Goal: Transaction & Acquisition: Purchase product/service

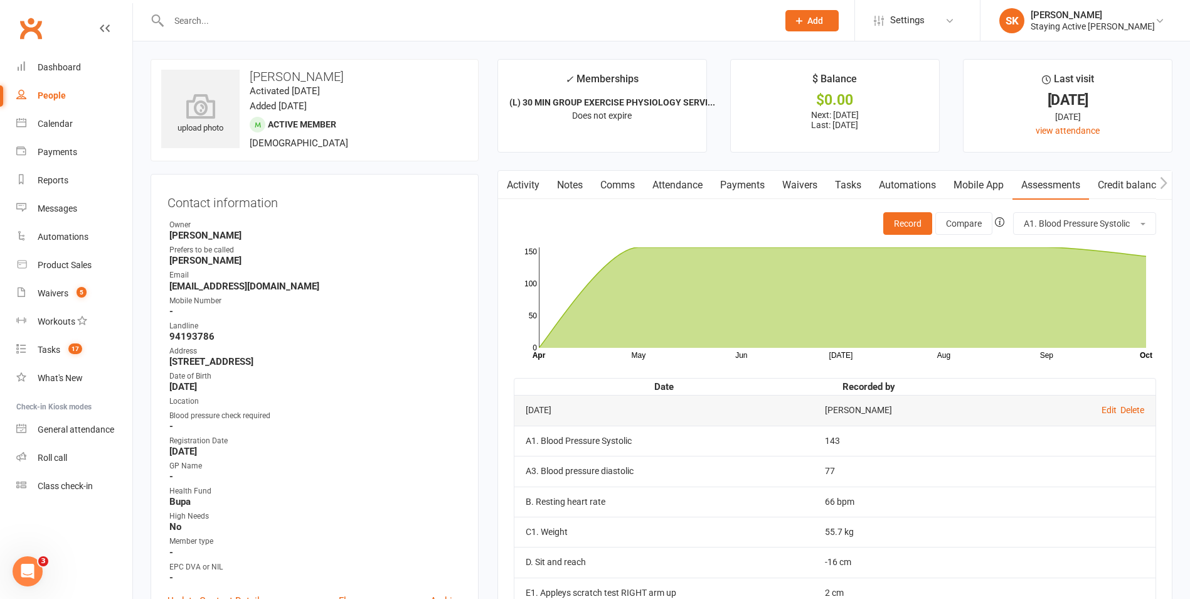
click at [276, 22] on input "text" at bounding box center [467, 21] width 604 height 18
type input "bruce str"
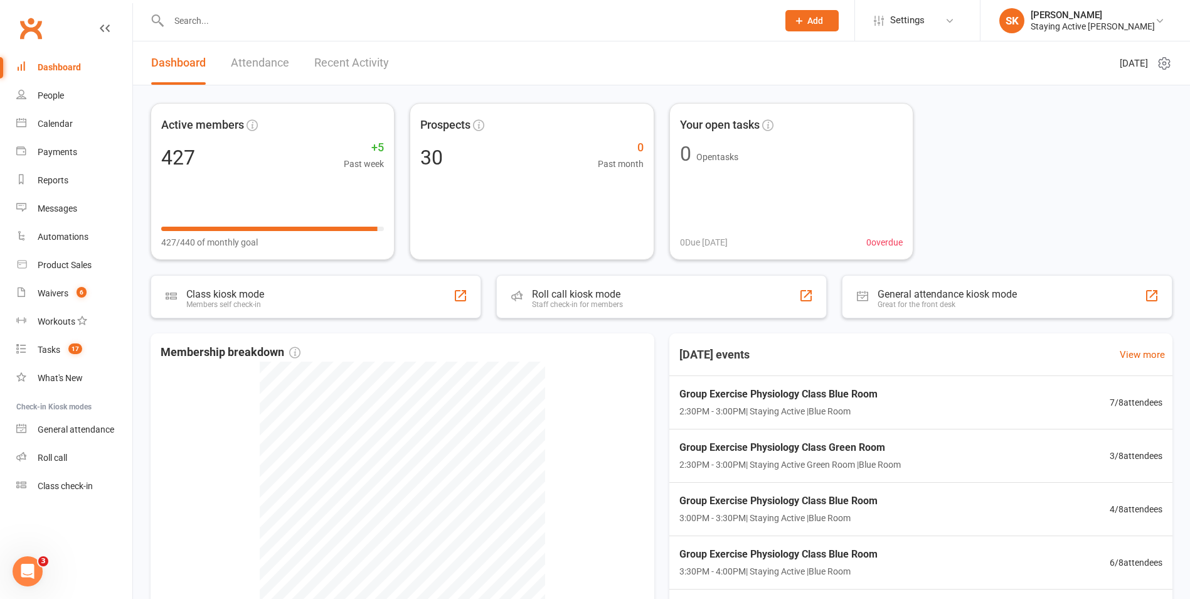
click at [417, 16] on input "text" at bounding box center [467, 21] width 604 height 18
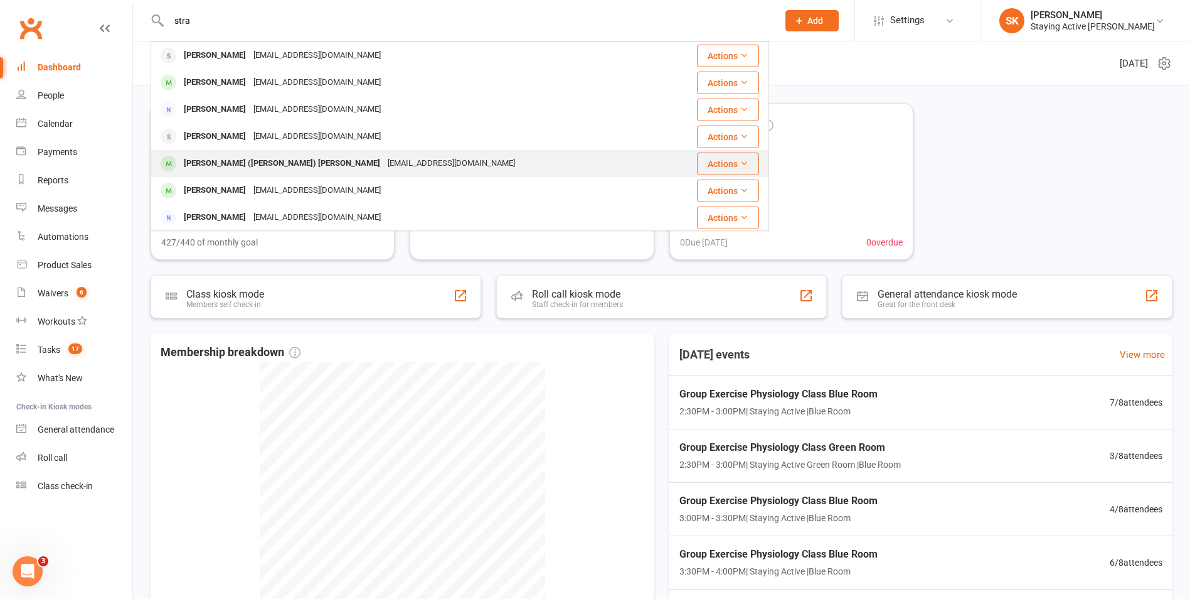
type input "stra"
click at [384, 161] on div "strachanb19@gmail.com" at bounding box center [451, 163] width 135 height 18
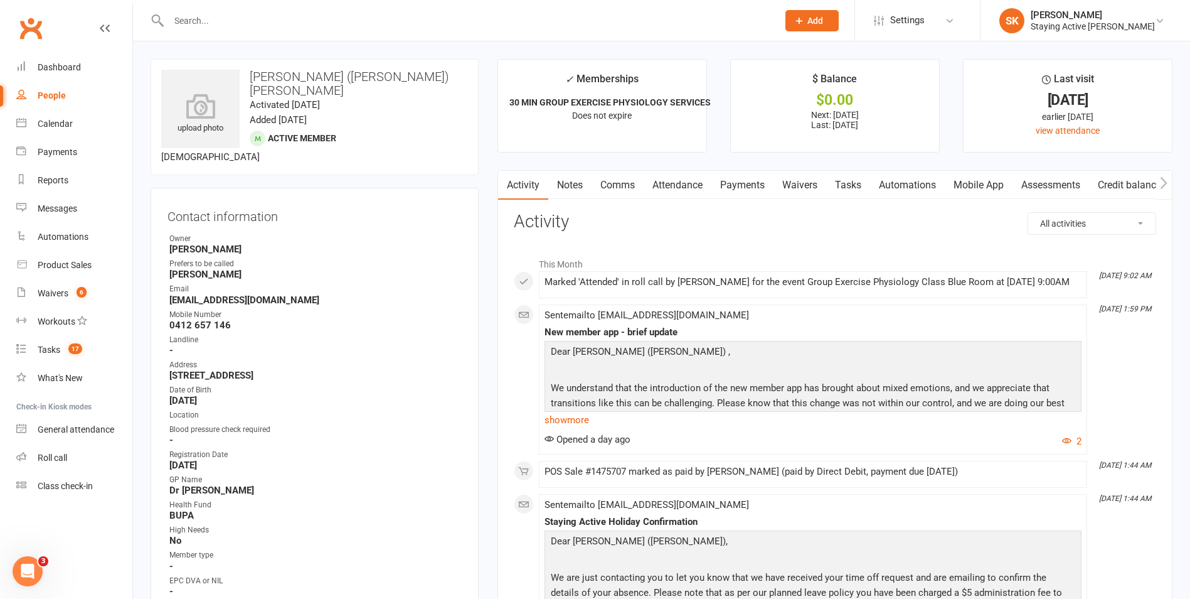
click at [1056, 183] on link "Assessments" at bounding box center [1051, 185] width 77 height 29
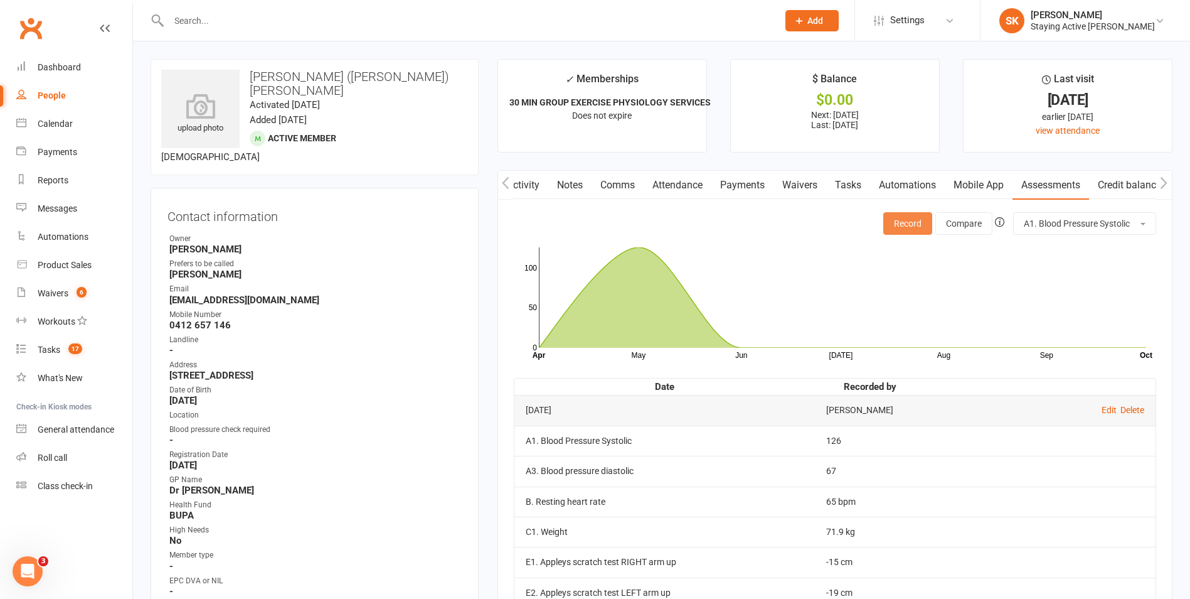
click at [911, 227] on button "Record" at bounding box center [908, 223] width 49 height 23
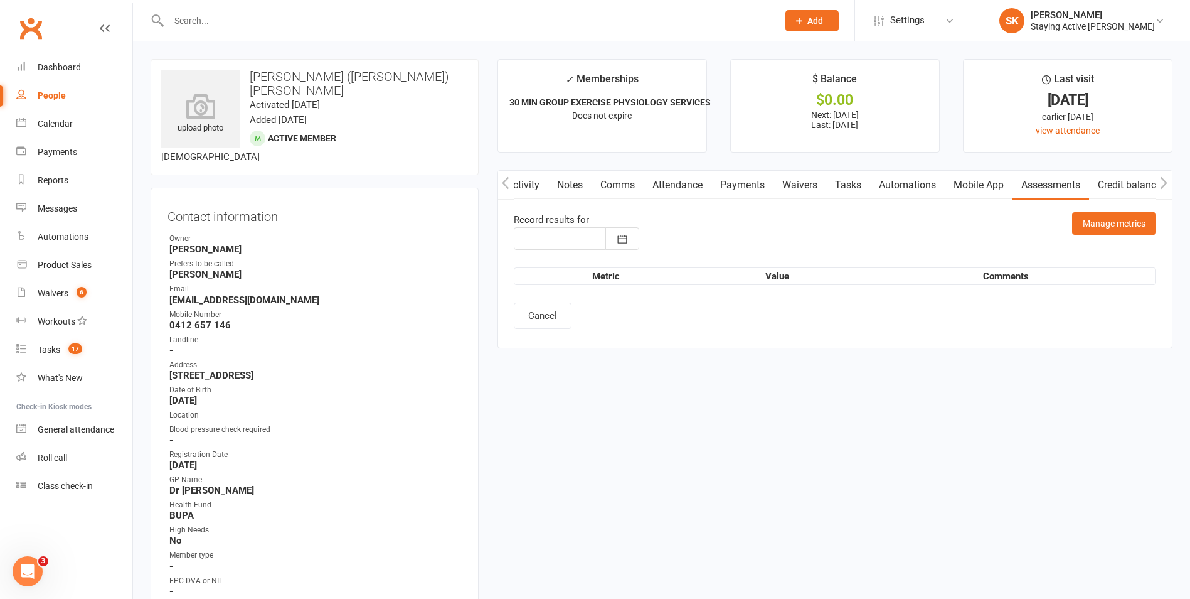
type input "15 Oct 2025"
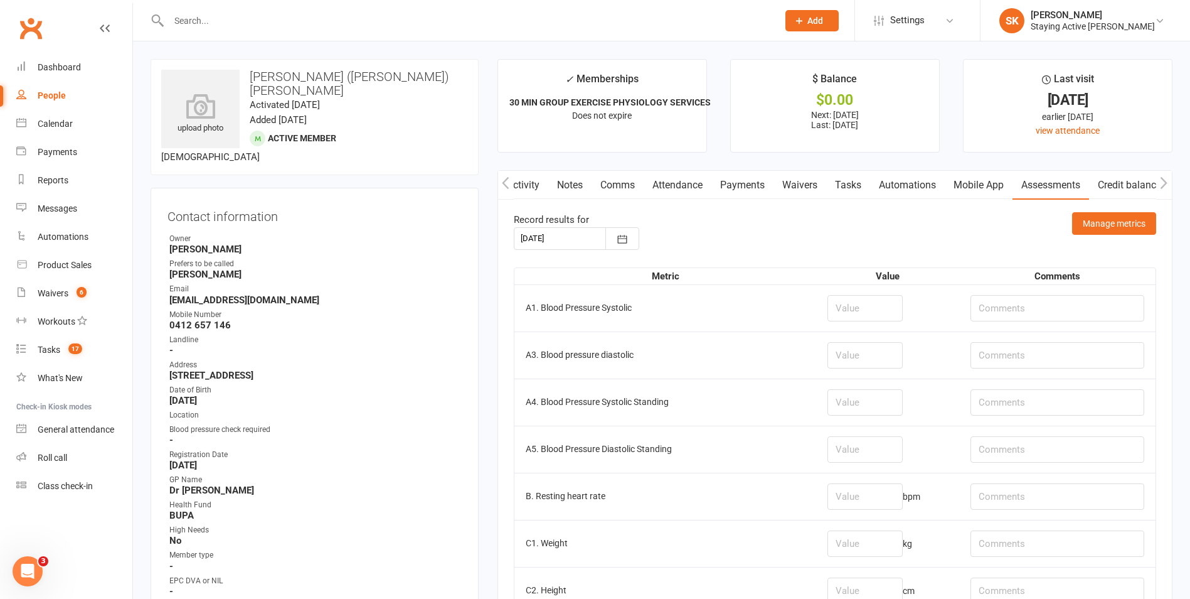
click at [867, 289] on td at bounding box center [887, 307] width 143 height 47
click at [853, 308] on input "number" at bounding box center [865, 308] width 75 height 26
click at [845, 319] on input "number" at bounding box center [865, 308] width 75 height 26
type input "122"
click at [854, 355] on input "number" at bounding box center [865, 355] width 75 height 26
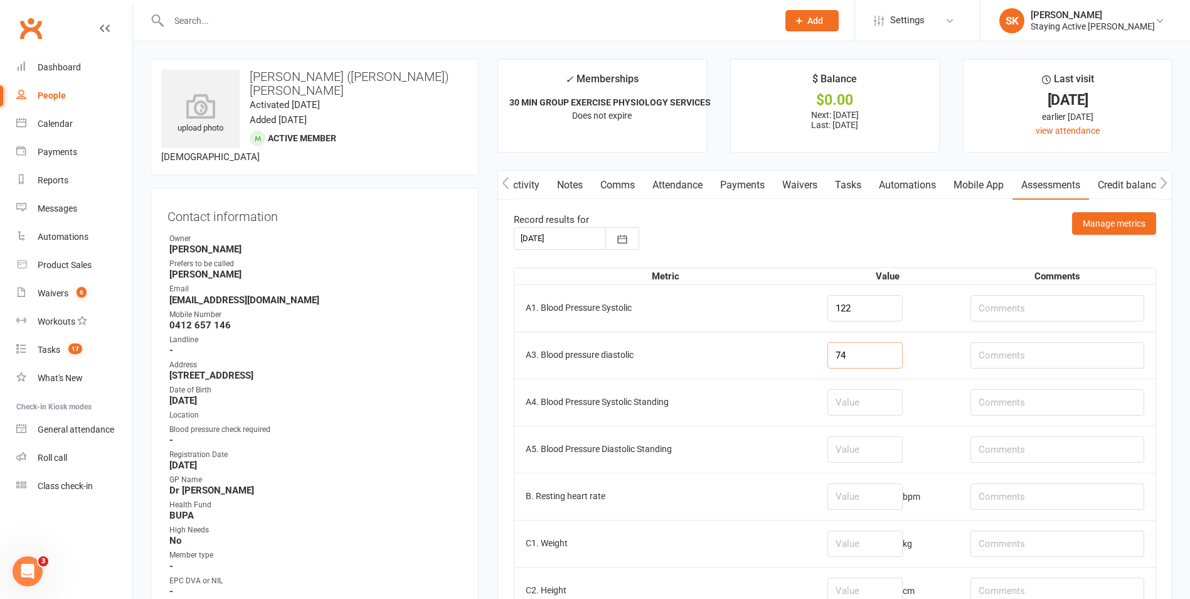
type input "74"
click at [855, 510] on td "bpm" at bounding box center [887, 496] width 143 height 47
click at [855, 493] on input "number" at bounding box center [865, 496] width 75 height 26
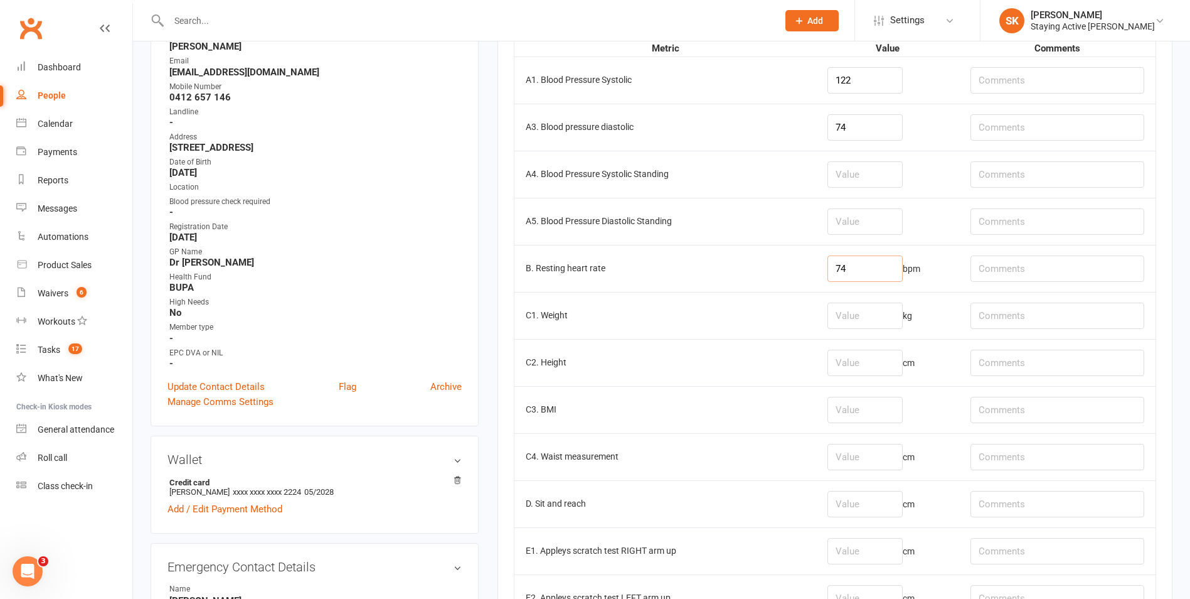
scroll to position [251, 0]
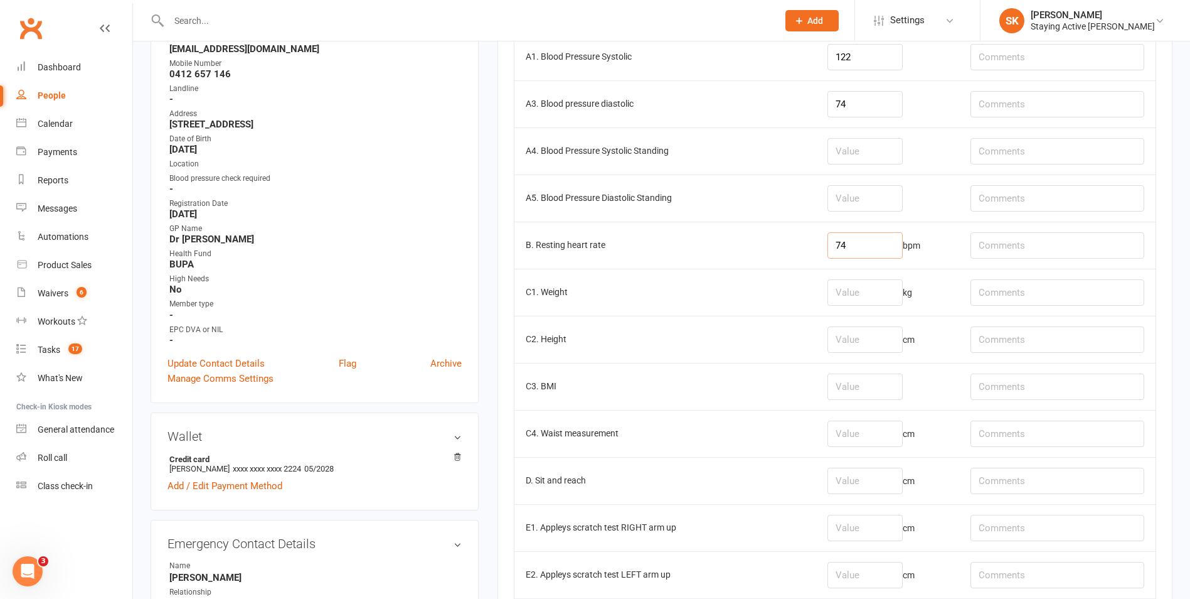
type input "74"
click at [828, 476] on input "number" at bounding box center [865, 481] width 75 height 26
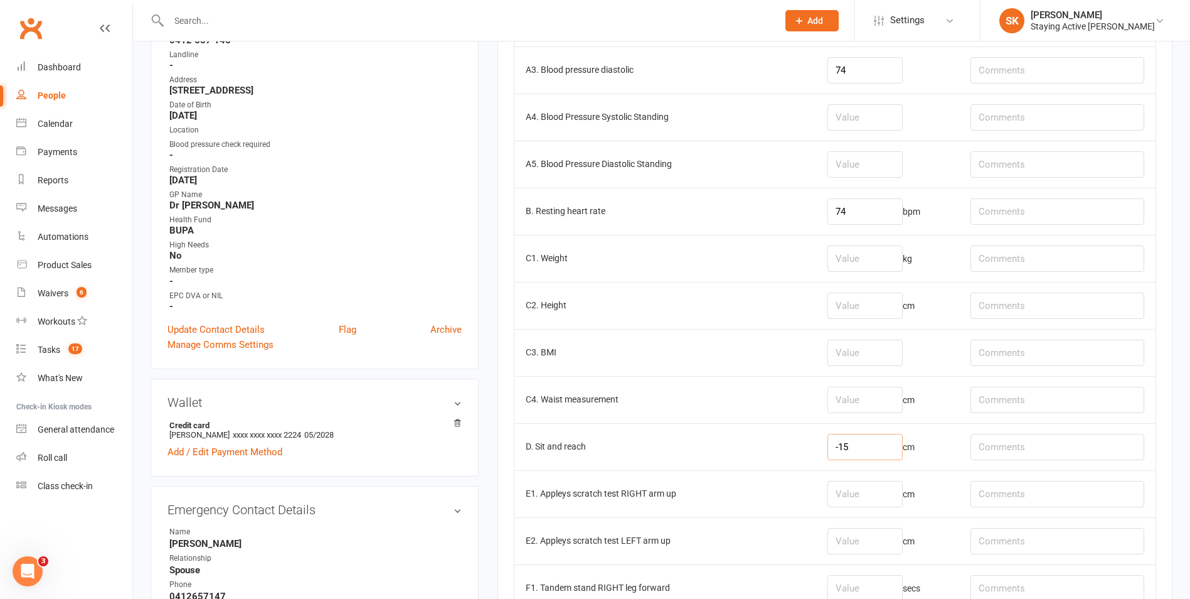
scroll to position [314, 0]
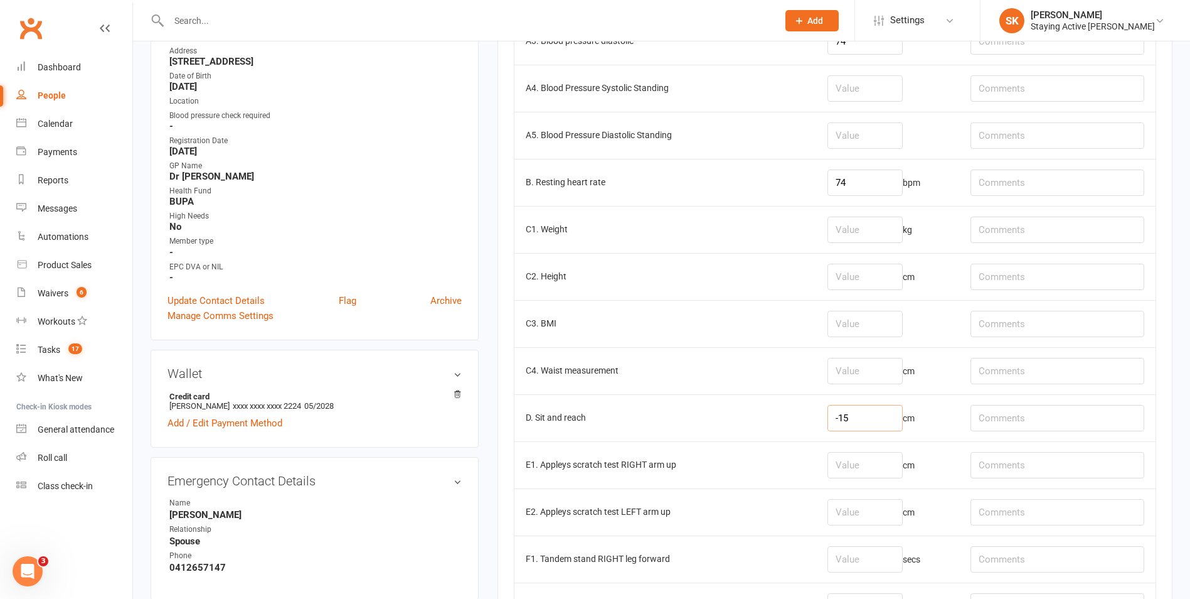
type input "-15"
click at [857, 466] on input "number" at bounding box center [865, 465] width 75 height 26
type input "-13"
click at [862, 506] on input "number" at bounding box center [865, 512] width 75 height 26
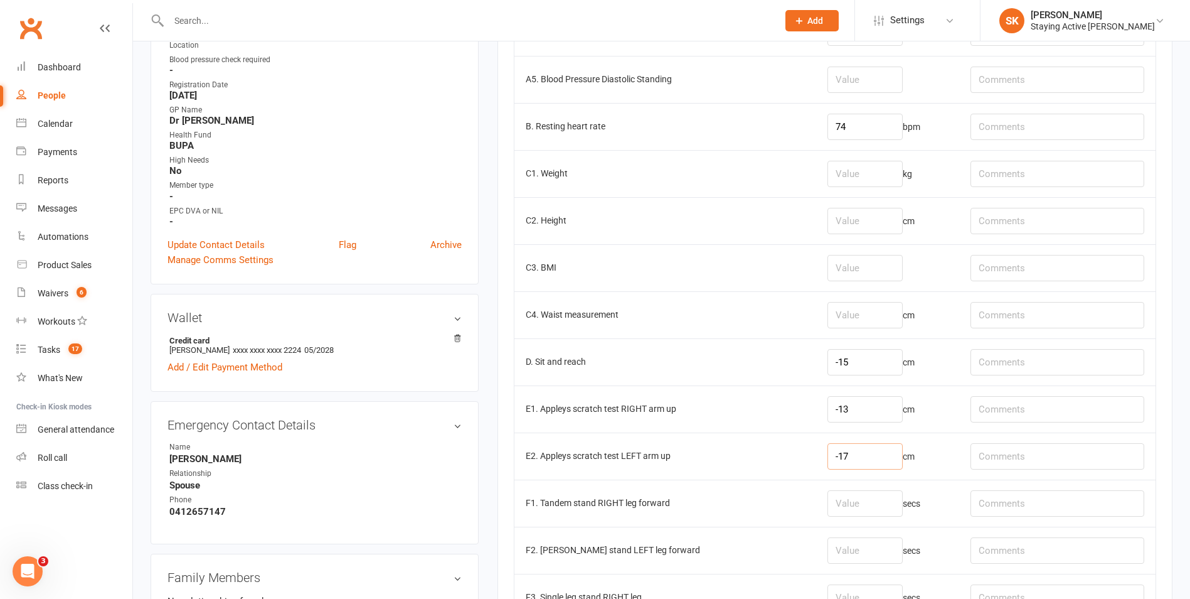
scroll to position [377, 0]
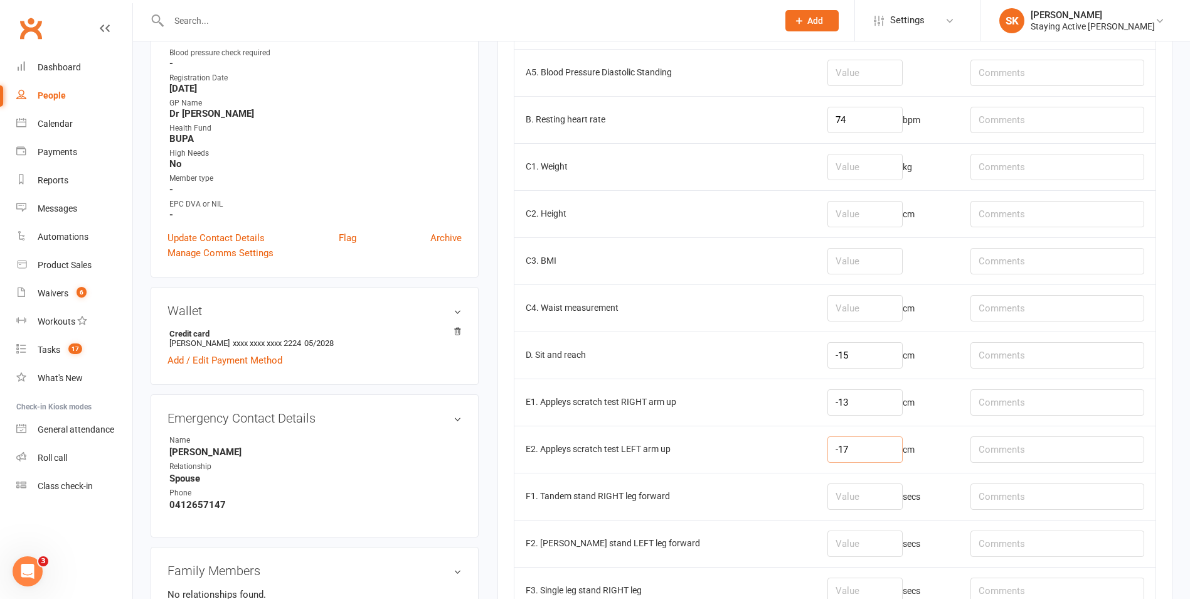
type input "-17"
drag, startPoint x: 844, startPoint y: 495, endPoint x: 852, endPoint y: 503, distance: 11.5
click at [852, 502] on input "number" at bounding box center [865, 496] width 75 height 26
type input "30"
click at [842, 542] on input "number" at bounding box center [865, 543] width 75 height 26
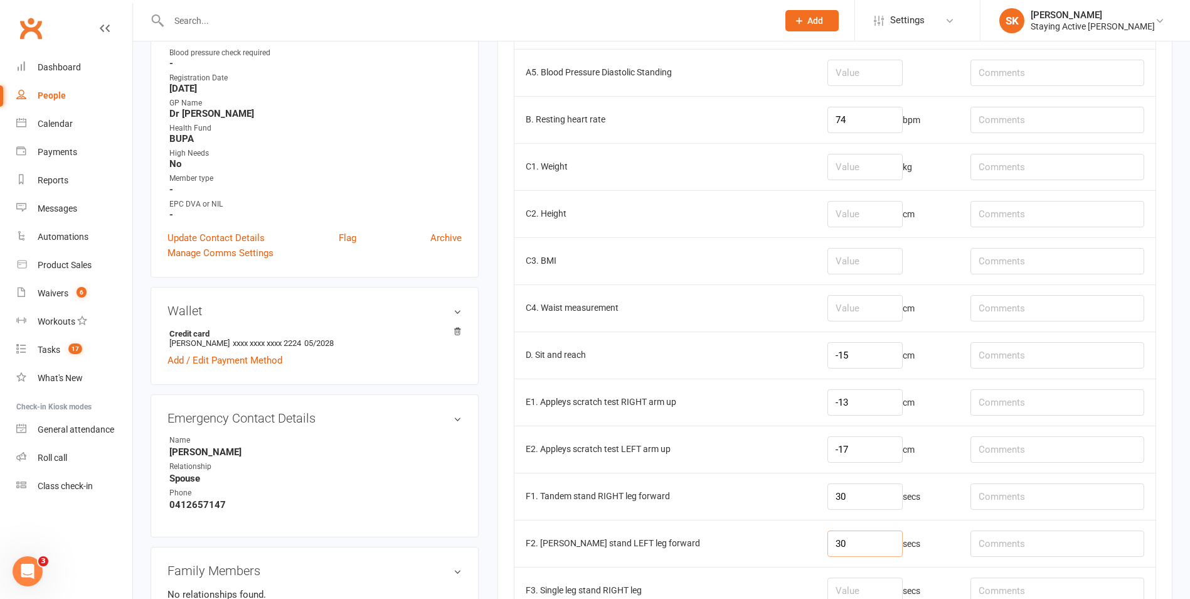
type input "30"
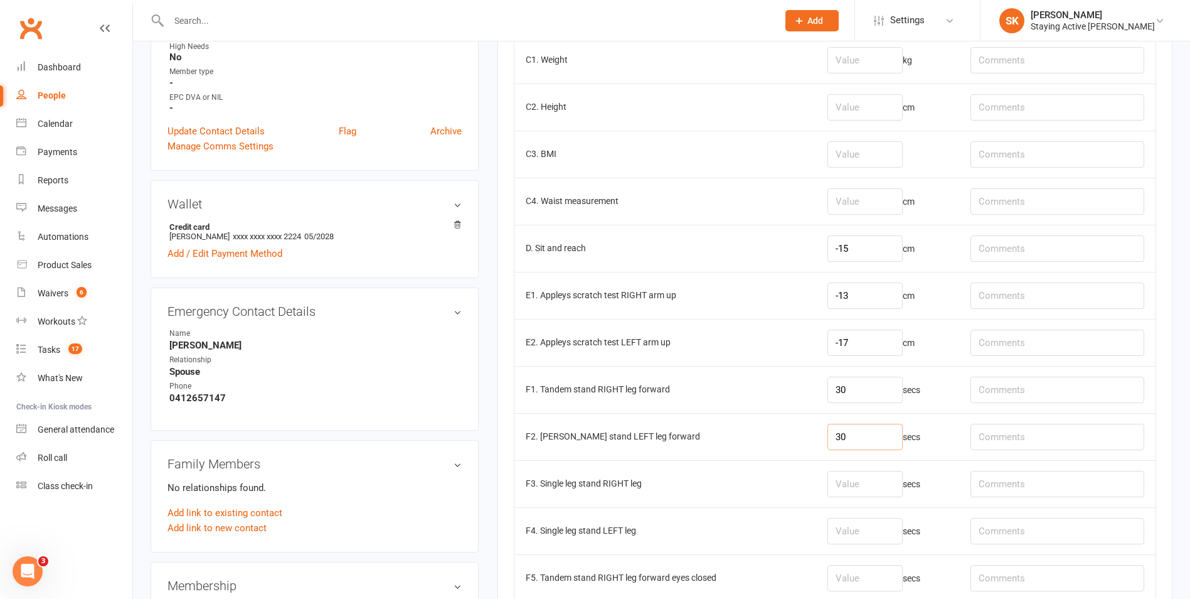
scroll to position [628, 0]
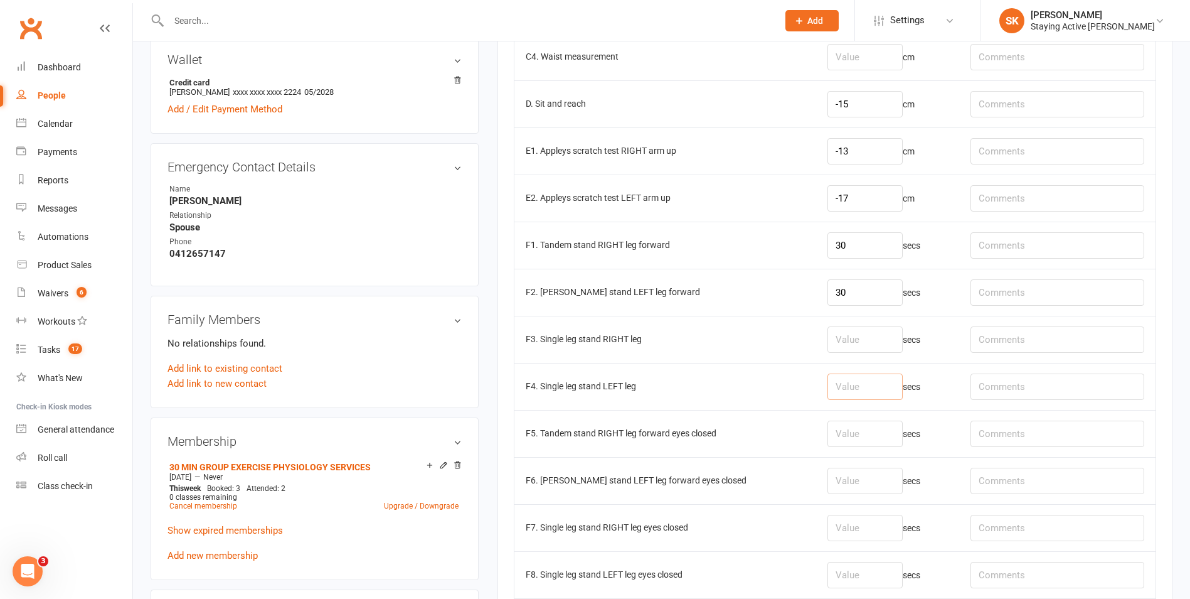
click at [840, 384] on input "number" at bounding box center [865, 386] width 75 height 26
type input "5"
click at [835, 341] on input "number" at bounding box center [865, 339] width 75 height 26
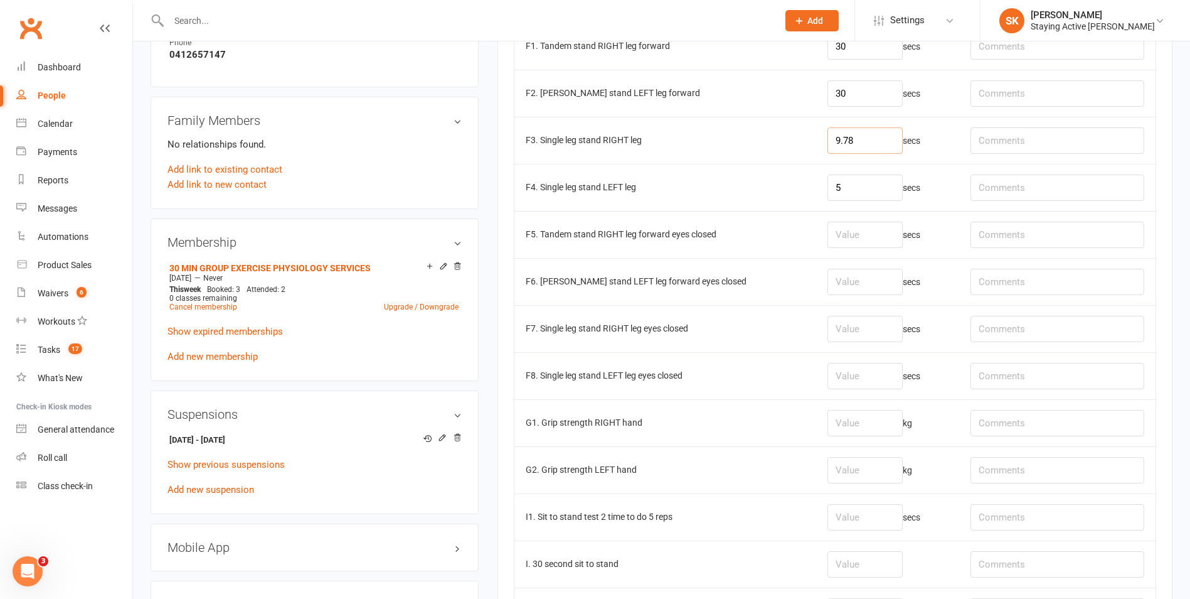
scroll to position [941, 0]
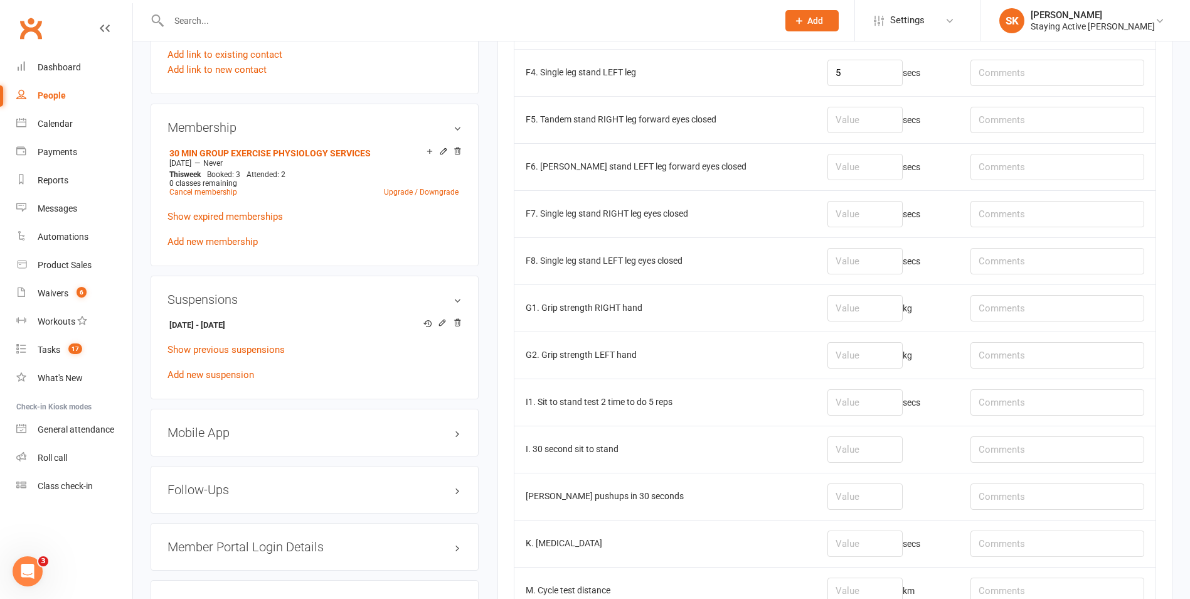
type input "9.78"
click at [848, 304] on input "number" at bounding box center [865, 308] width 75 height 26
type input "22.8"
click at [870, 351] on input "number" at bounding box center [865, 355] width 75 height 26
type input "27.6"
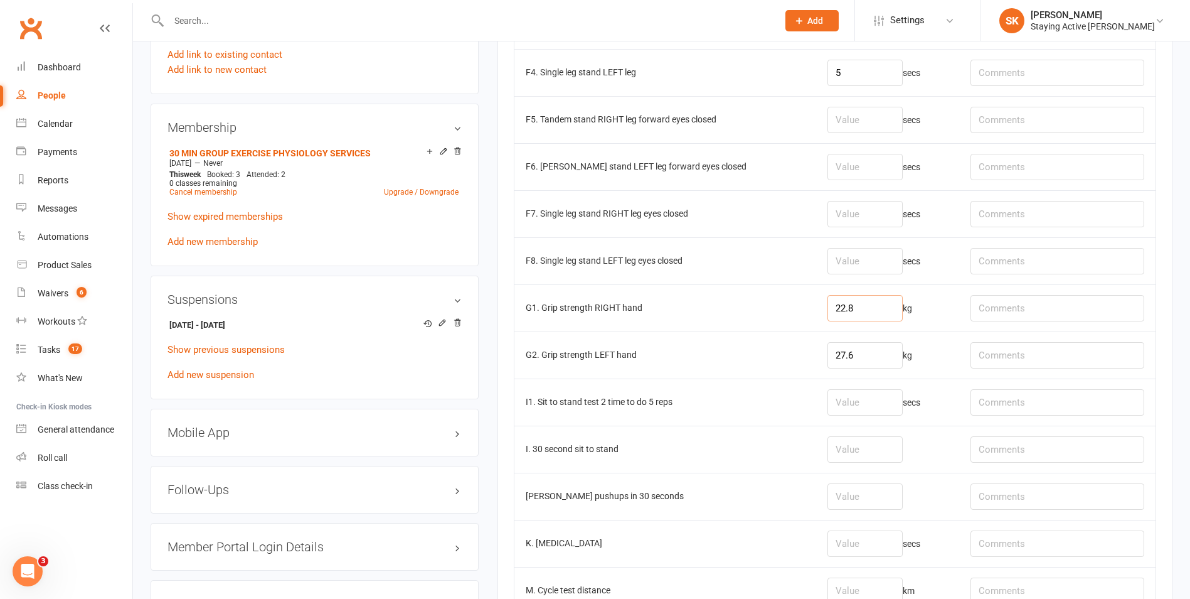
click at [860, 306] on input "22.8" at bounding box center [865, 308] width 75 height 26
type input "24.2"
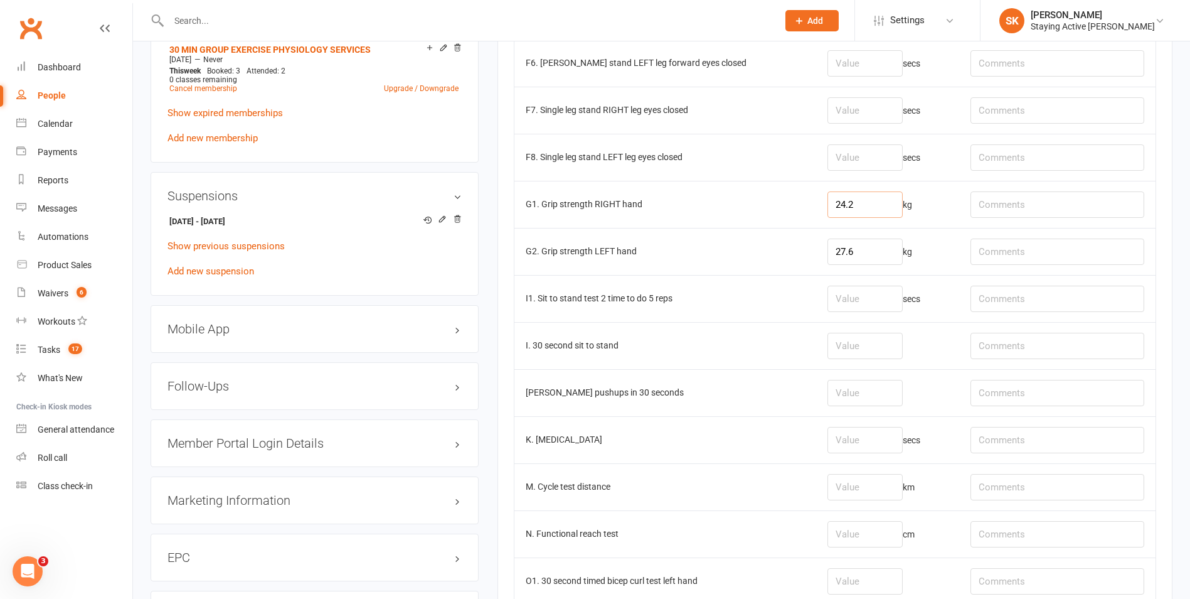
scroll to position [1067, 0]
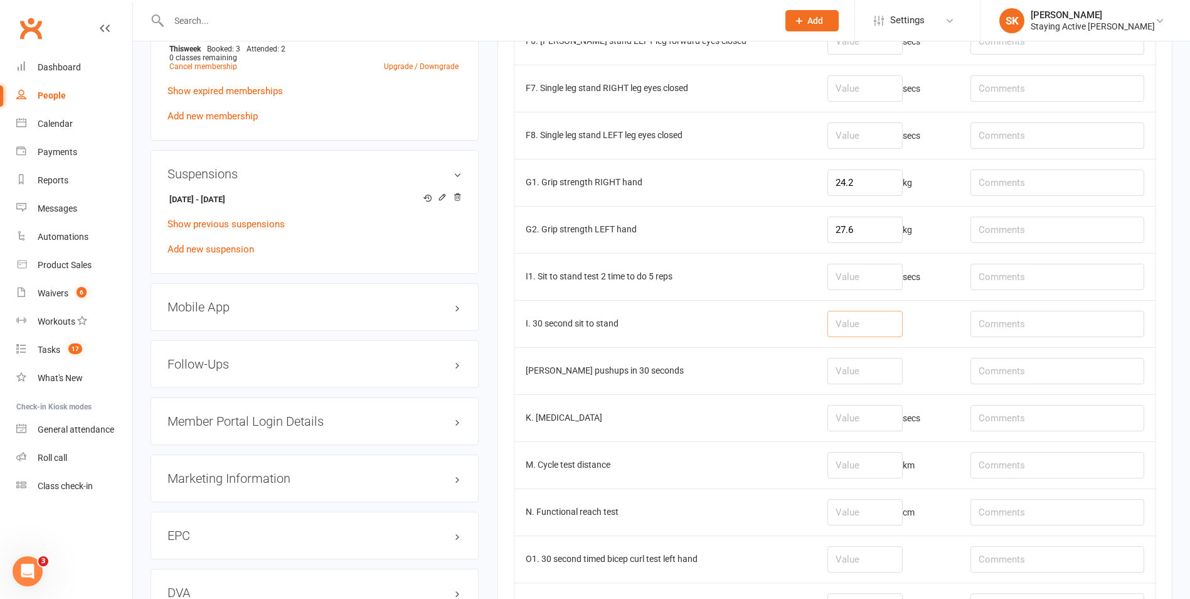
click at [838, 326] on input "number" at bounding box center [865, 324] width 75 height 26
type input "16"
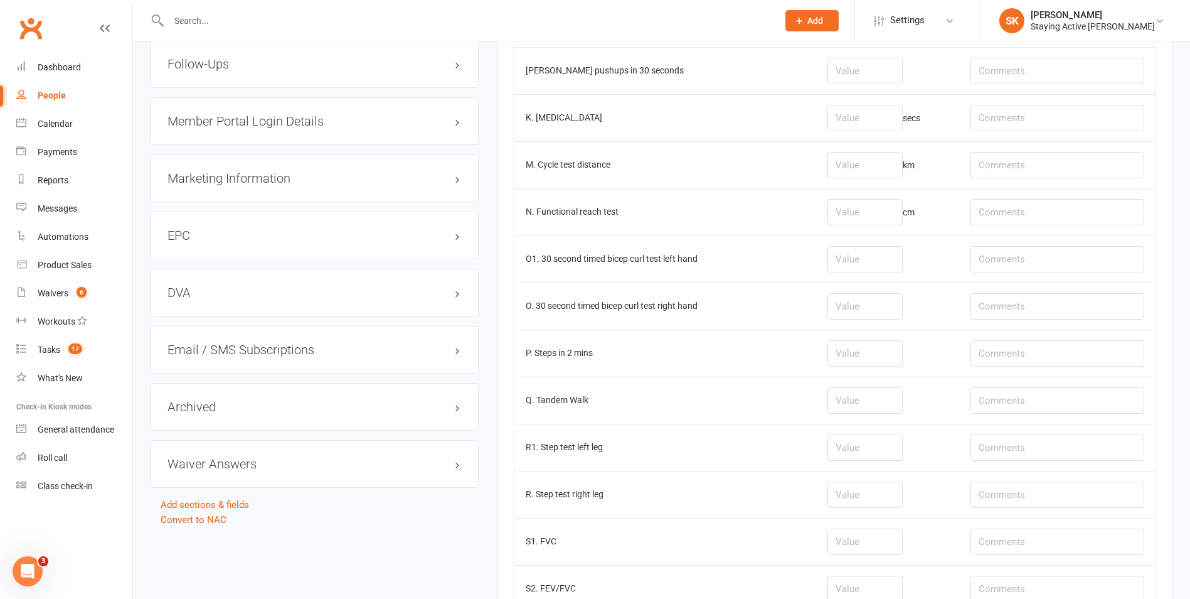
scroll to position [1318, 0]
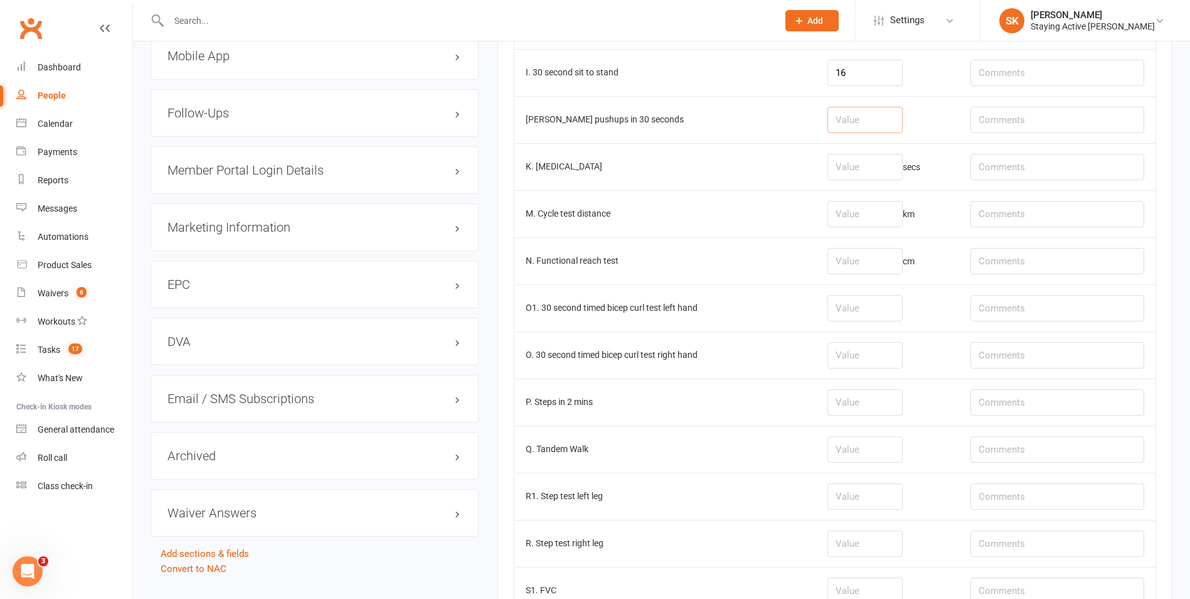
click at [852, 125] on input "number" at bounding box center [865, 120] width 75 height 26
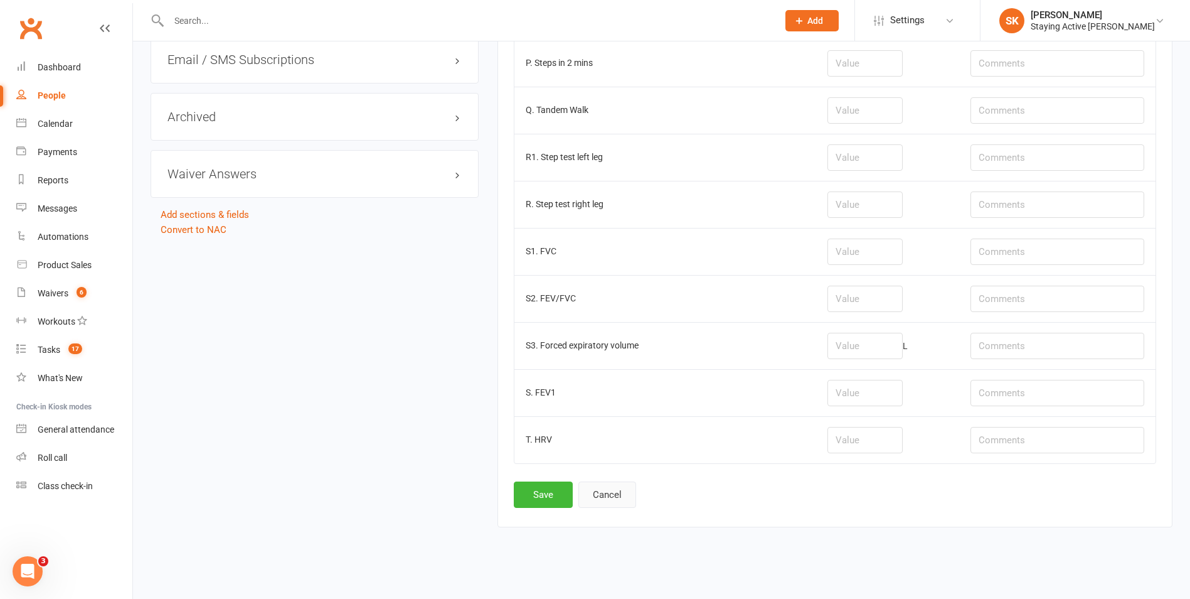
scroll to position [1665, 0]
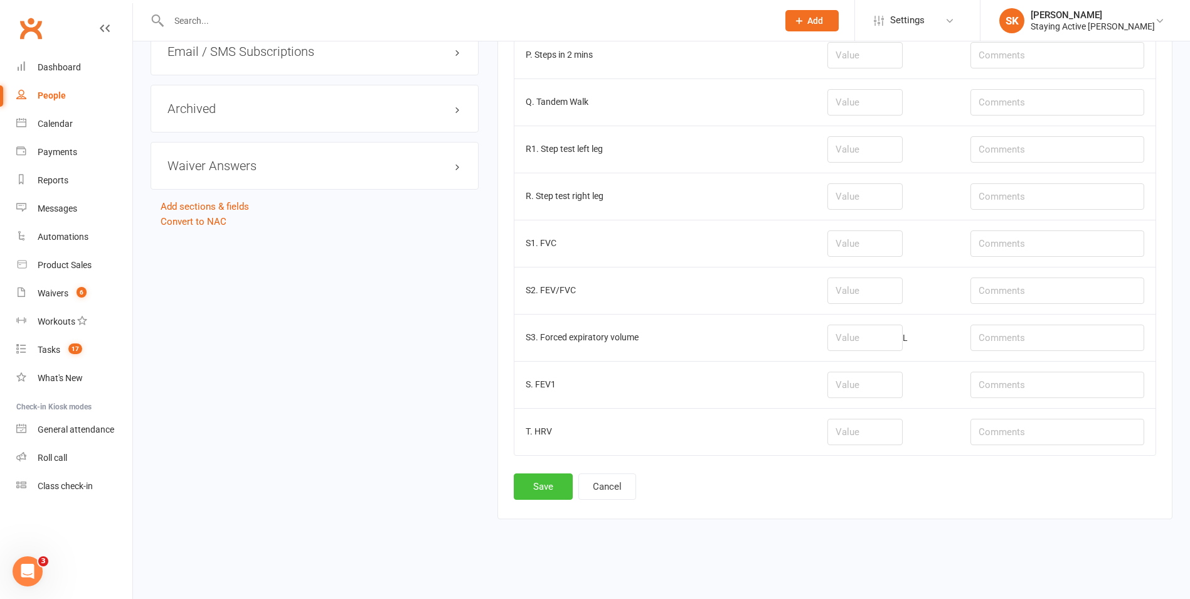
type input "18"
click at [544, 484] on button "Save" at bounding box center [543, 486] width 59 height 26
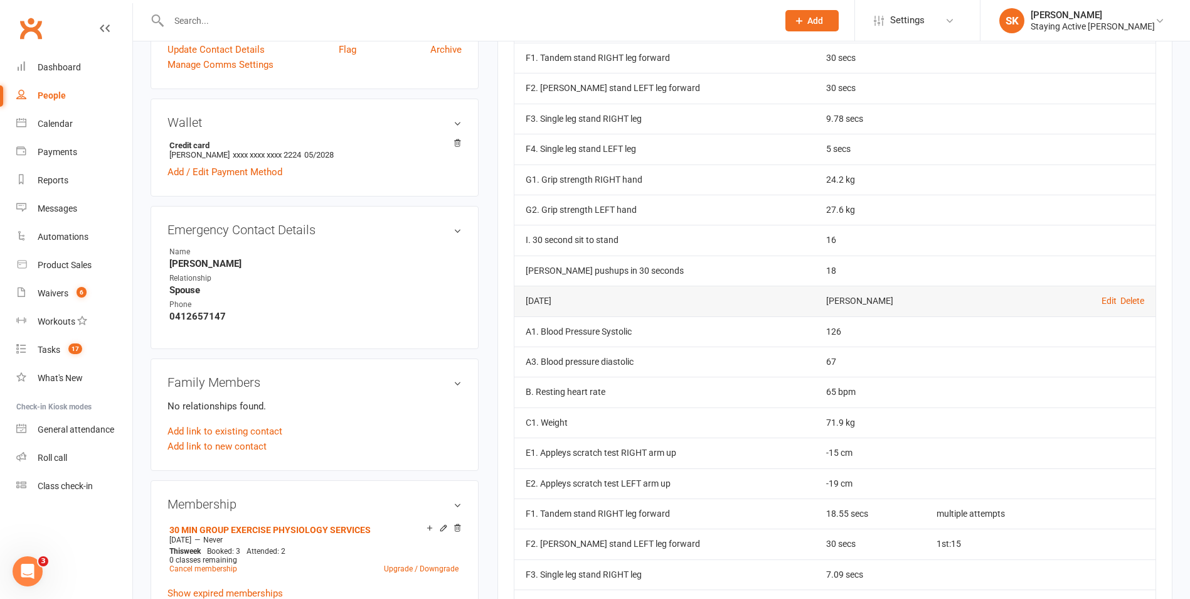
scroll to position [63, 0]
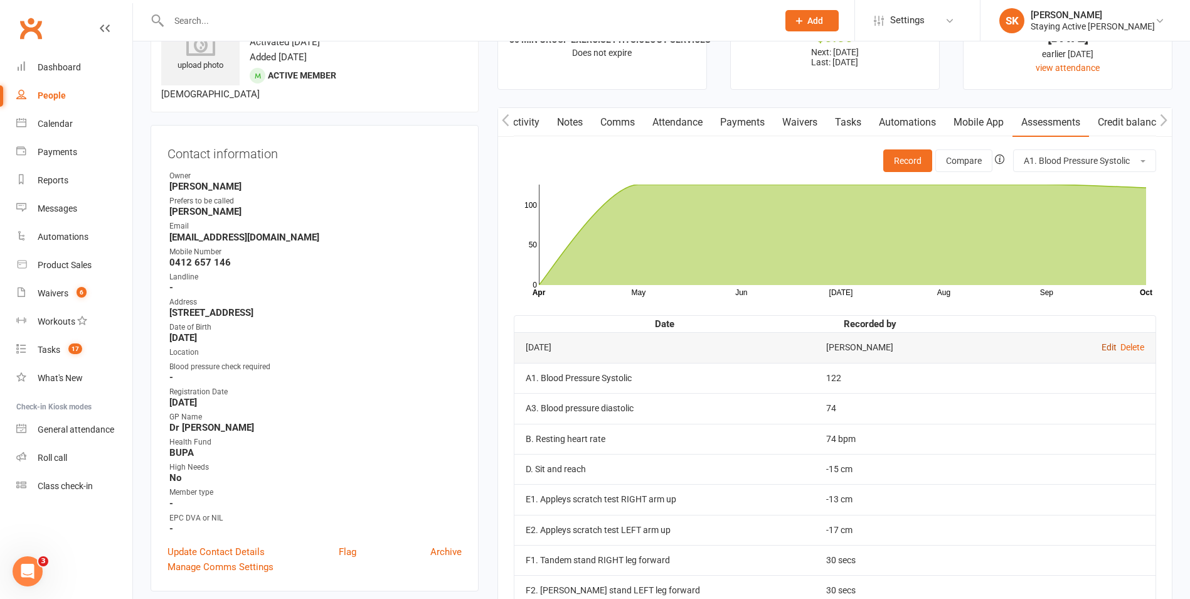
click at [1108, 347] on link "Edit" at bounding box center [1109, 347] width 15 height 10
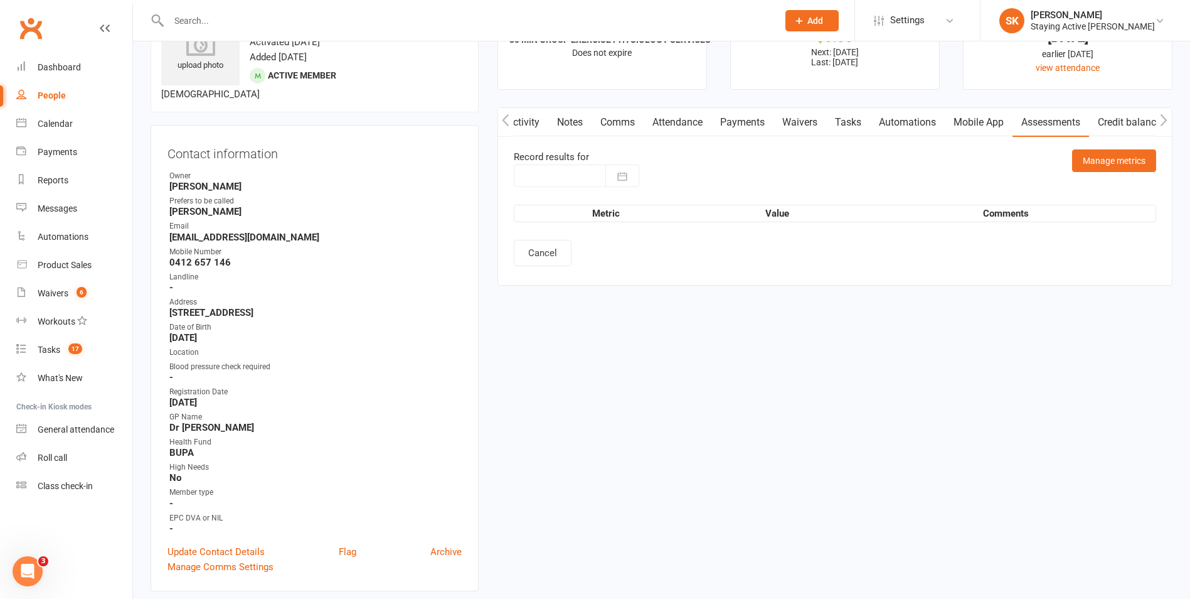
type input "15 Oct 2025"
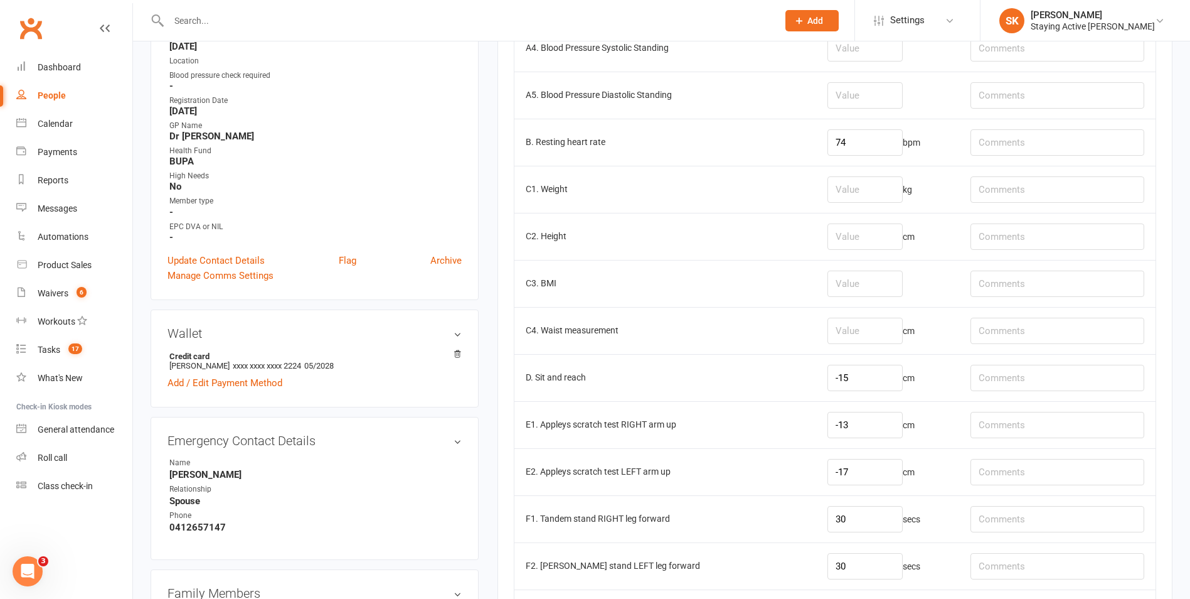
scroll to position [377, 0]
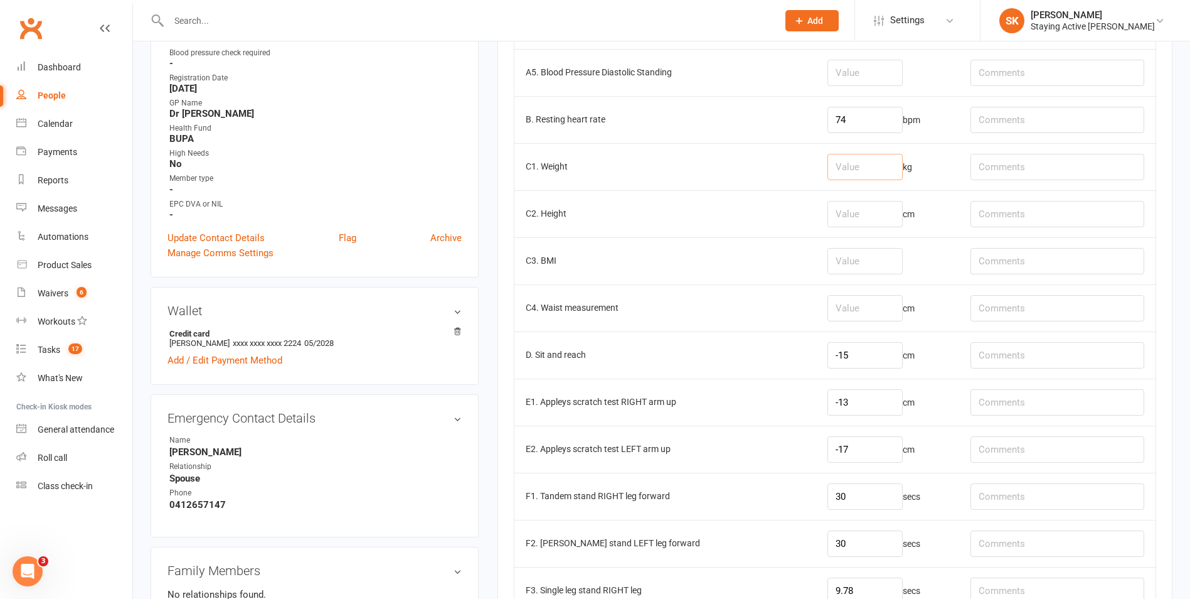
drag, startPoint x: 833, startPoint y: 168, endPoint x: 838, endPoint y: 155, distance: 14.1
click at [838, 155] on input "number" at bounding box center [865, 167] width 75 height 26
type input "72.2"
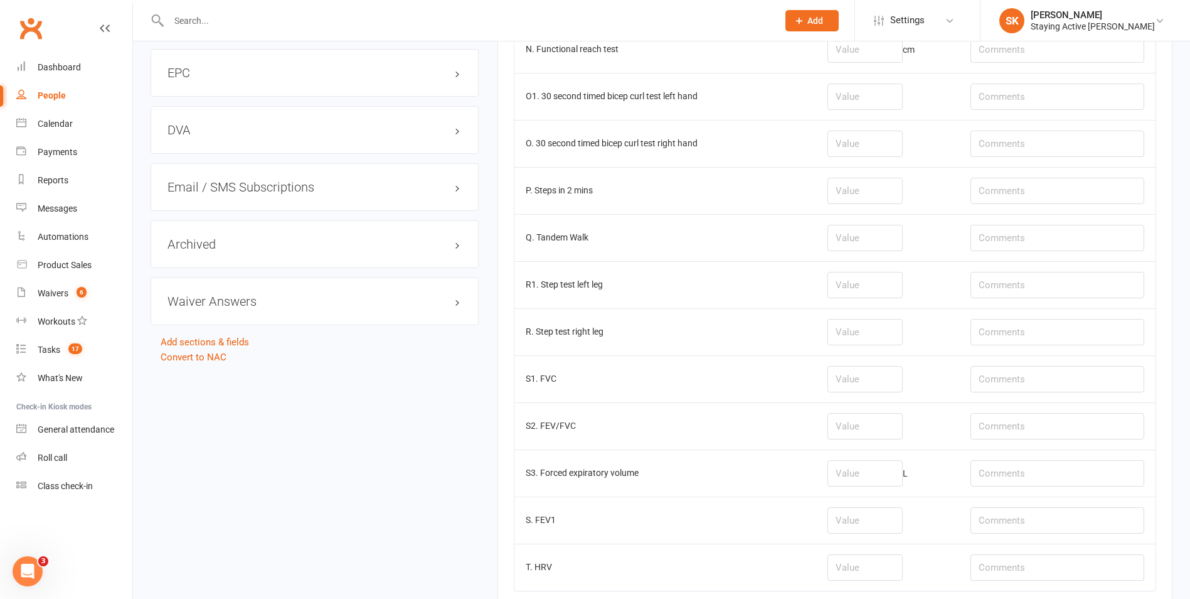
scroll to position [1665, 0]
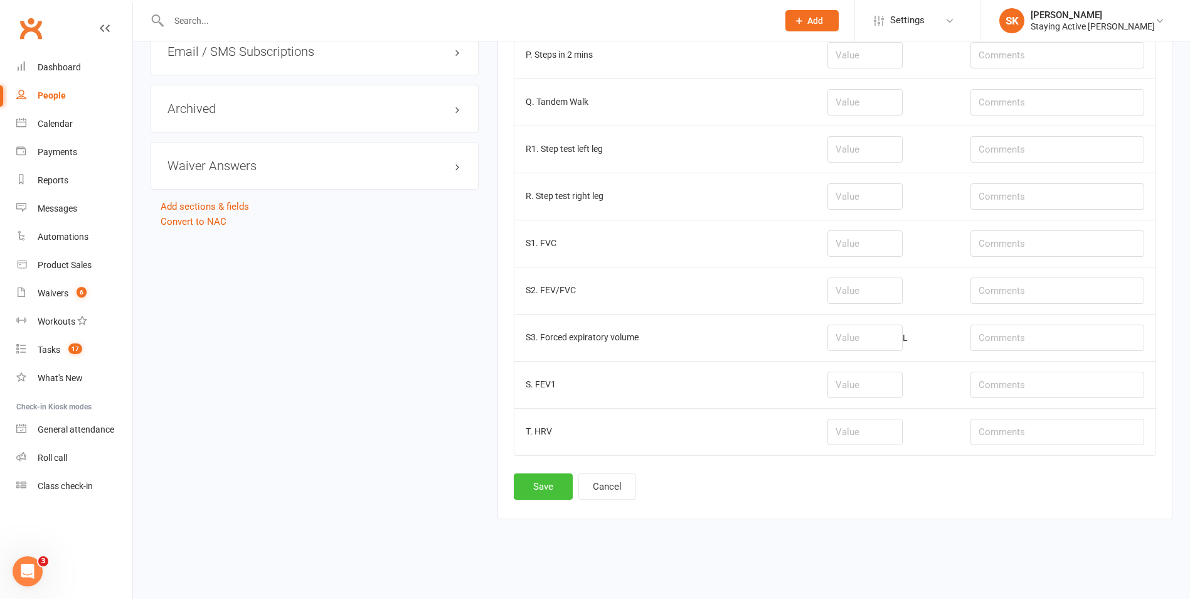
click at [547, 478] on button "Save" at bounding box center [543, 486] width 59 height 26
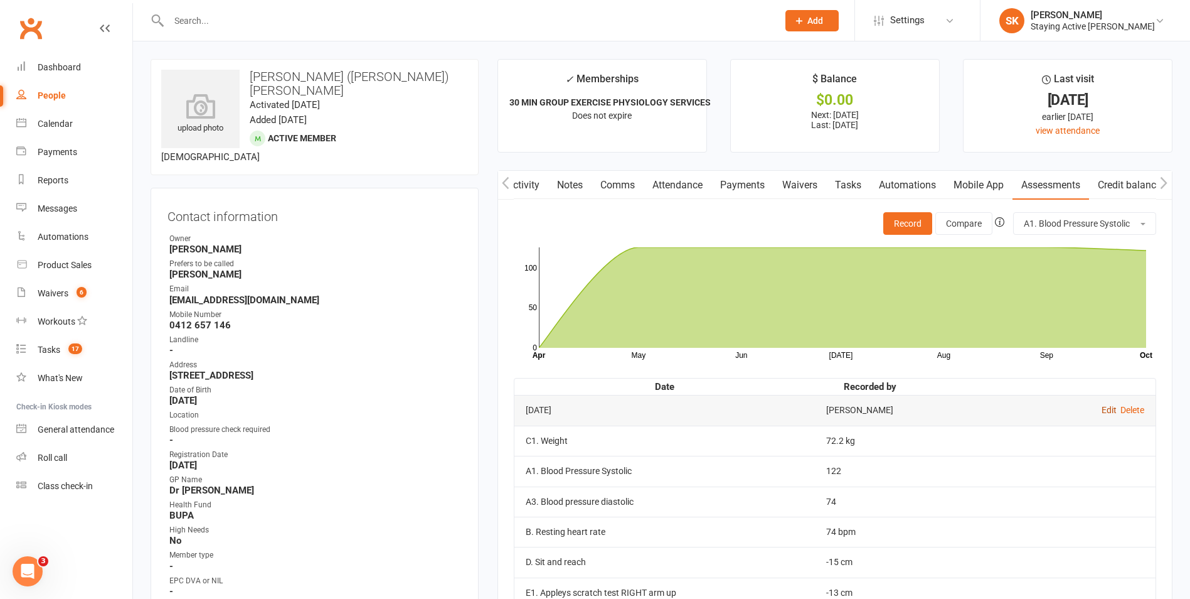
click at [1110, 408] on link "Edit" at bounding box center [1109, 410] width 15 height 10
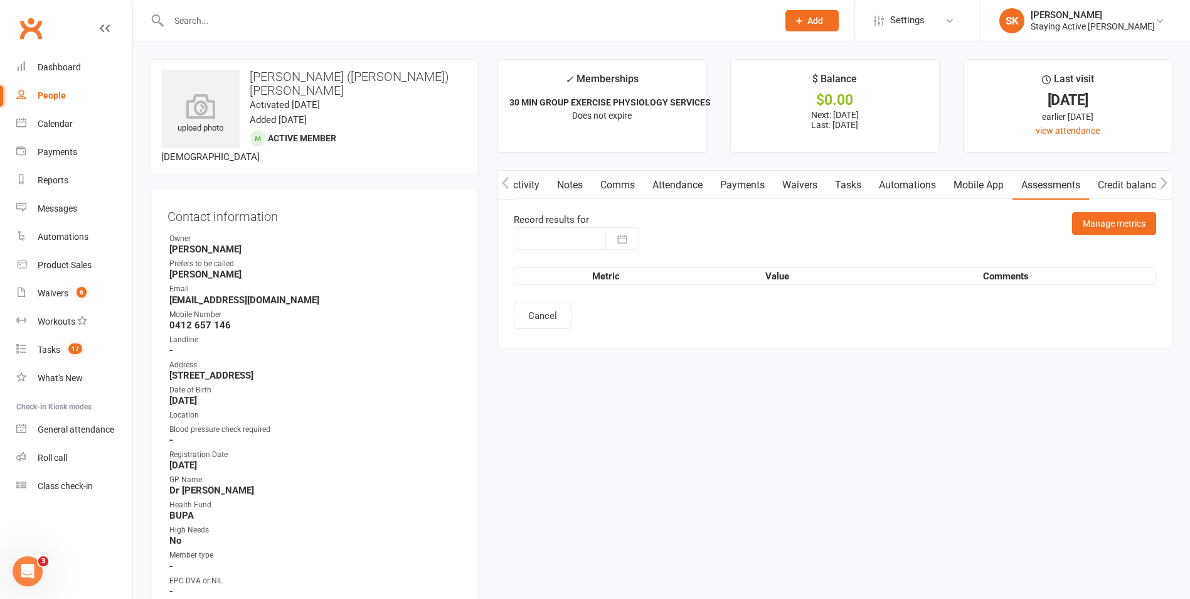
type input "15 Oct 2025"
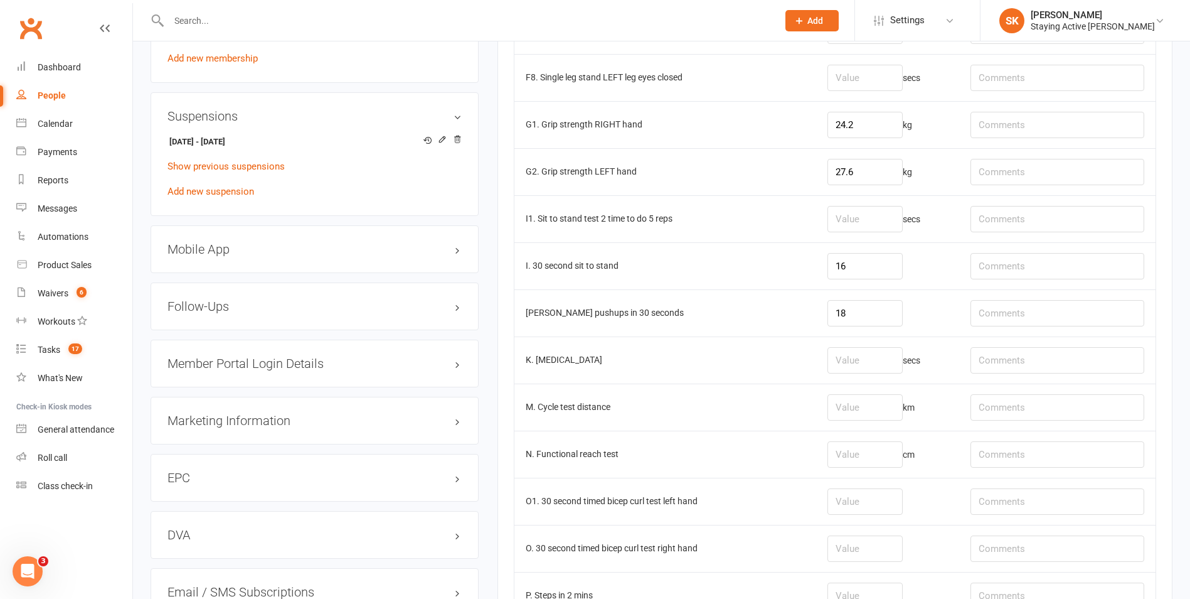
scroll to position [1192, 0]
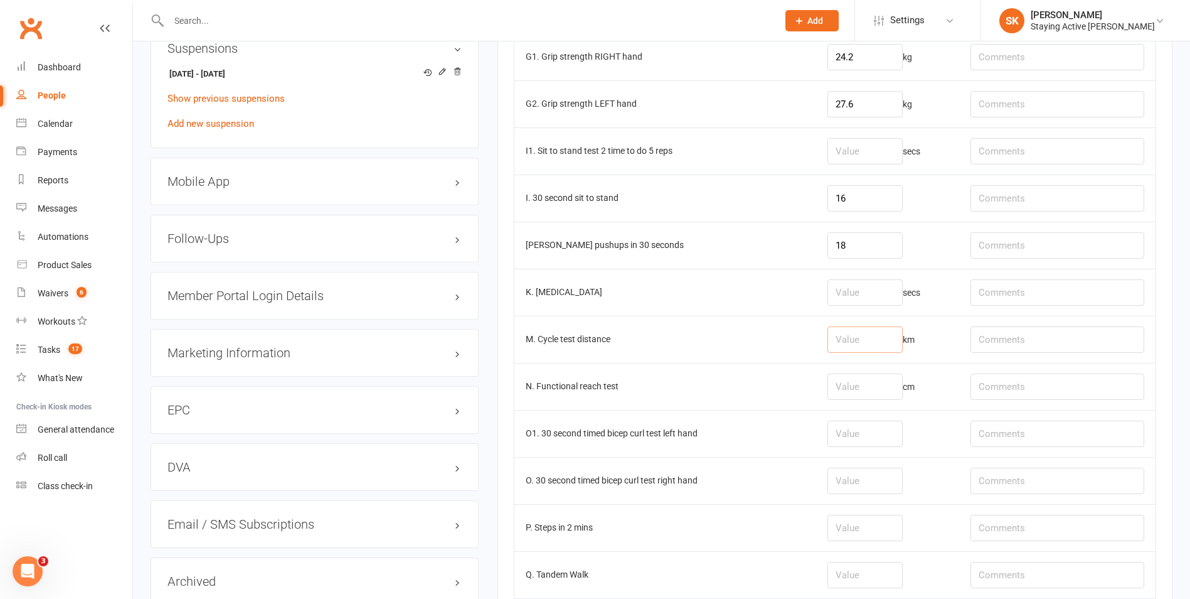
click at [854, 343] on input "number" at bounding box center [865, 339] width 75 height 26
type input "1.05"
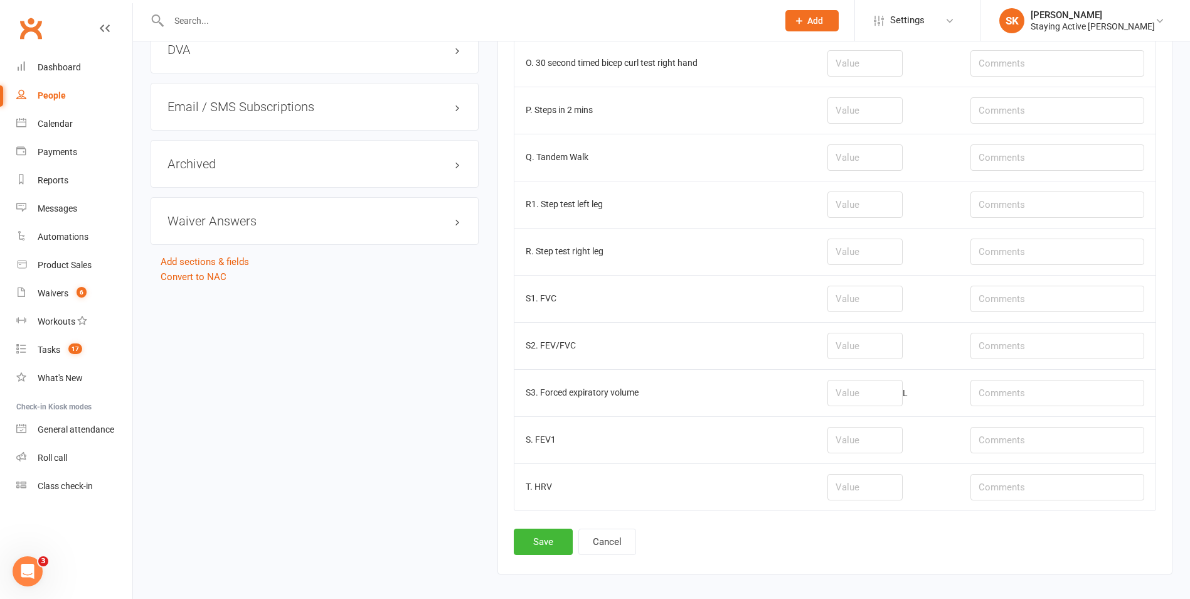
scroll to position [1665, 0]
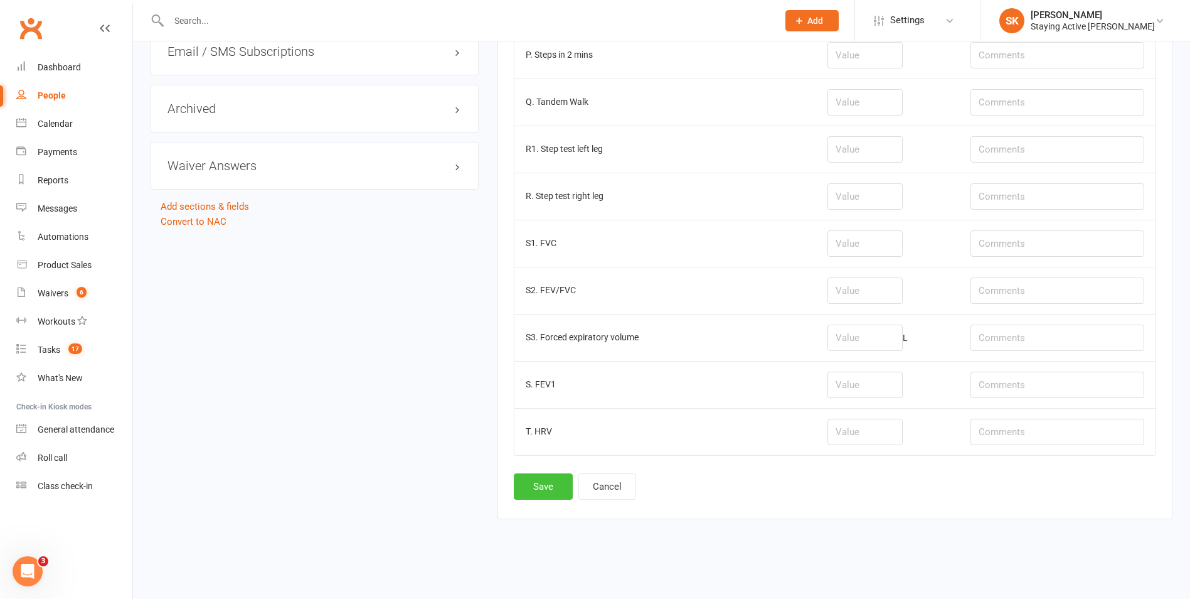
click at [530, 475] on button "Save" at bounding box center [543, 486] width 59 height 26
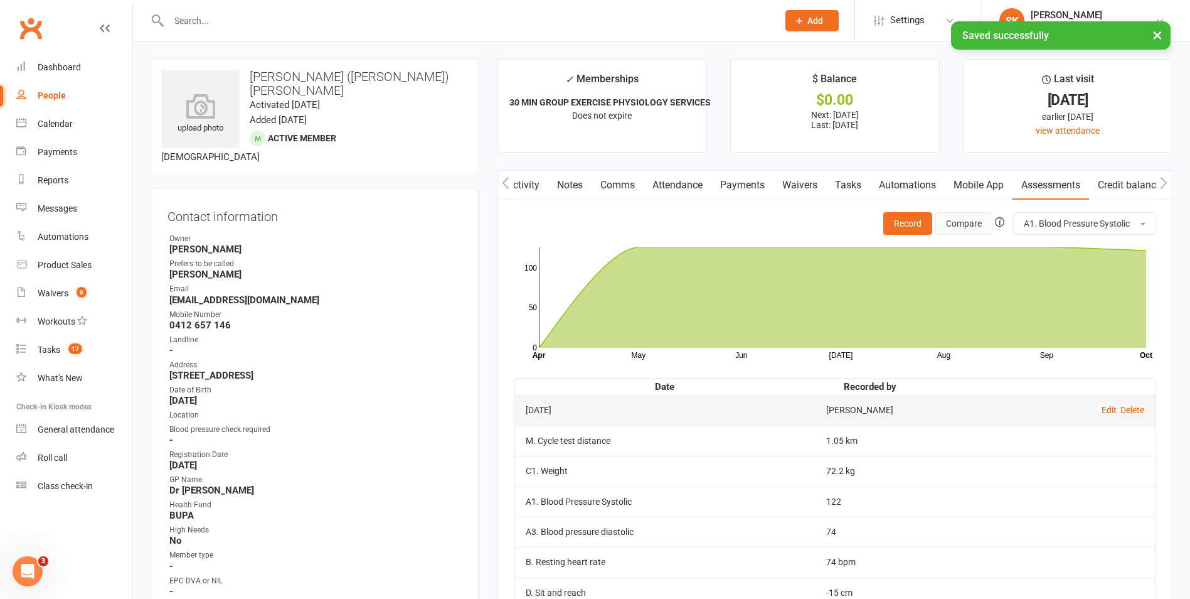
click at [966, 225] on button "Compare" at bounding box center [964, 223] width 57 height 23
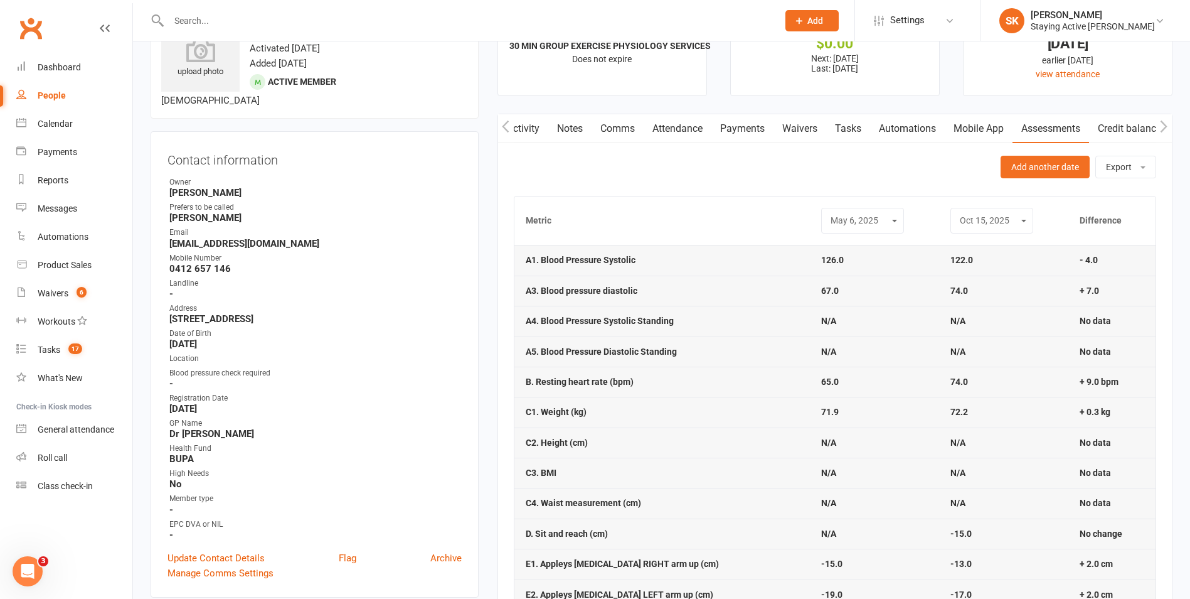
scroll to position [126, 0]
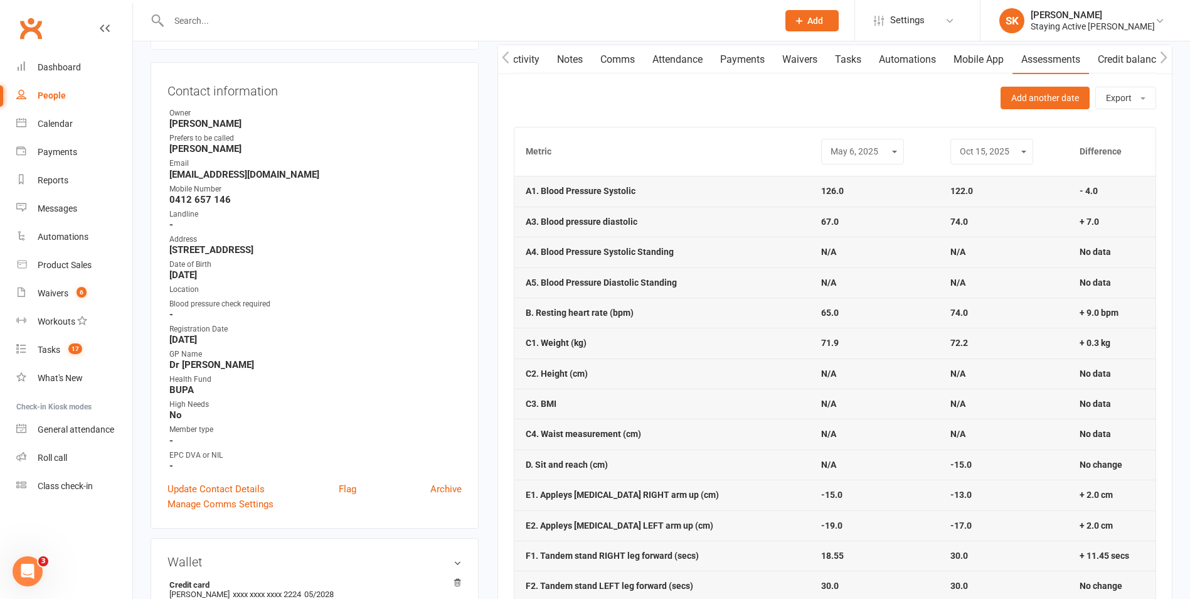
click at [871, 154] on select "Oct 8, 2020 Jan 20, 2021 Jun 7, 2021 Mar 3, 2022 Jan 4, 2023 May 9, 2023 Sep 13…" at bounding box center [863, 151] width 67 height 14
click at [830, 144] on select "Oct 8, 2020 Jan 20, 2021 Jun 7, 2021 Mar 3, 2022 Jan 4, 2023 May 9, 2023 Sep 13…" at bounding box center [863, 151] width 67 height 14
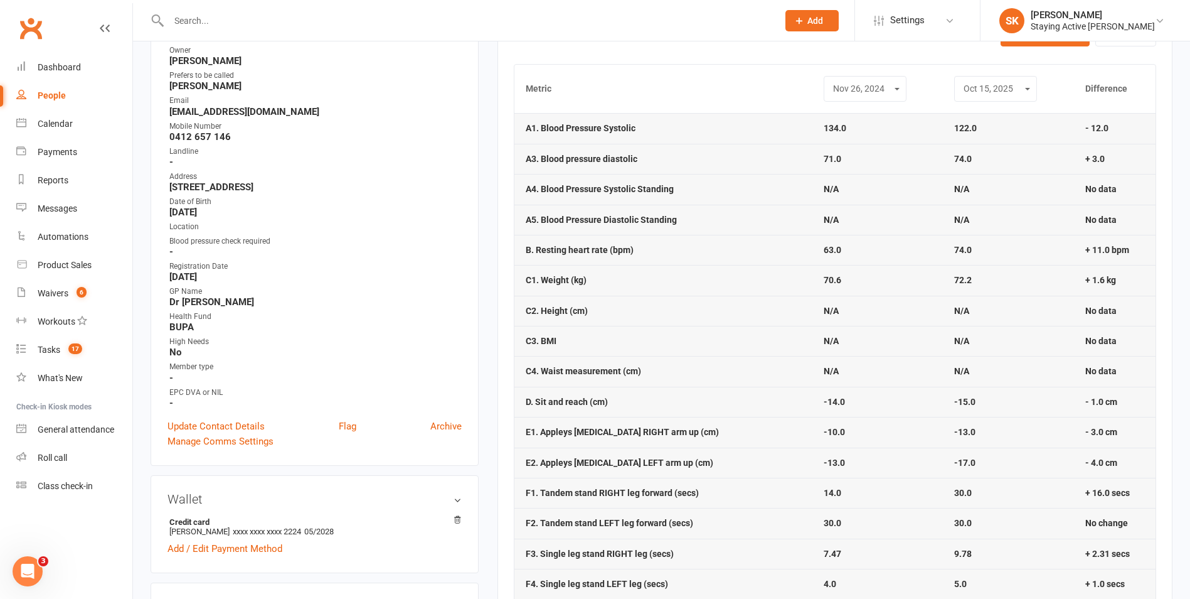
drag, startPoint x: 877, startPoint y: 88, endPoint x: 897, endPoint y: 161, distance: 74.9
click at [877, 88] on select "Oct 8, 2020 Jan 20, 2021 Jun 7, 2021 Mar 3, 2022 Jan 4, 2023 May 9, 2023 Sep 13…" at bounding box center [865, 89] width 67 height 14
click at [832, 82] on select "Oct 8, 2020 Jan 20, 2021 Jun 7, 2021 Mar 3, 2022 Jan 4, 2023 May 9, 2023 Sep 13…" at bounding box center [865, 89] width 67 height 14
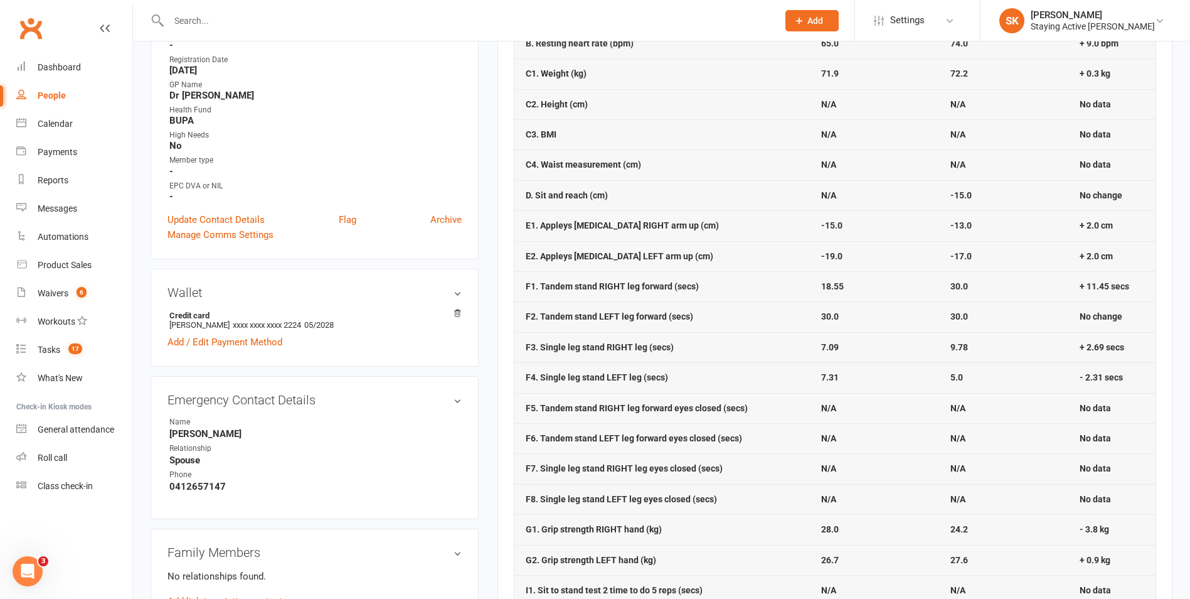
scroll to position [126, 0]
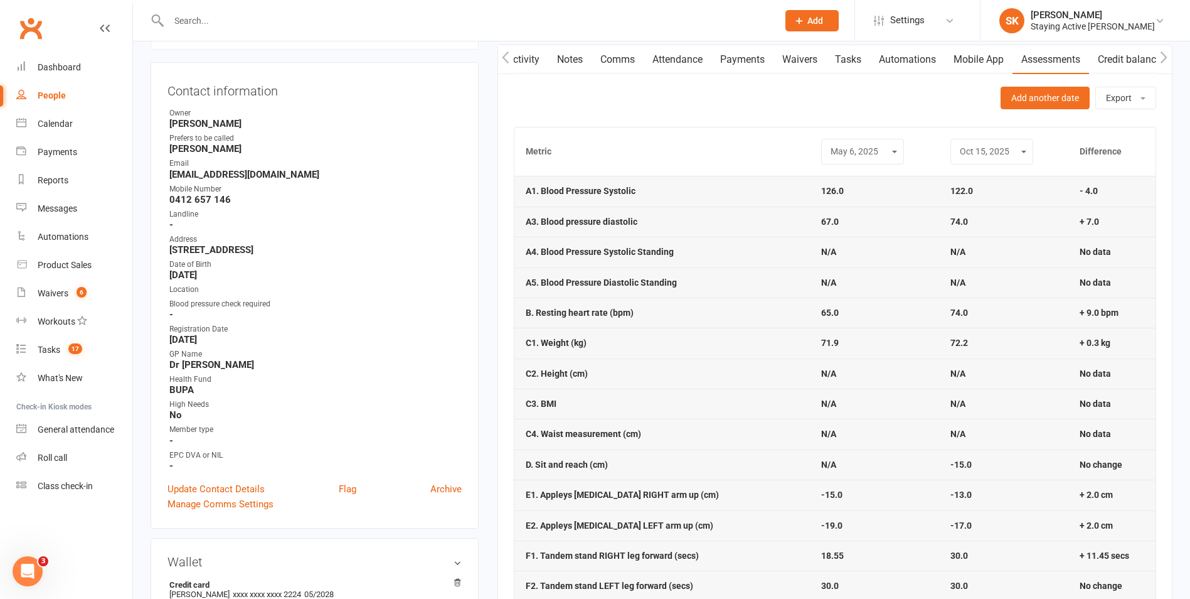
click at [831, 159] on div "Oct 8, 2020 Jan 20, 2021 Jun 7, 2021 Mar 3, 2022 Jan 4, 2023 May 9, 2023 Sep 13…" at bounding box center [862, 152] width 83 height 26
drag, startPoint x: 842, startPoint y: 152, endPoint x: 847, endPoint y: 158, distance: 7.6
click at [842, 152] on select "Oct 8, 2020 Jan 20, 2021 Jun 7, 2021 Mar 3, 2022 Jan 4, 2023 May 9, 2023 Sep 13…" at bounding box center [863, 151] width 67 height 14
click at [830, 144] on select "Oct 8, 2020 Jan 20, 2021 Jun 7, 2021 Mar 3, 2022 Jan 4, 2023 May 9, 2023 Sep 13…" at bounding box center [863, 151] width 67 height 14
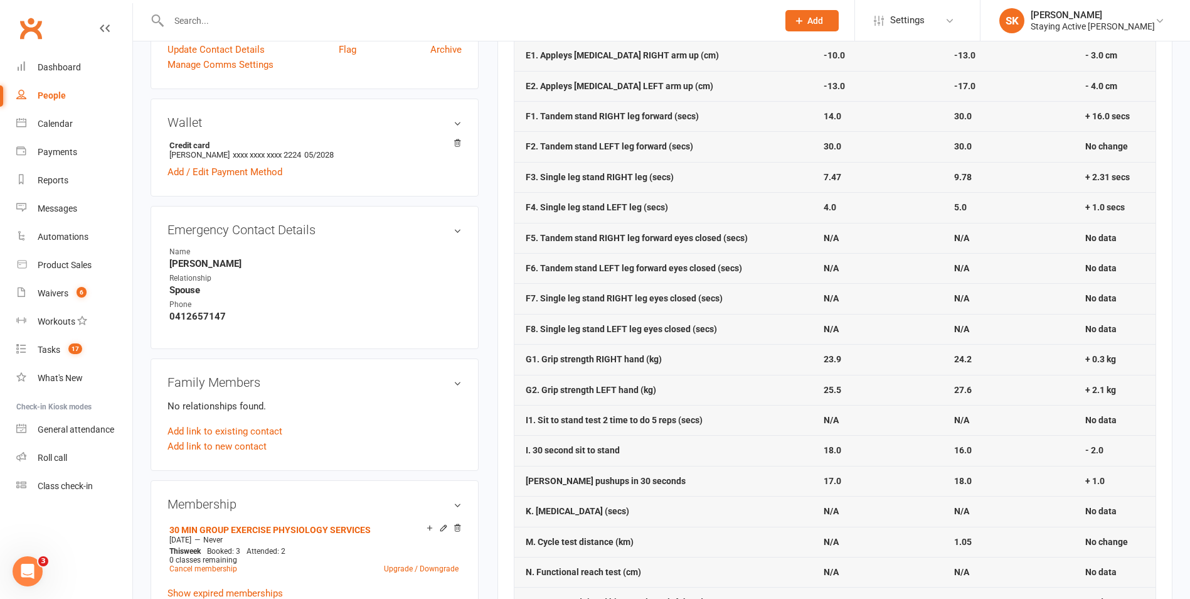
scroll to position [0, 0]
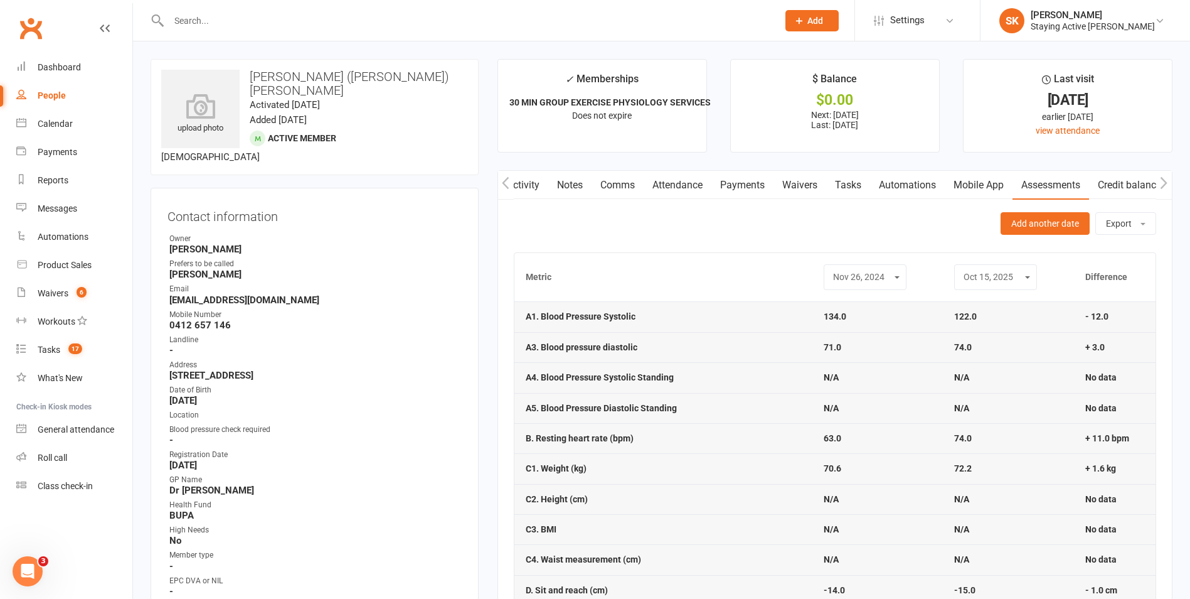
drag, startPoint x: 877, startPoint y: 277, endPoint x: 875, endPoint y: 284, distance: 6.4
click at [877, 277] on select "Oct 8, 2020 Jan 20, 2021 Jun 7, 2021 Mar 3, 2022 Jan 4, 2023 May 9, 2023 Sep 13…" at bounding box center [865, 277] width 67 height 14
click at [832, 270] on select "Oct 8, 2020 Jan 20, 2021 Jun 7, 2021 Mar 3, 2022 Jan 4, 2023 May 9, 2023 Sep 13…" at bounding box center [865, 277] width 67 height 14
click at [860, 280] on select "Oct 8, 2020 Jan 20, 2021 Jun 7, 2021 Mar 3, 2022 Jan 4, 2023 May 9, 2023 Sep 13…" at bounding box center [863, 277] width 67 height 14
select select "9"
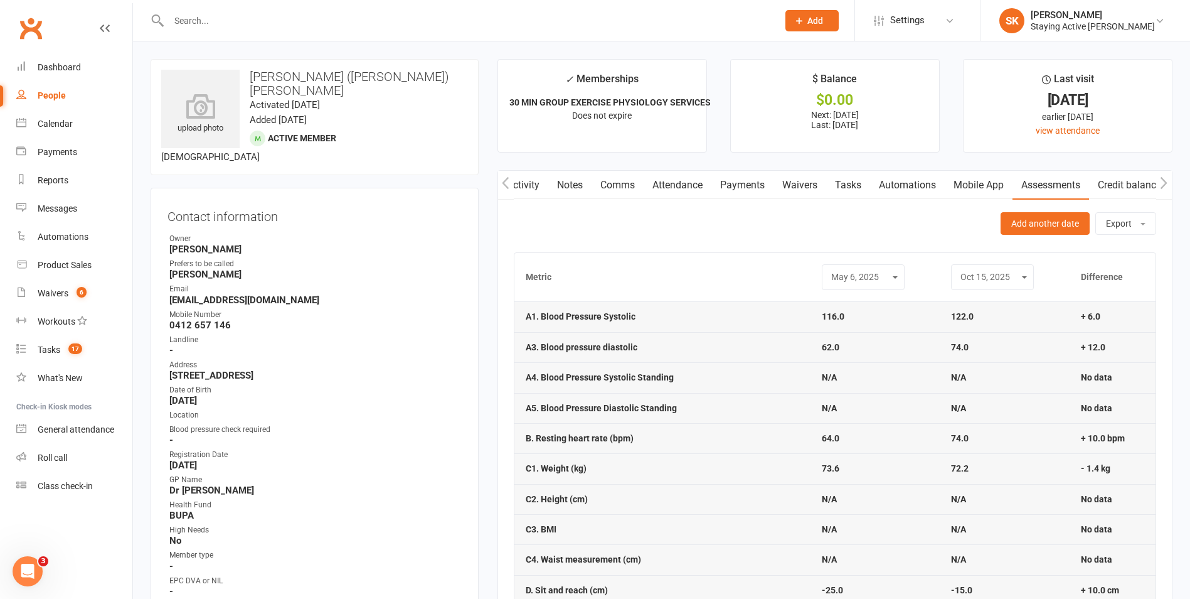
click at [830, 270] on select "Oct 8, 2020 Jan 20, 2021 Jun 7, 2021 Mar 3, 2022 Jan 4, 2023 May 9, 2023 Sep 13…" at bounding box center [863, 277] width 67 height 14
click at [279, 12] on input "text" at bounding box center [467, 21] width 604 height 18
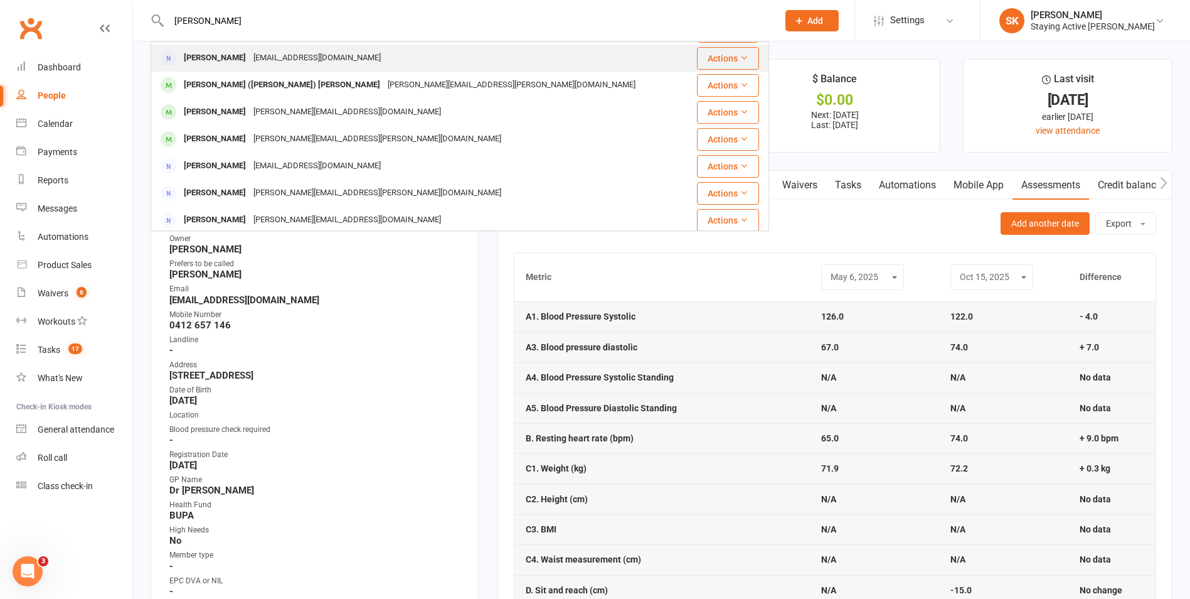
scroll to position [126, 0]
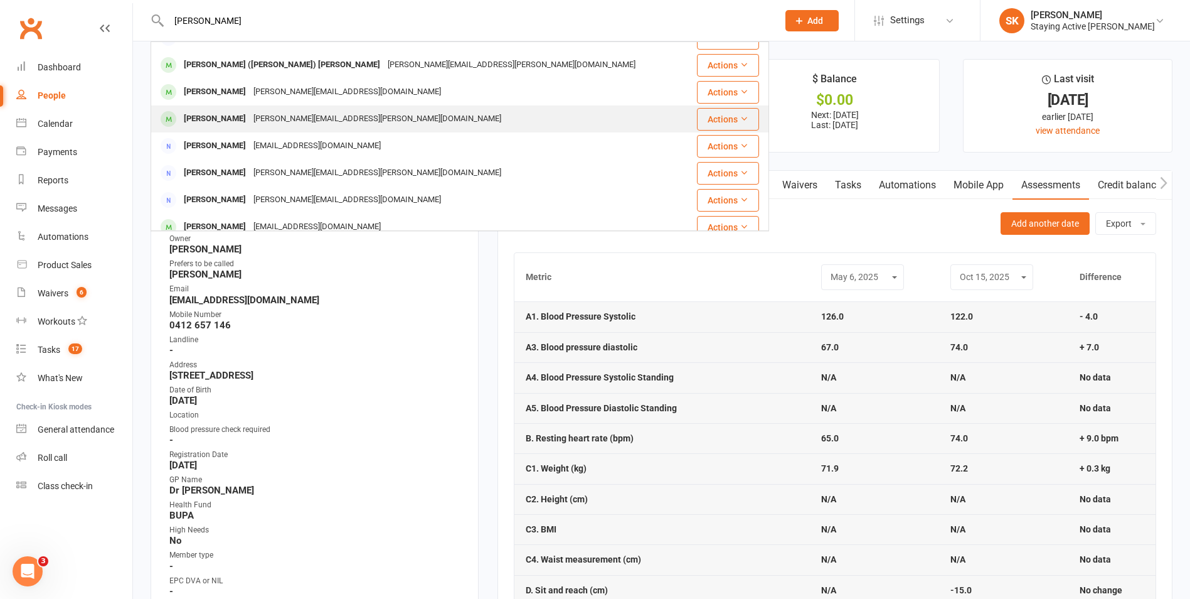
type input "geoff"
click at [286, 114] on div "geoffrey.mckay@bigpond.com" at bounding box center [377, 119] width 255 height 18
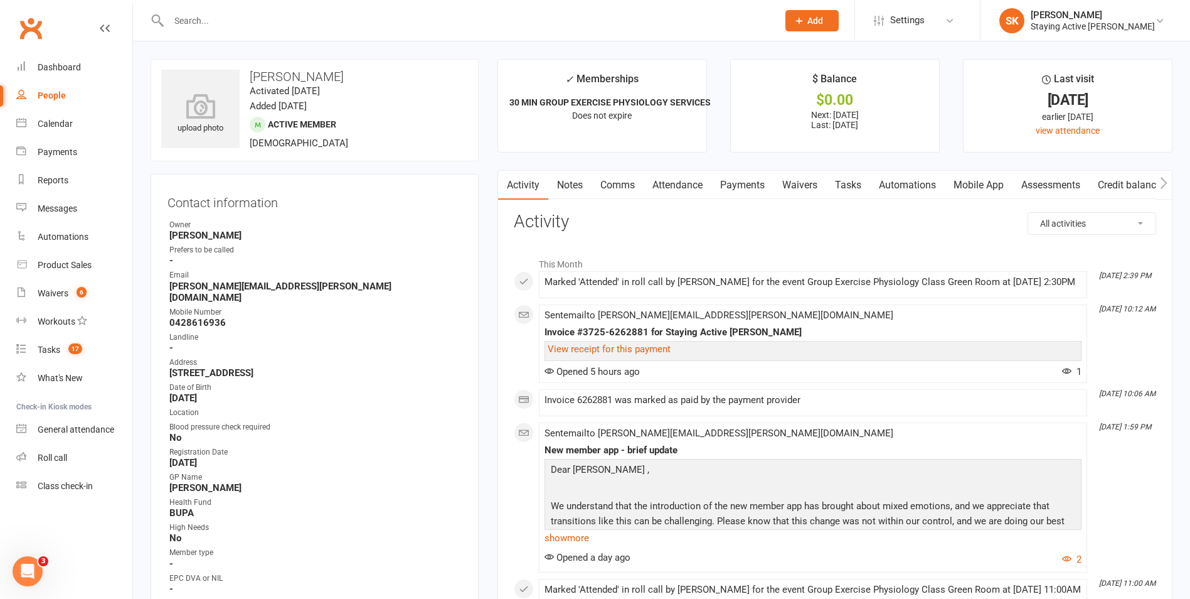
click at [752, 182] on link "Payments" at bounding box center [743, 185] width 62 height 29
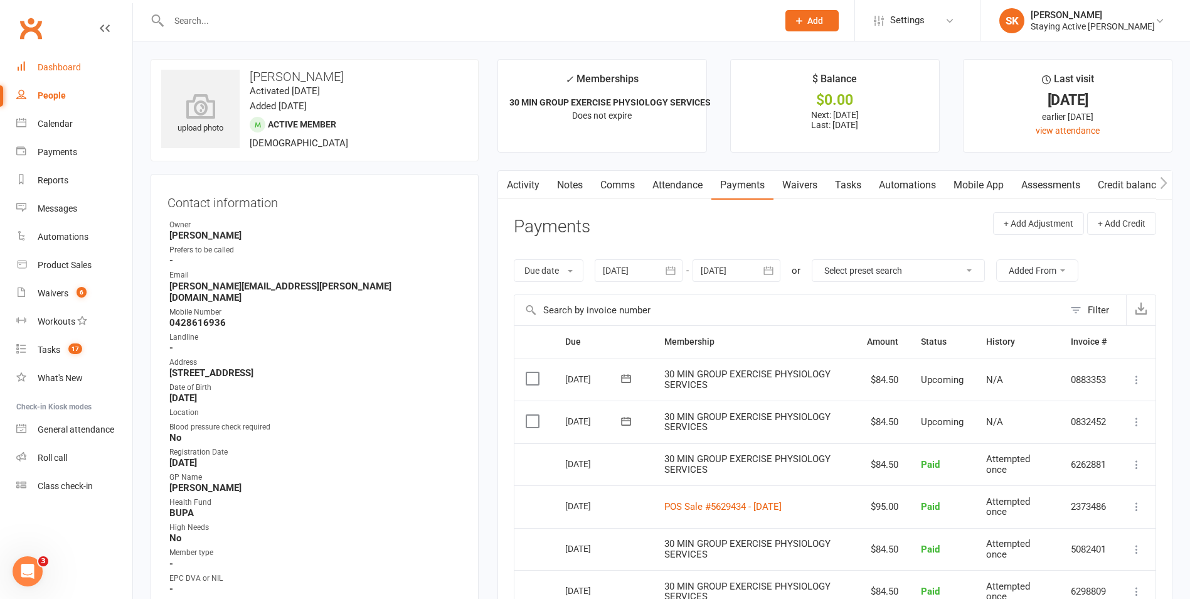
click at [59, 60] on link "Dashboard" at bounding box center [74, 67] width 116 height 28
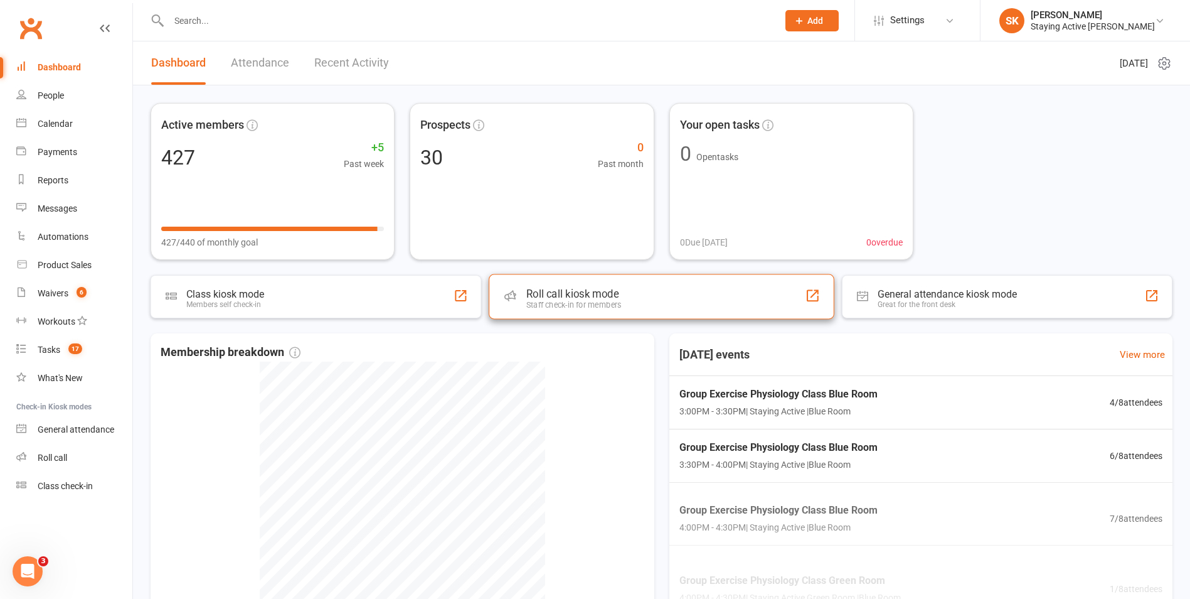
click at [532, 299] on div "Roll call kiosk mode" at bounding box center [574, 293] width 95 height 13
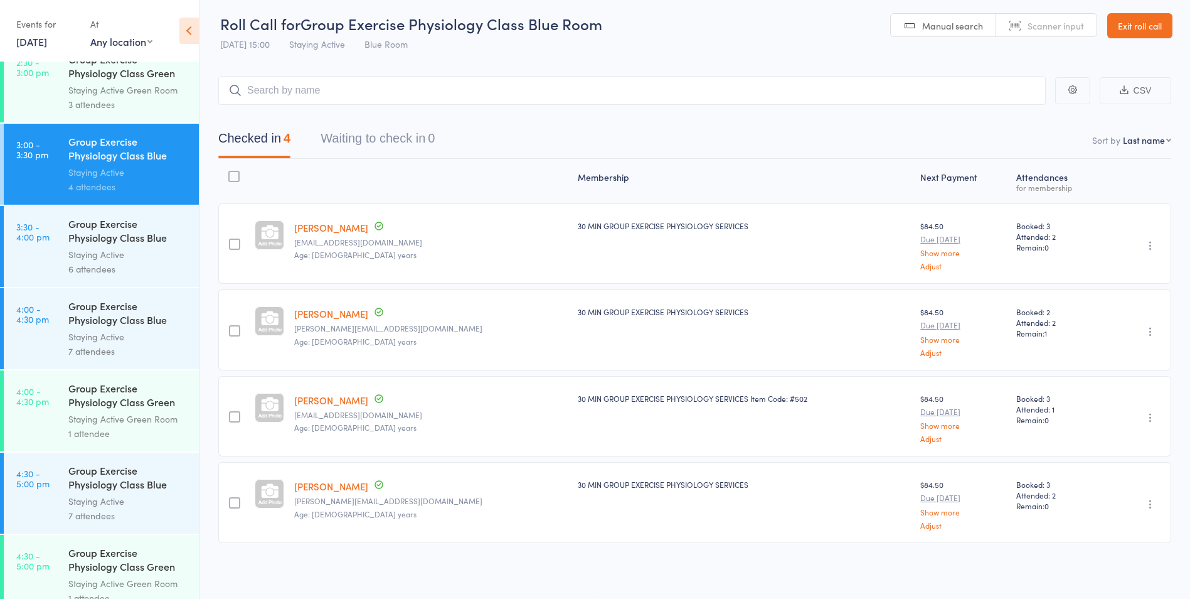
scroll to position [2340, 0]
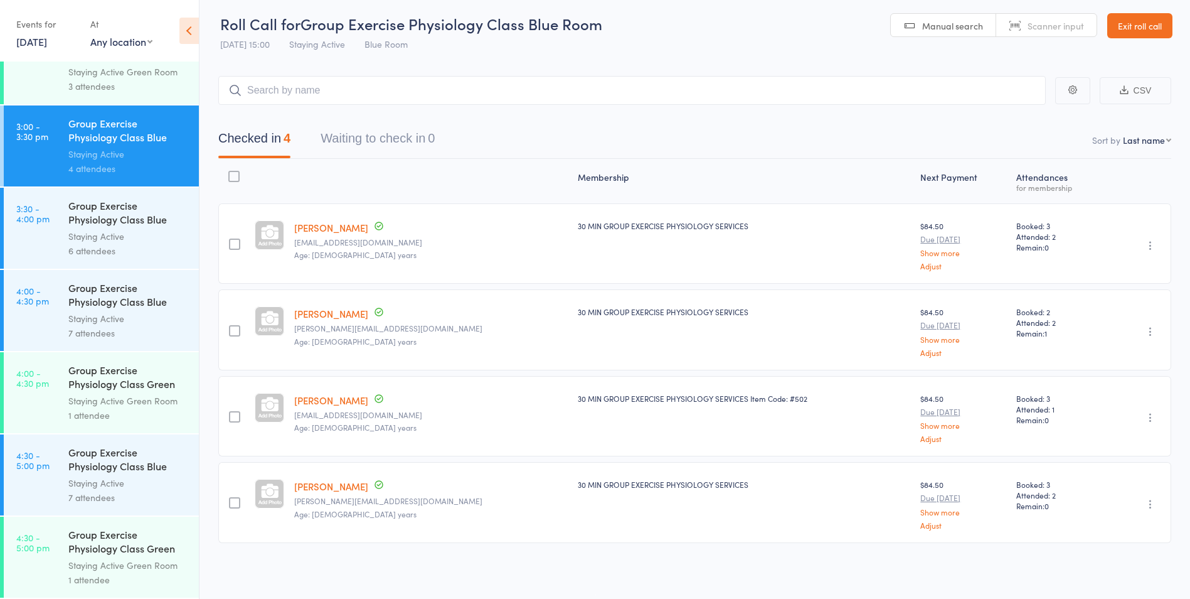
click at [95, 375] on div "Group Exercise Physiology Class Green Room" at bounding box center [128, 378] width 120 height 31
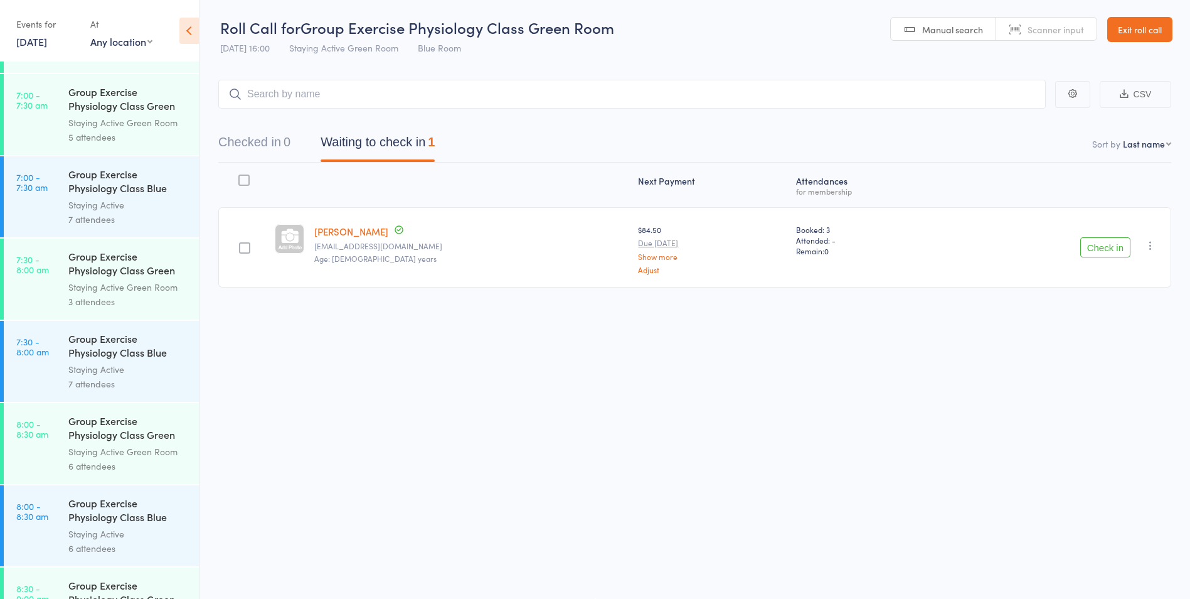
scroll to position [502, 0]
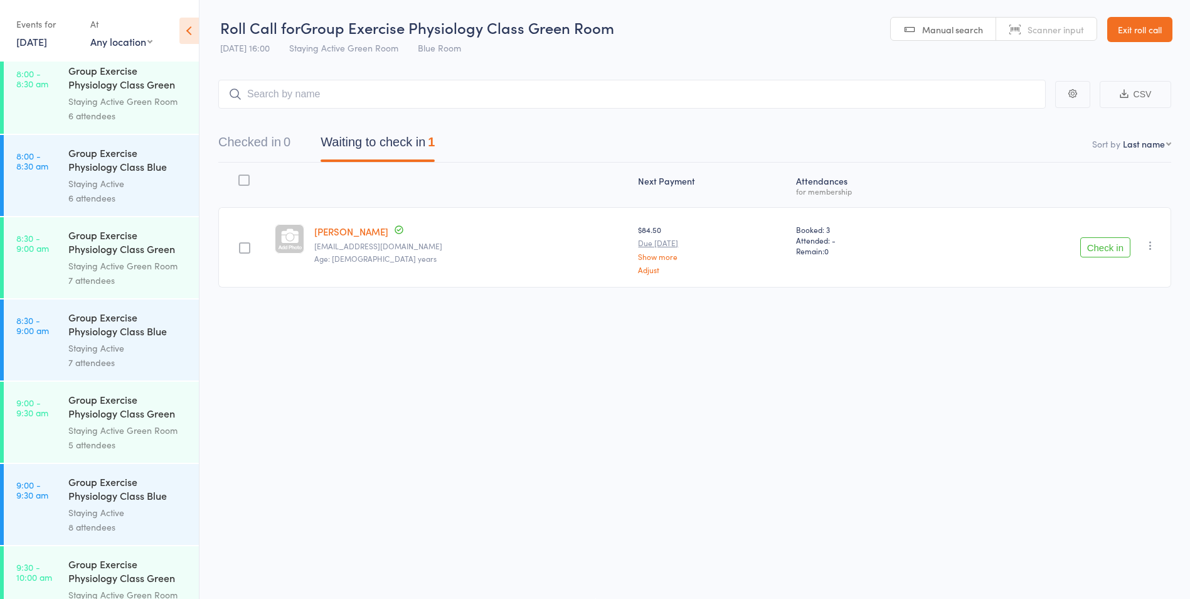
click at [1140, 36] on link "Exit roll call" at bounding box center [1140, 29] width 65 height 25
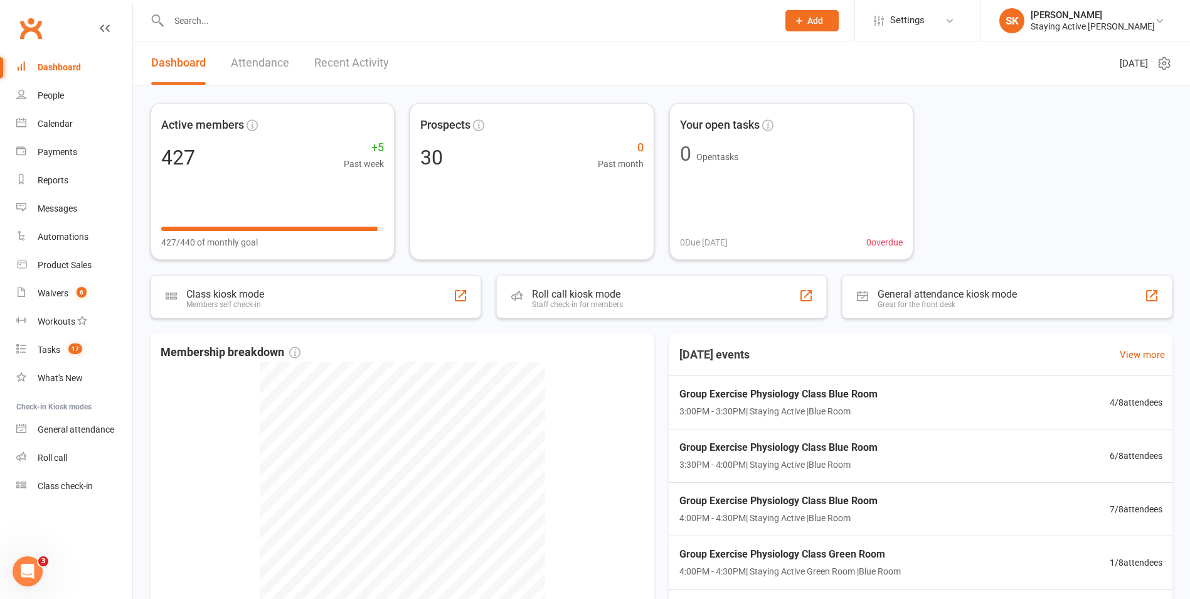
click at [326, 18] on input "text" at bounding box center [467, 21] width 604 height 18
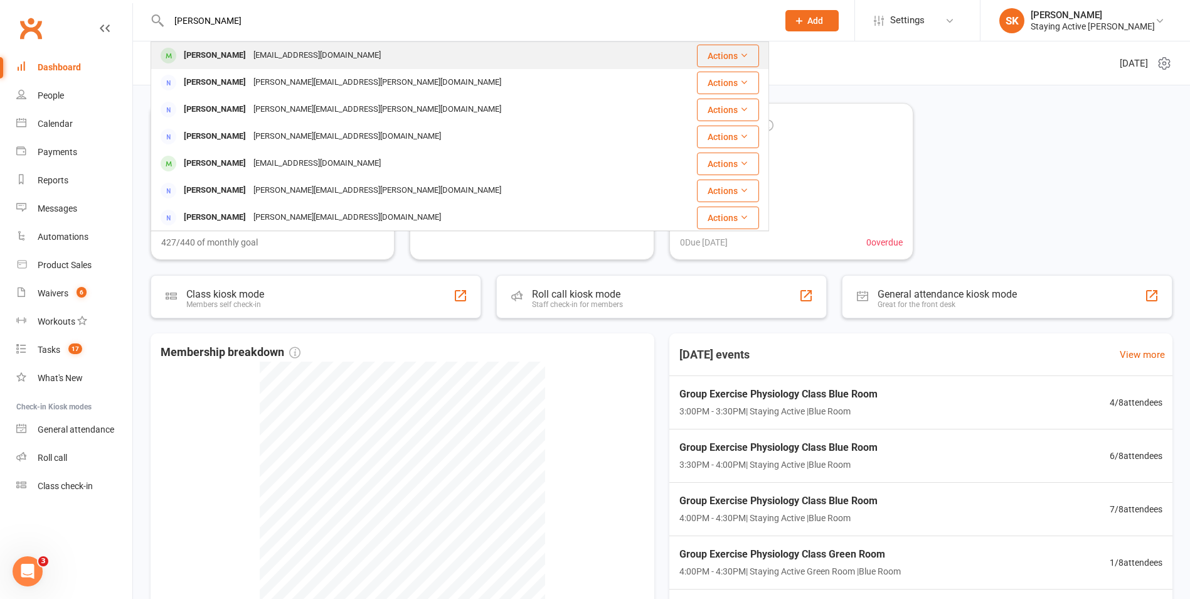
type input "helen orr"
click at [297, 53] on div "helenorr@bigpond.net.au" at bounding box center [317, 55] width 135 height 18
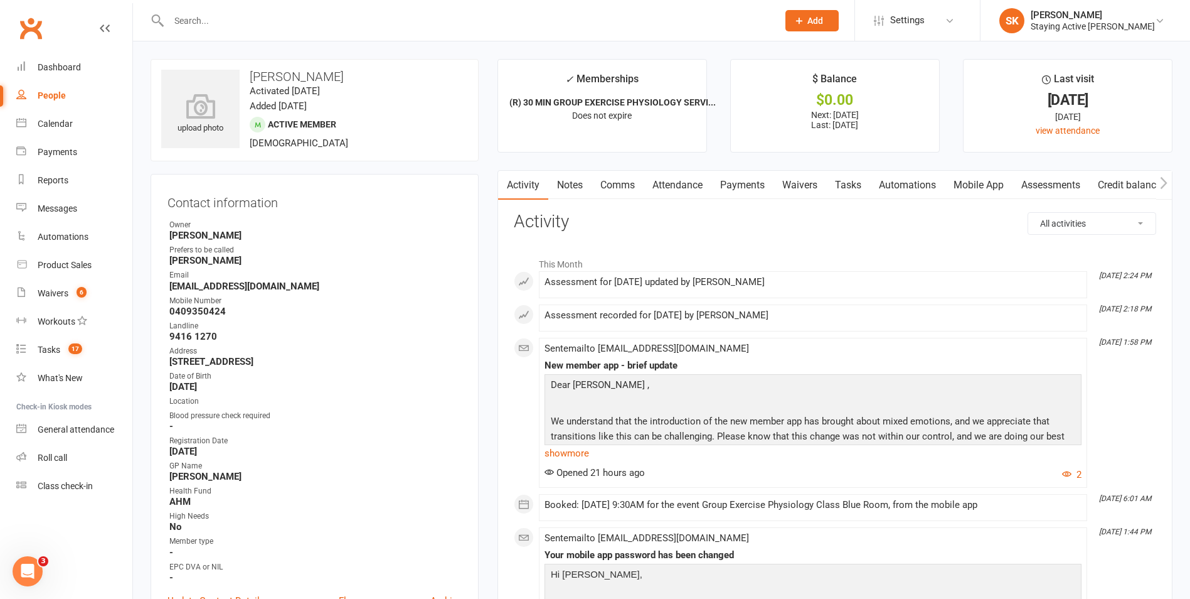
click at [1035, 190] on link "Assessments" at bounding box center [1051, 185] width 77 height 29
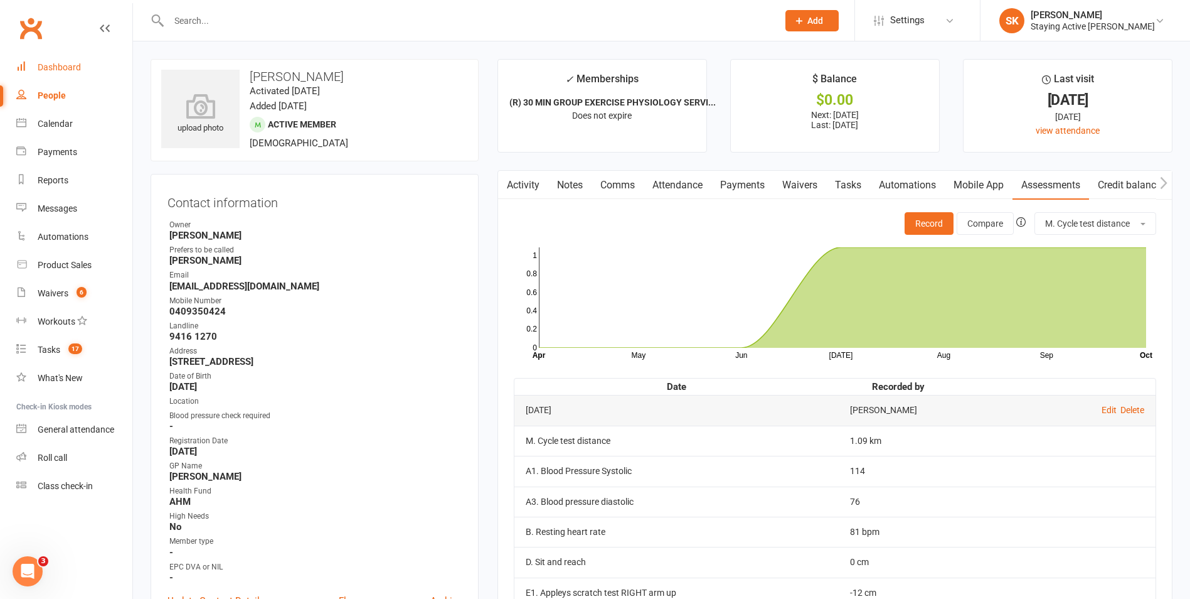
click at [68, 69] on div "Dashboard" at bounding box center [59, 67] width 43 height 10
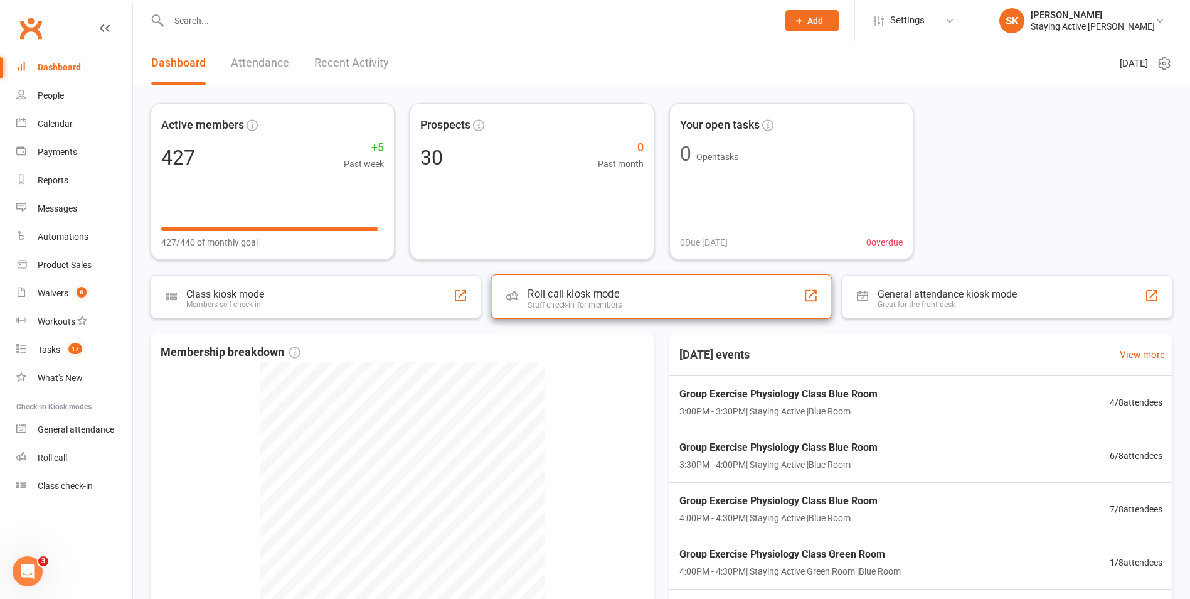
click at [654, 302] on div "Roll call kiosk mode Staff check-in for members" at bounding box center [661, 296] width 341 height 45
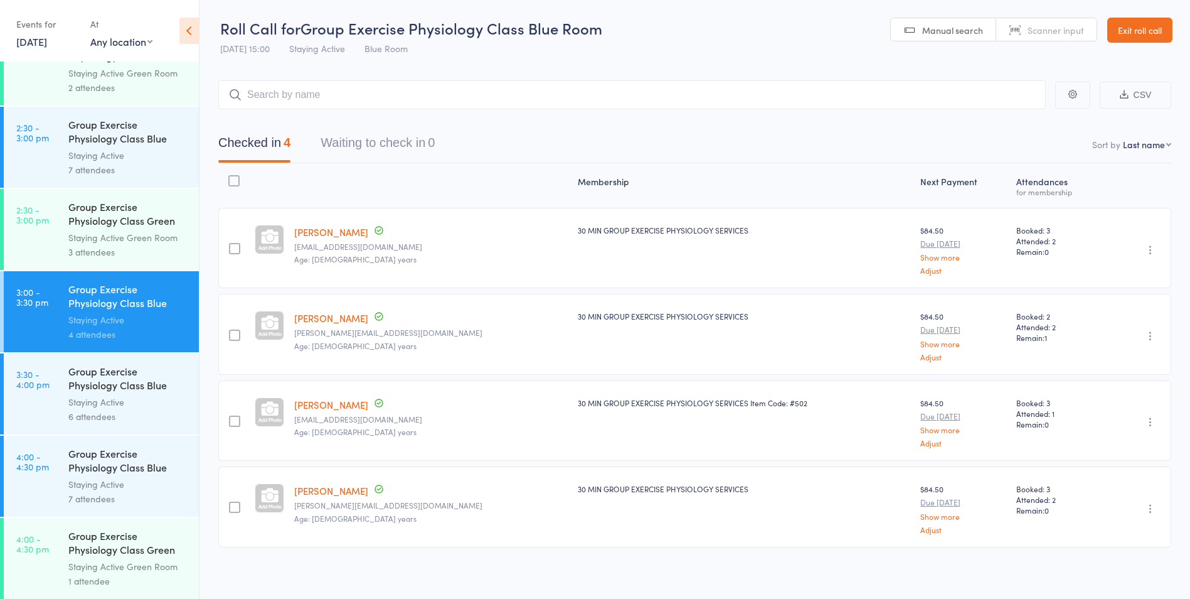
scroll to position [2340, 0]
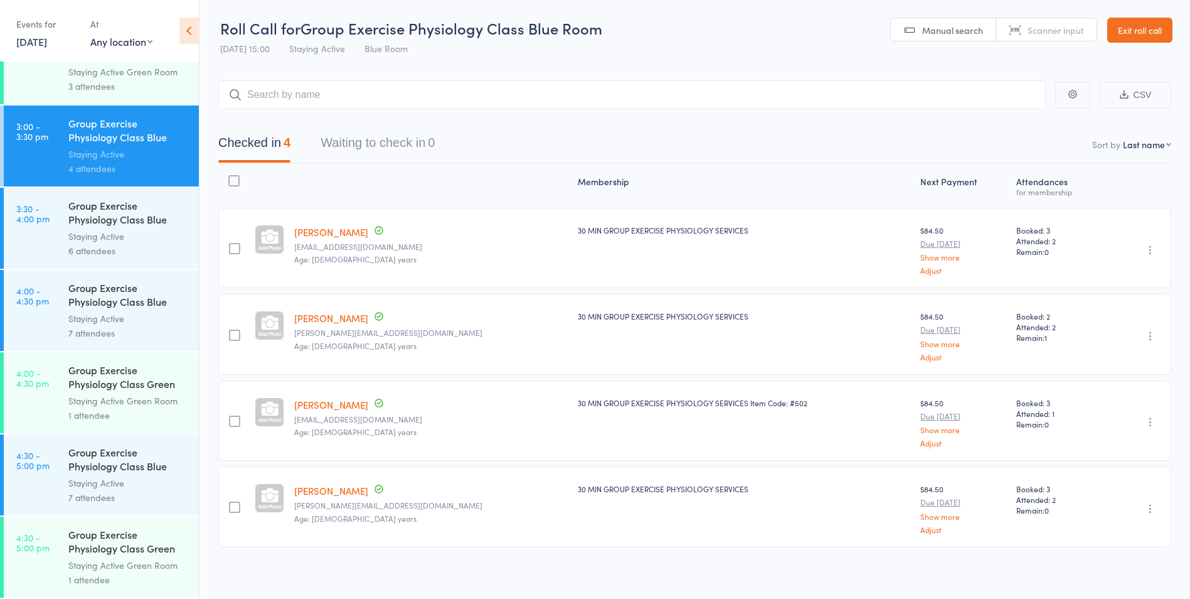
click at [131, 309] on div "Group Exercise Physiology Class Blue Room" at bounding box center [128, 296] width 120 height 31
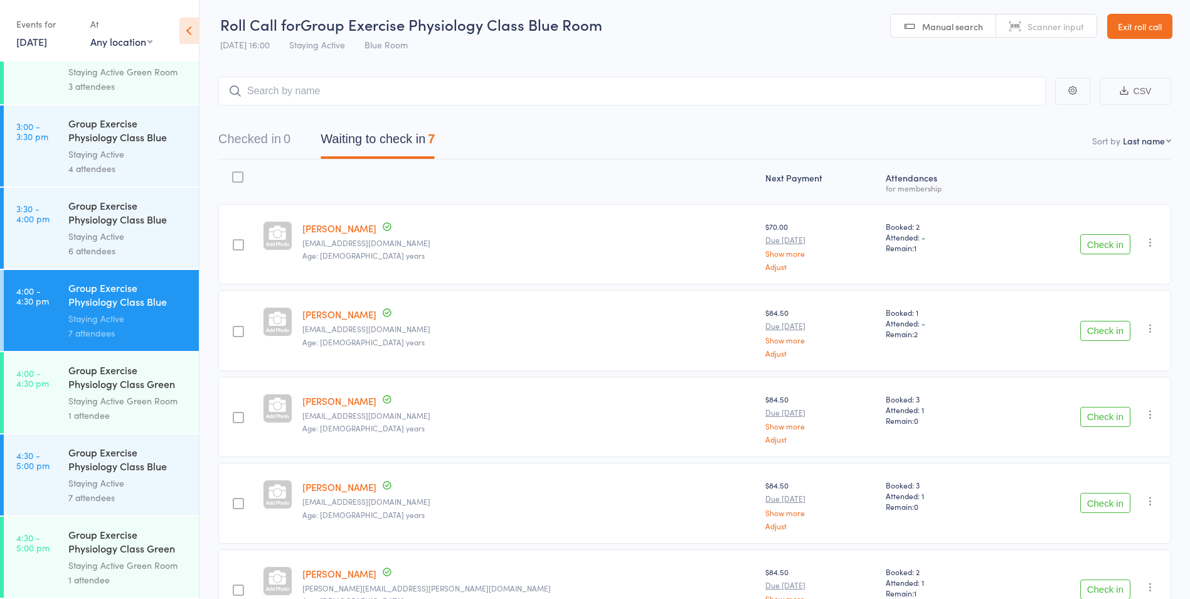
scroll to position [263, 0]
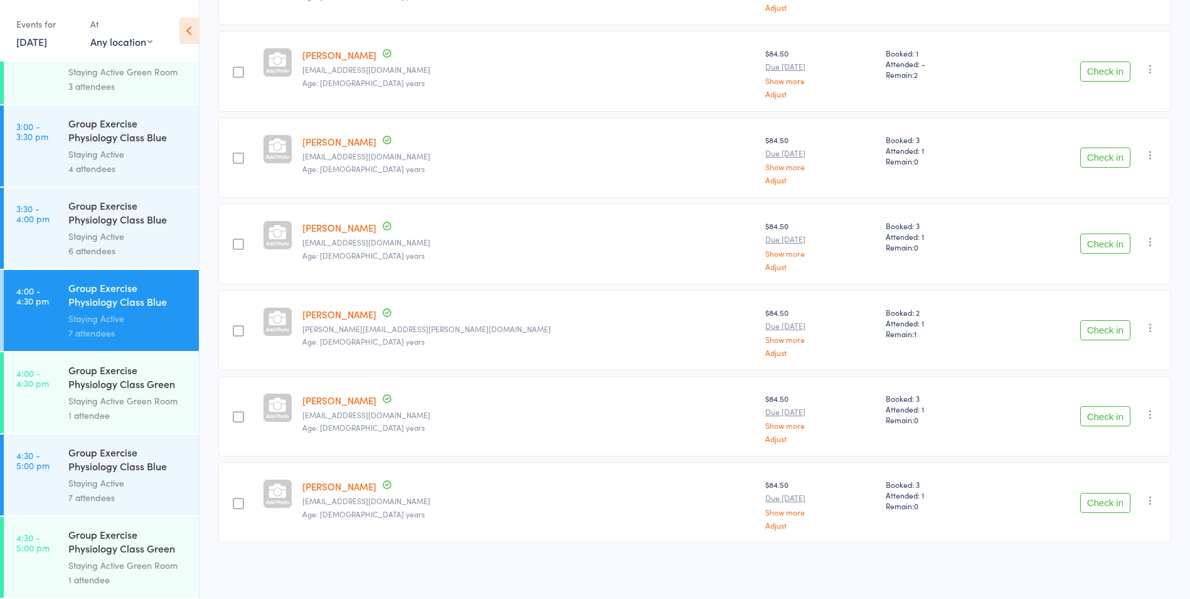
click at [94, 238] on div "Staying Active" at bounding box center [128, 236] width 120 height 14
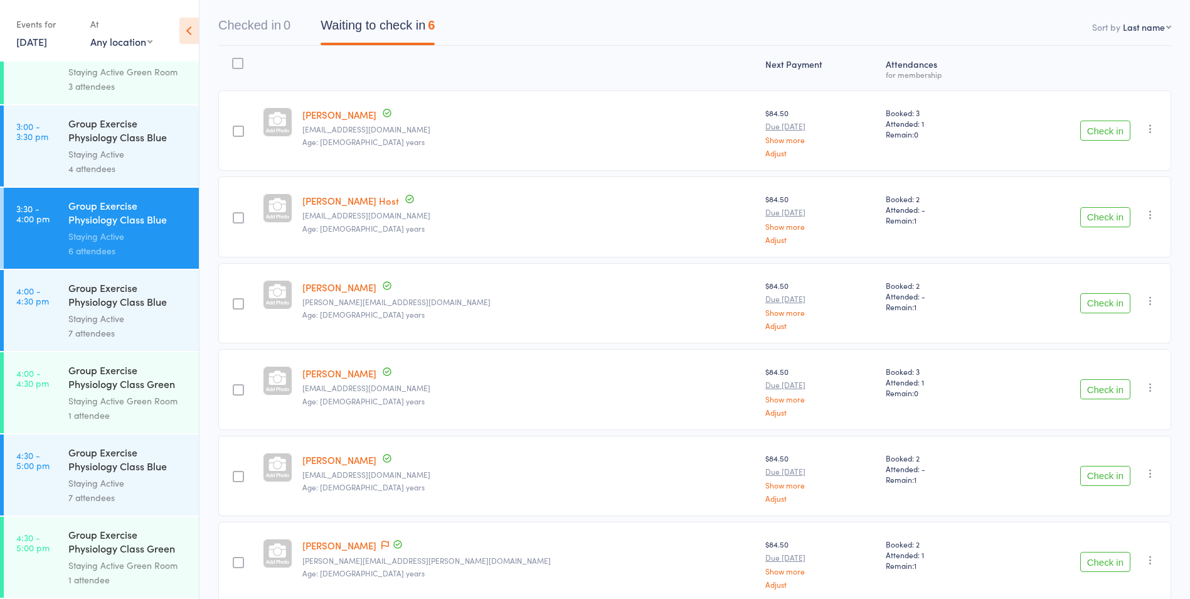
scroll to position [176, 0]
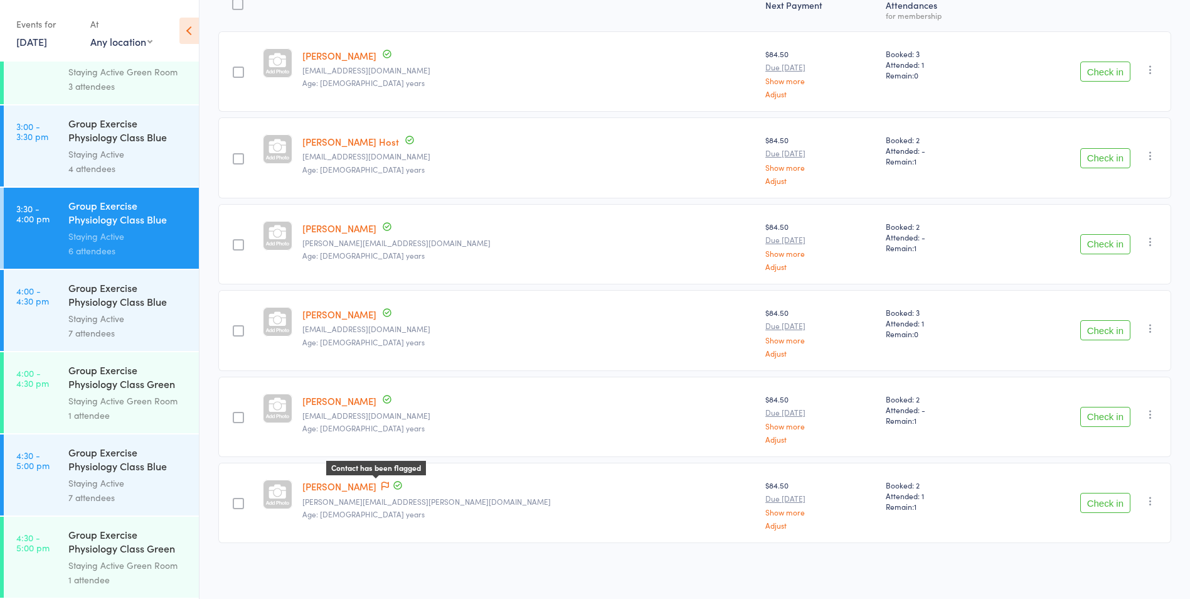
click at [389, 486] on icon at bounding box center [386, 485] width 8 height 9
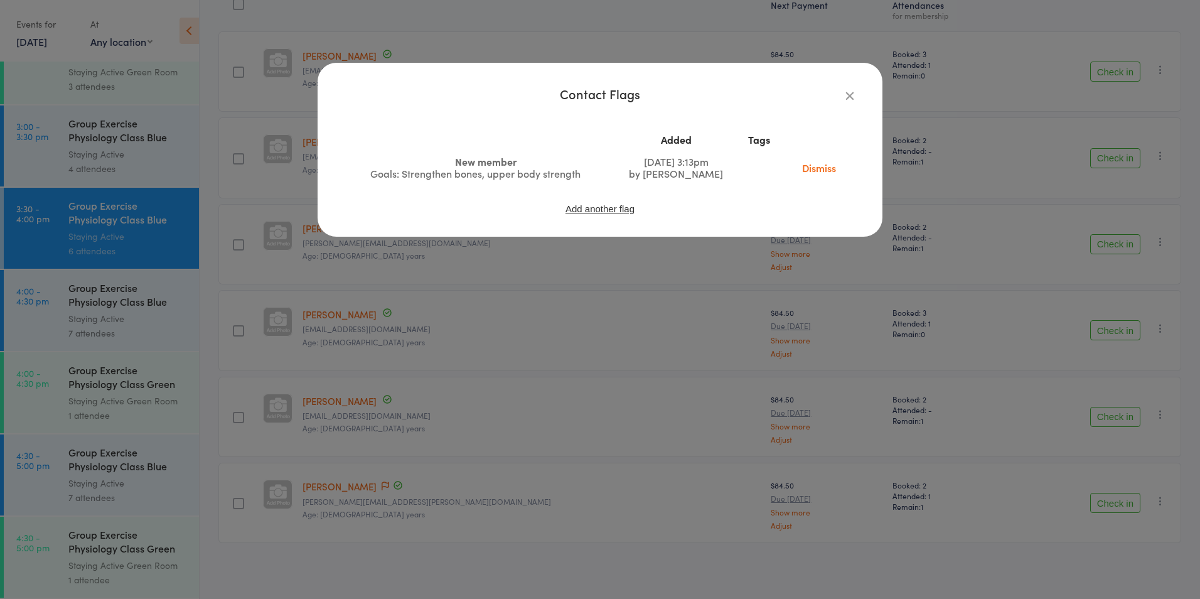
click at [535, 352] on div "Contact Flags Added Tags New member Goals: Strengthen bones, upper body strengt…" at bounding box center [600, 299] width 1200 height 599
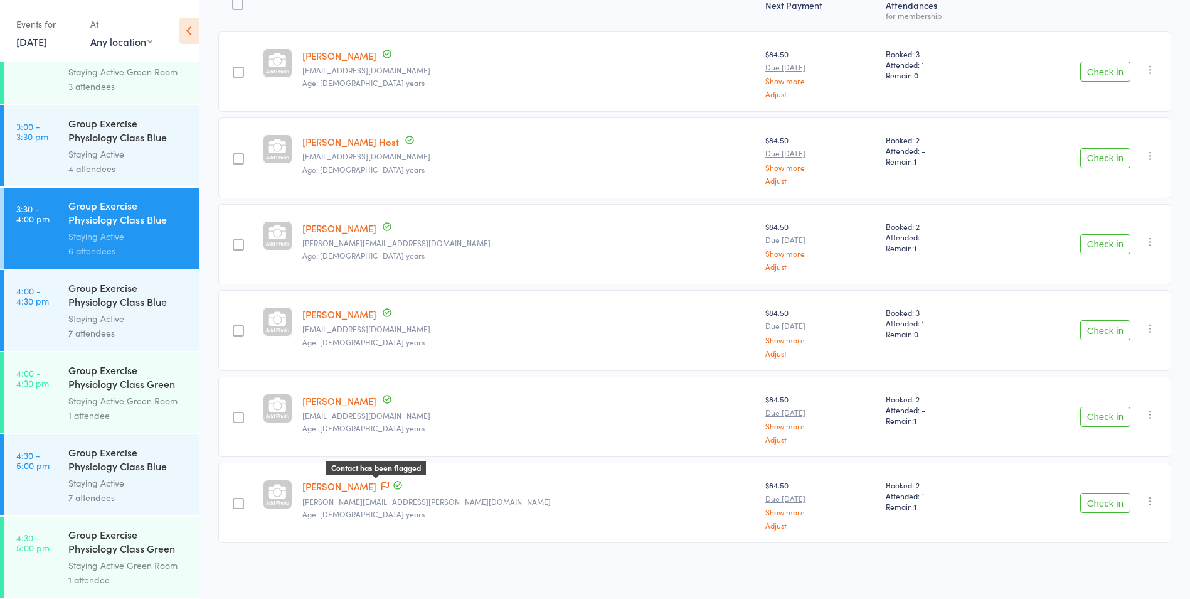
click at [387, 487] on icon at bounding box center [386, 485] width 8 height 9
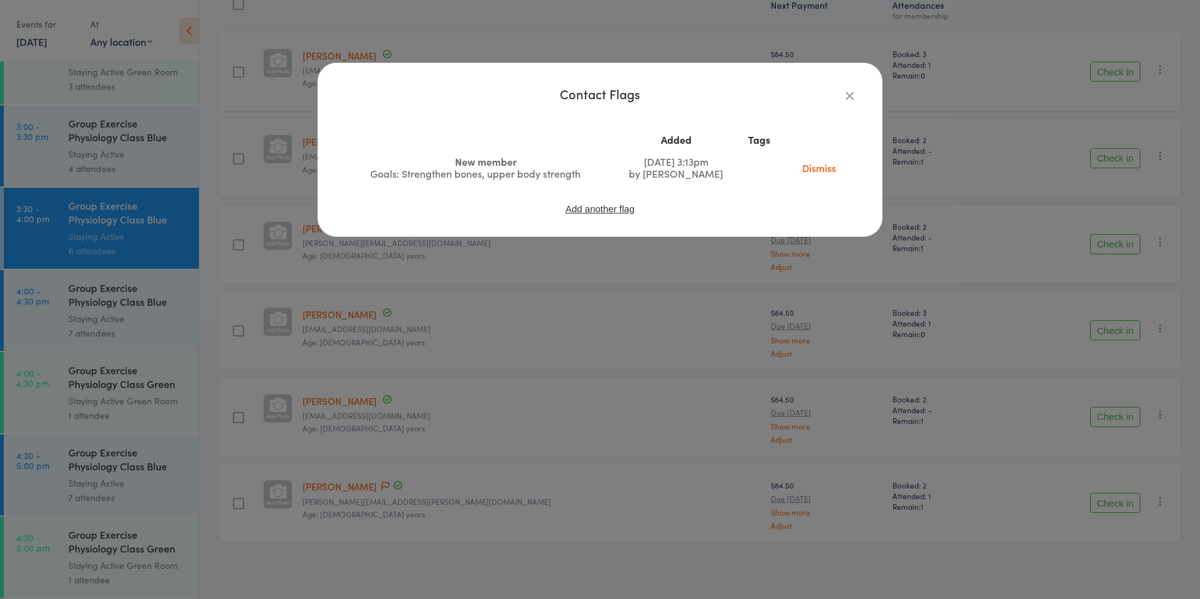
click at [441, 380] on div "Contact Flags Added Tags New member Goals: Strengthen bones, upper body strengt…" at bounding box center [600, 299] width 1200 height 599
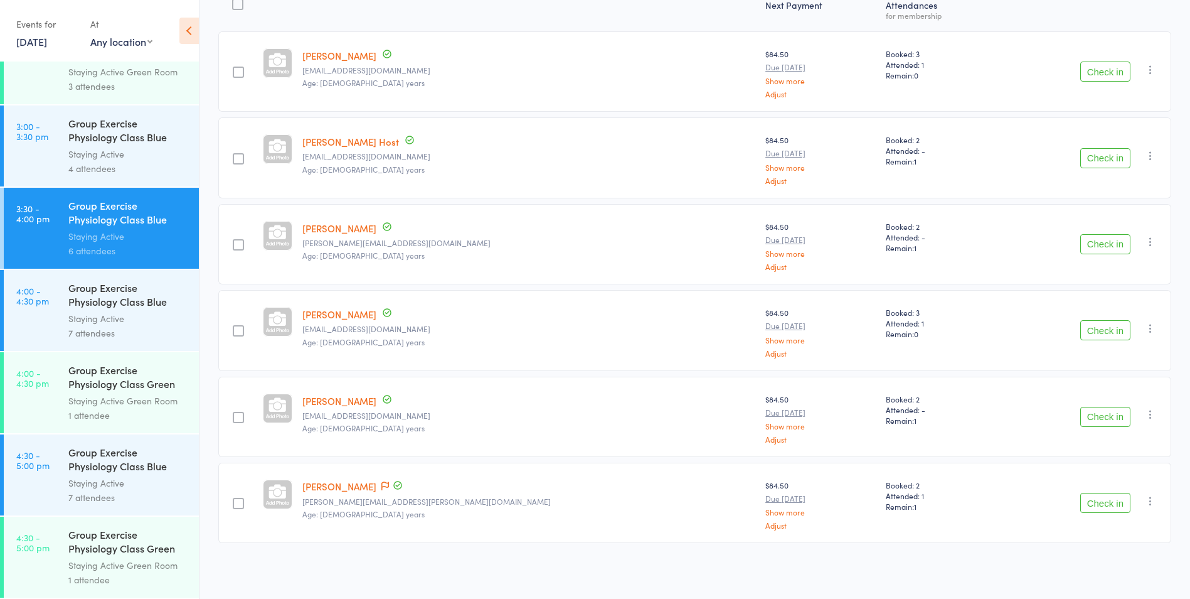
click at [83, 483] on div "Staying Active" at bounding box center [128, 483] width 120 height 14
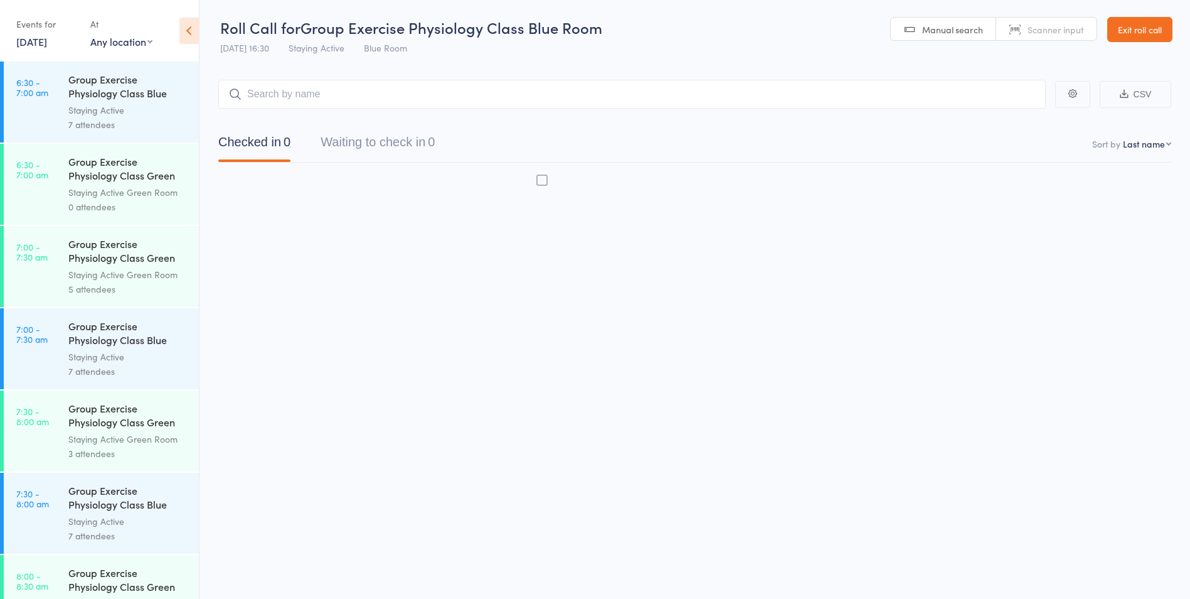
scroll to position [1, 0]
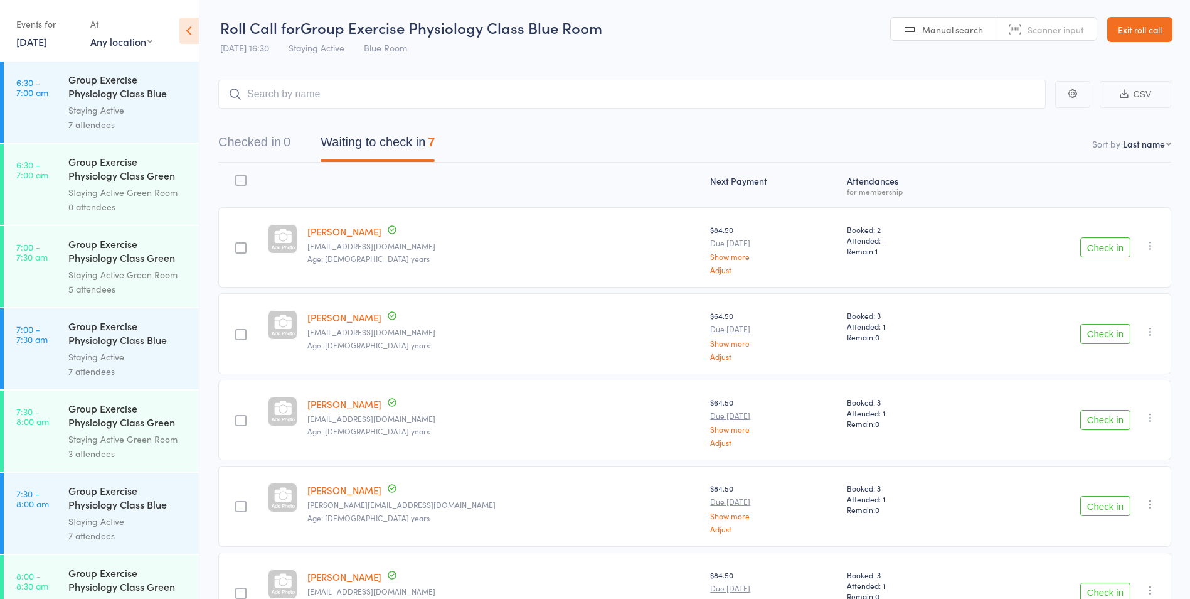
click at [1145, 24] on link "Exit roll call" at bounding box center [1140, 29] width 65 height 25
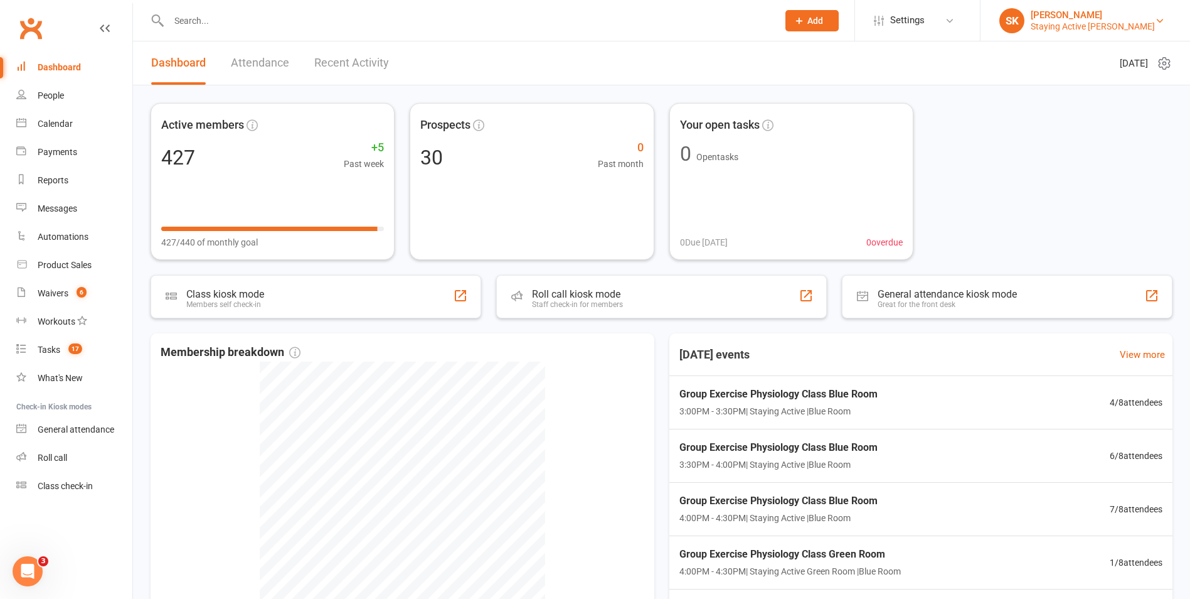
click at [1065, 29] on div "Staying Active Gordon" at bounding box center [1093, 26] width 124 height 11
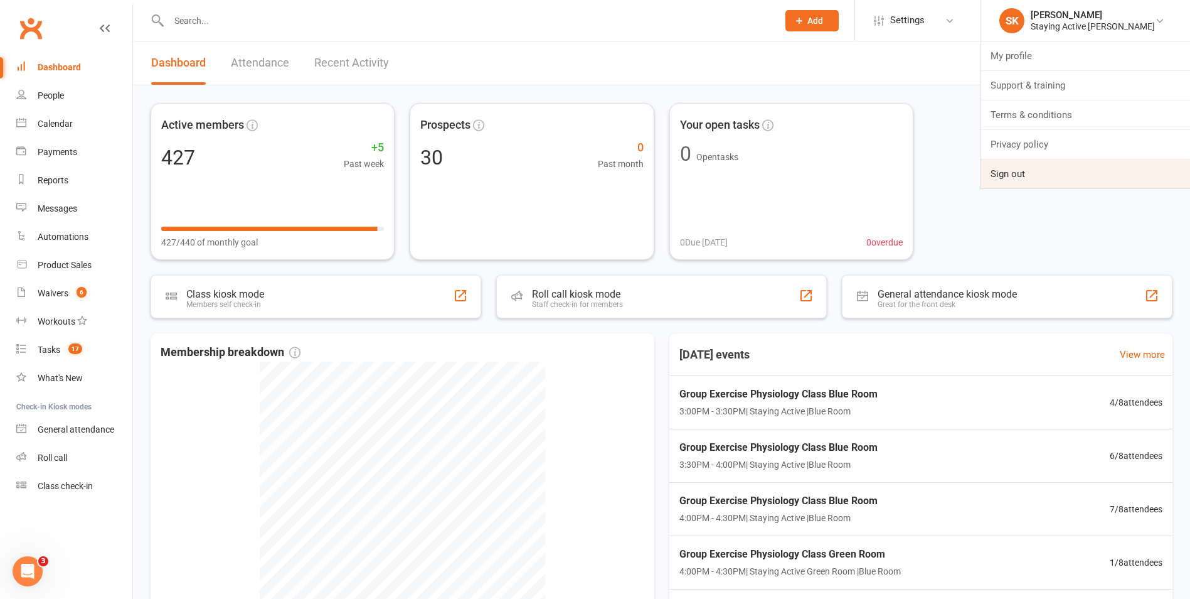
click at [1044, 181] on link "Sign out" at bounding box center [1086, 173] width 210 height 29
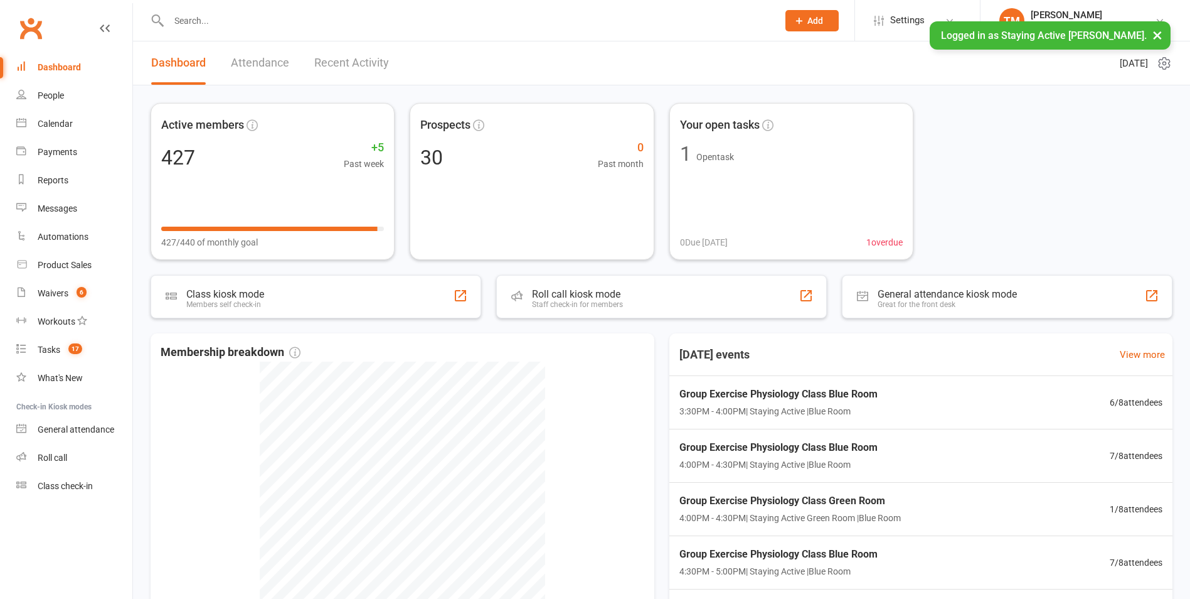
click at [259, 31] on div at bounding box center [460, 20] width 619 height 41
click at [242, 18] on input "text" at bounding box center [467, 21] width 604 height 18
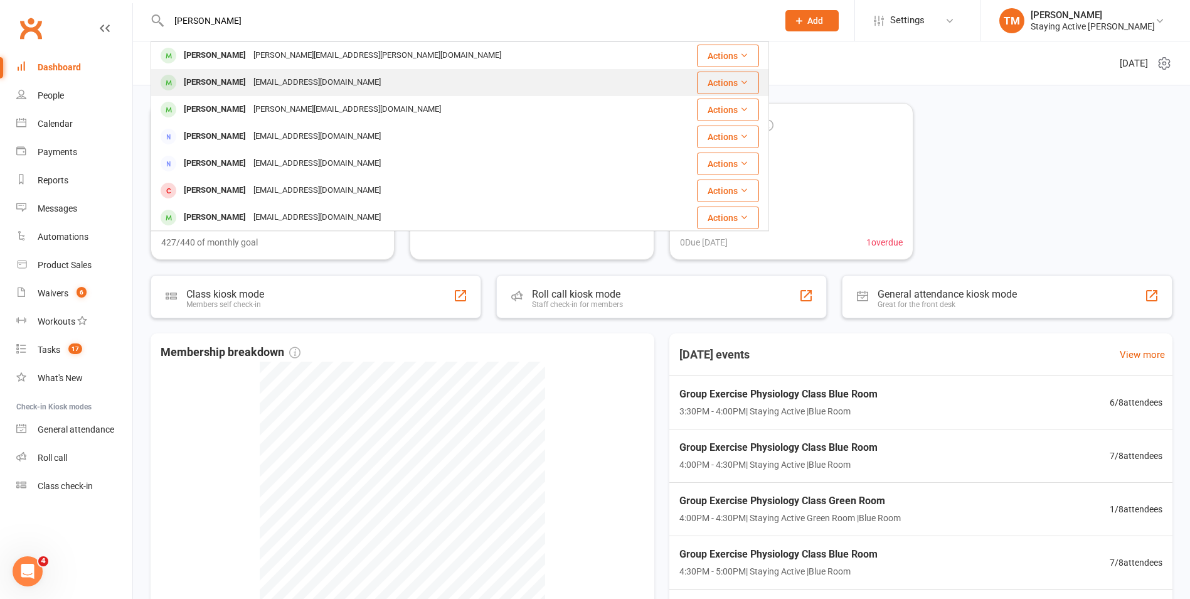
type input "gail thompson"
click at [236, 87] on div "Gail Thompson" at bounding box center [215, 82] width 70 height 18
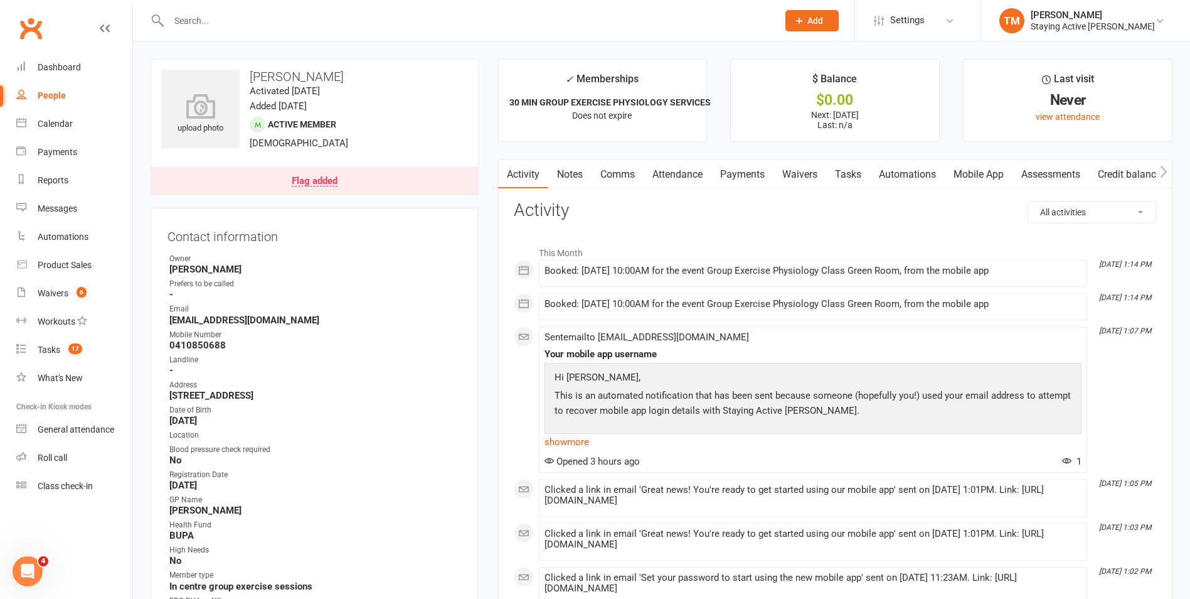
click at [259, 183] on link "Flag added" at bounding box center [314, 181] width 327 height 28
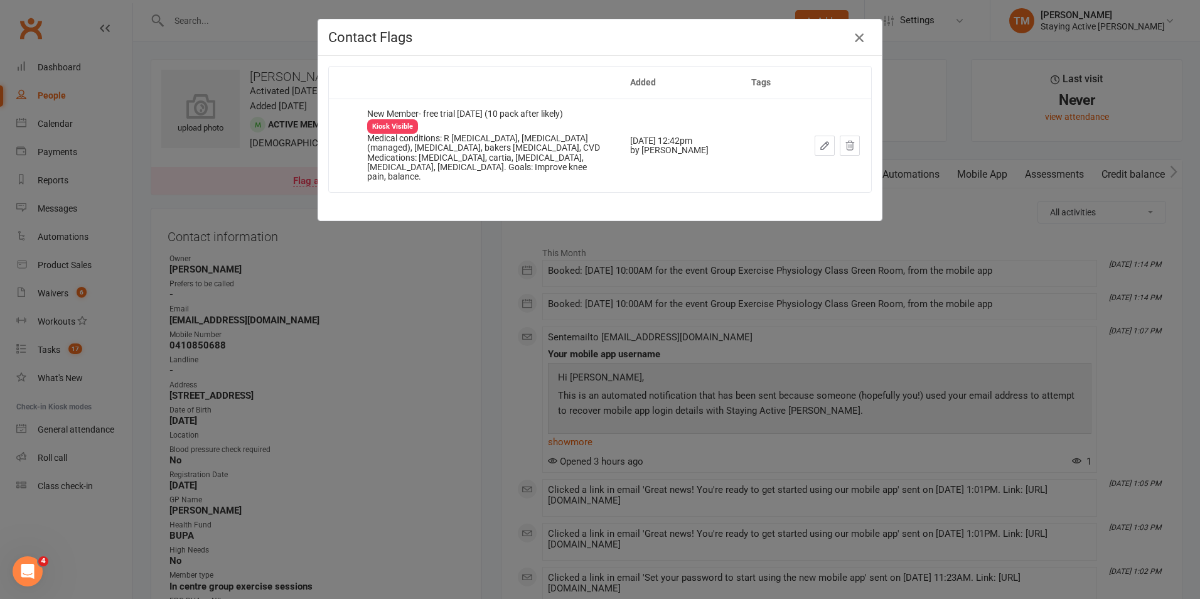
click at [852, 43] on icon "button" at bounding box center [859, 37] width 15 height 15
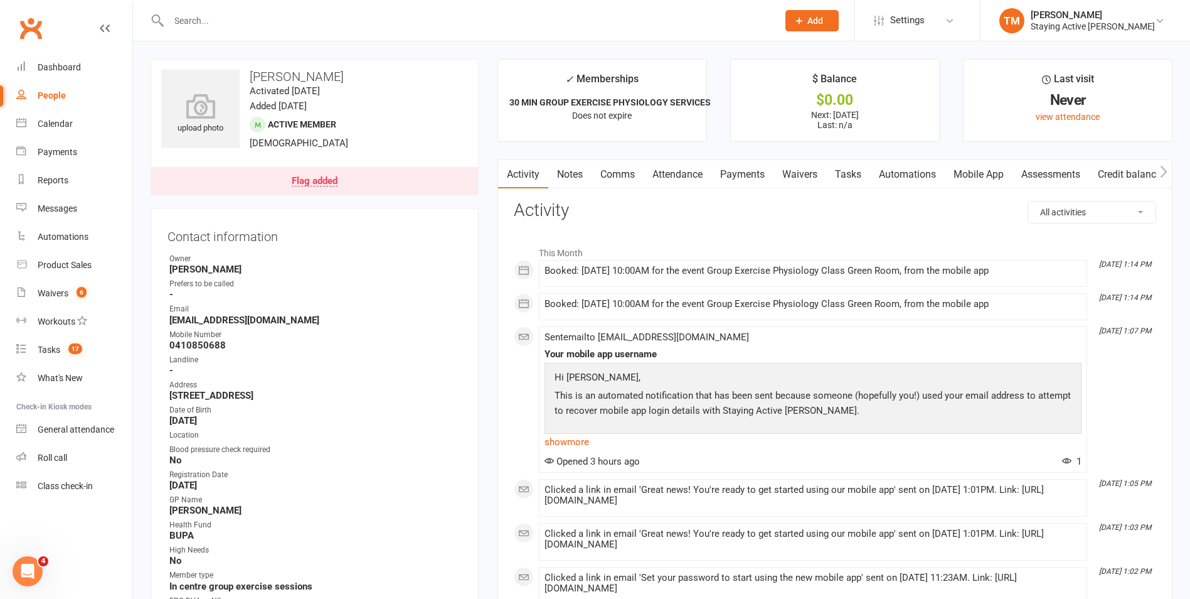
click at [324, 19] on input "text" at bounding box center [467, 21] width 604 height 18
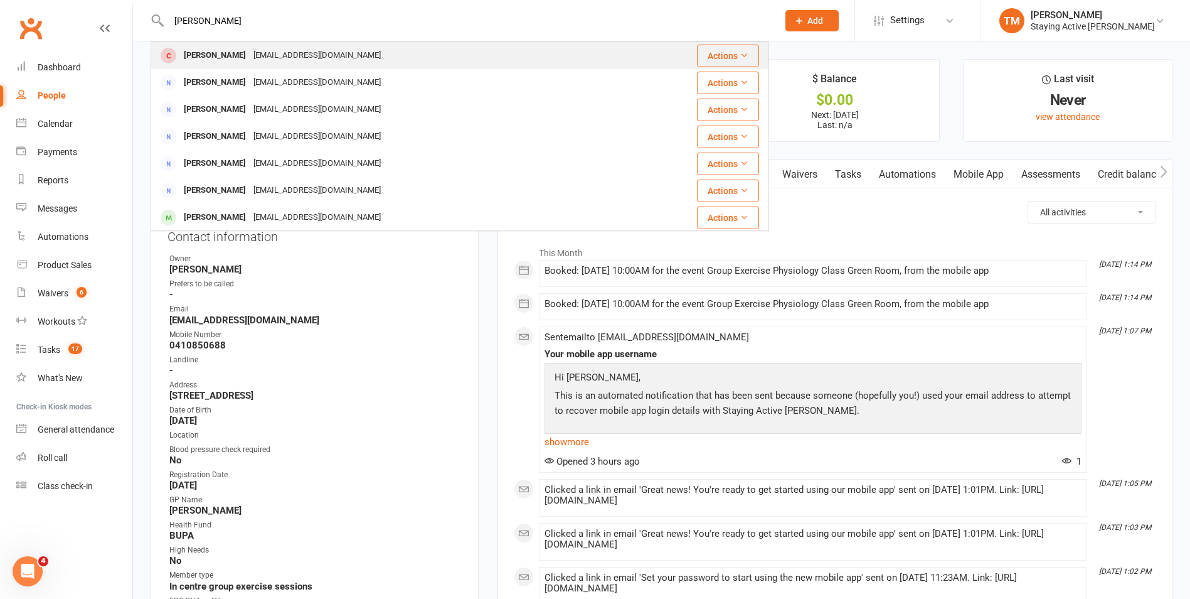
type input "joy morris"
click at [299, 48] on div "kathrynmorris38@gmail.com" at bounding box center [317, 55] width 135 height 18
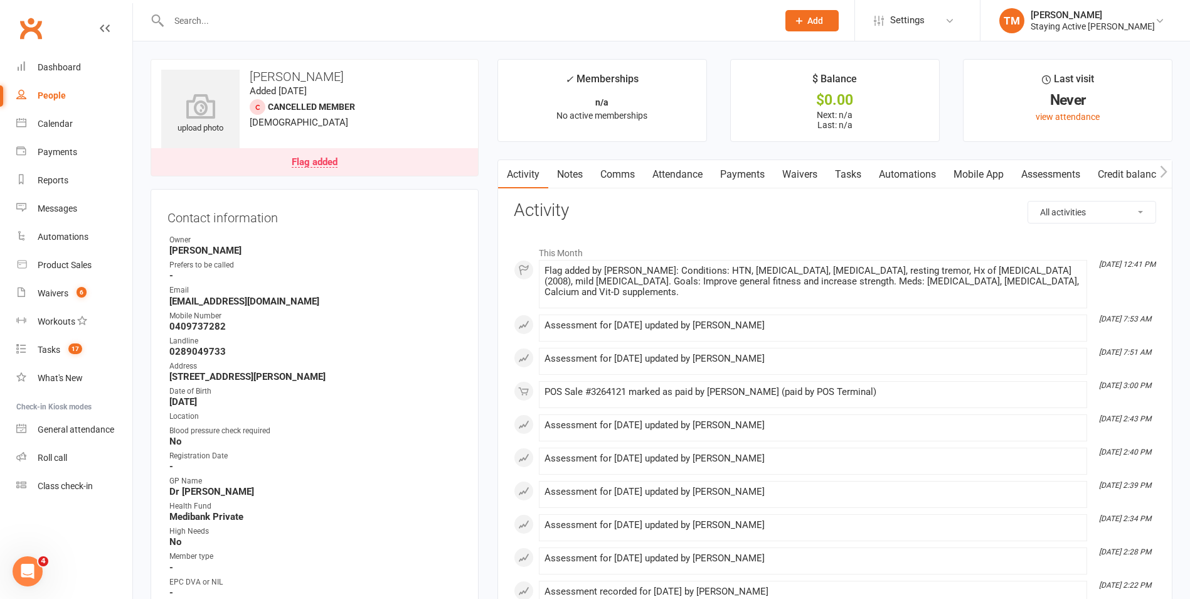
click at [730, 179] on link "Payments" at bounding box center [743, 174] width 62 height 29
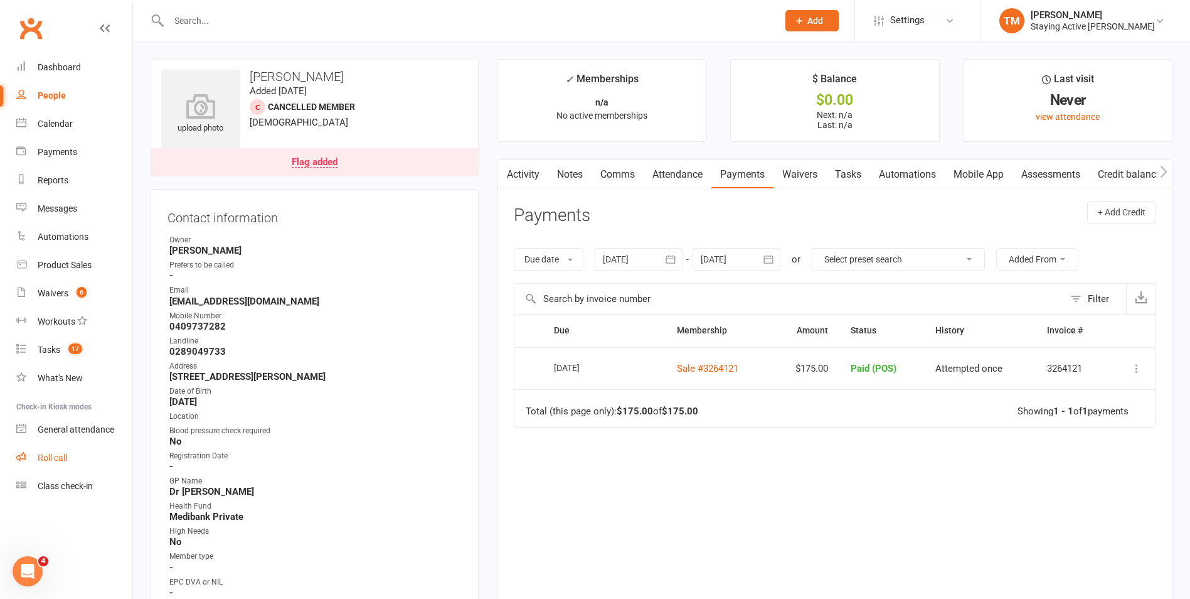
click at [51, 452] on div "Roll call" at bounding box center [52, 457] width 29 height 10
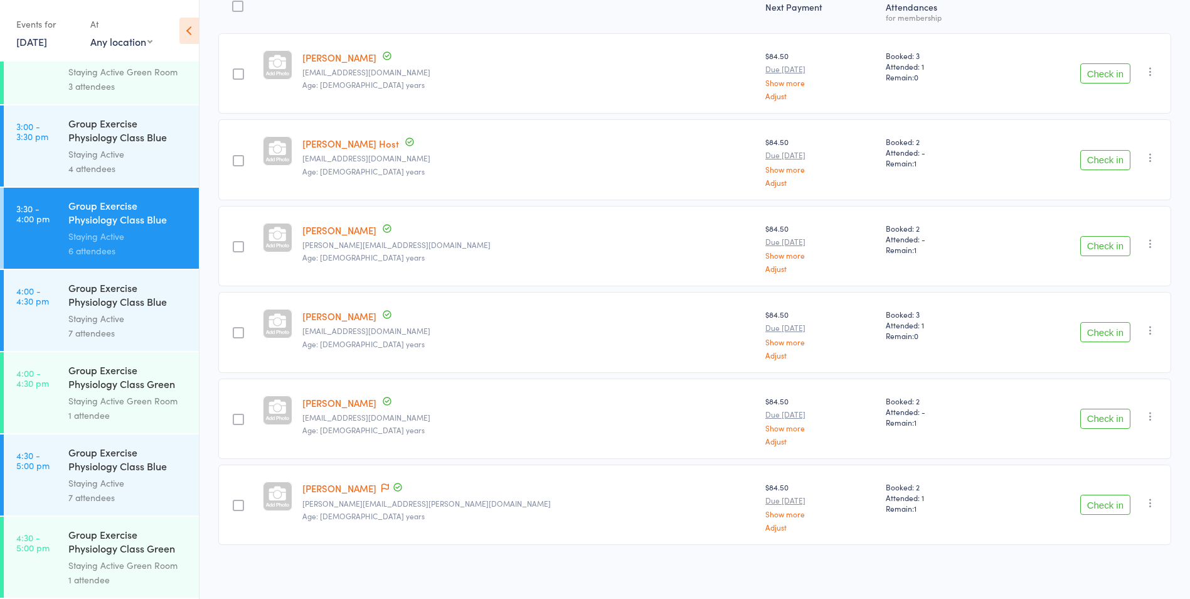
scroll to position [176, 0]
click at [51, 411] on link "4:00 - 4:30 pm Group Exercise Physiology Class Green Room Staying Active Green …" at bounding box center [101, 392] width 195 height 81
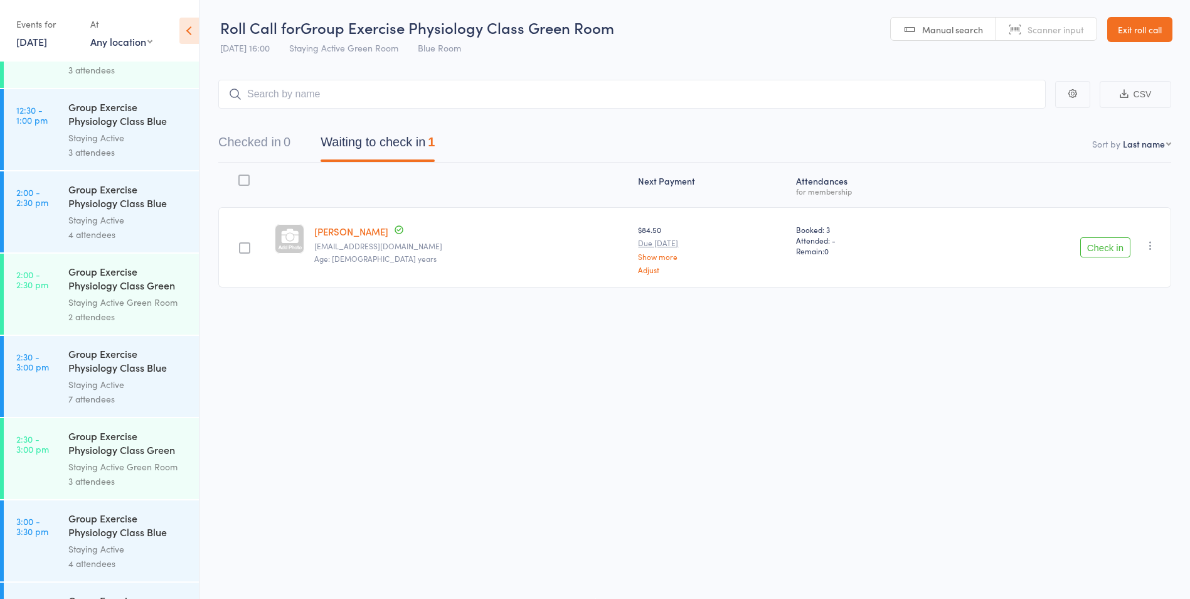
scroll to position [2340, 0]
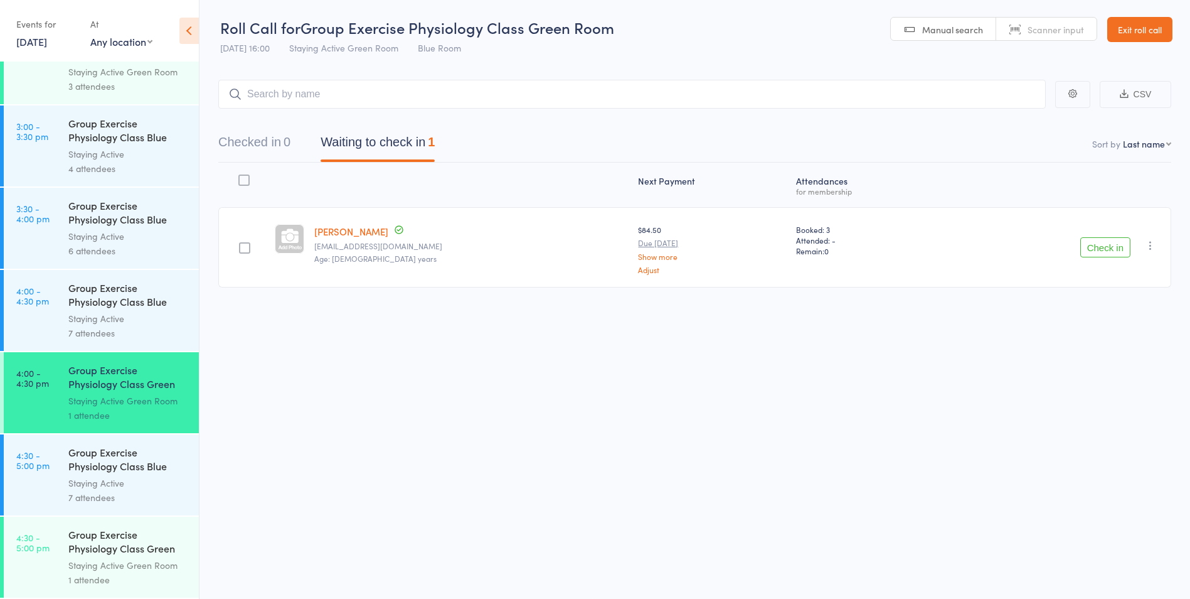
click at [43, 526] on link "4:30 - 5:00 pm Group Exercise Physiology Class Green Room Staying Active Green …" at bounding box center [101, 556] width 195 height 81
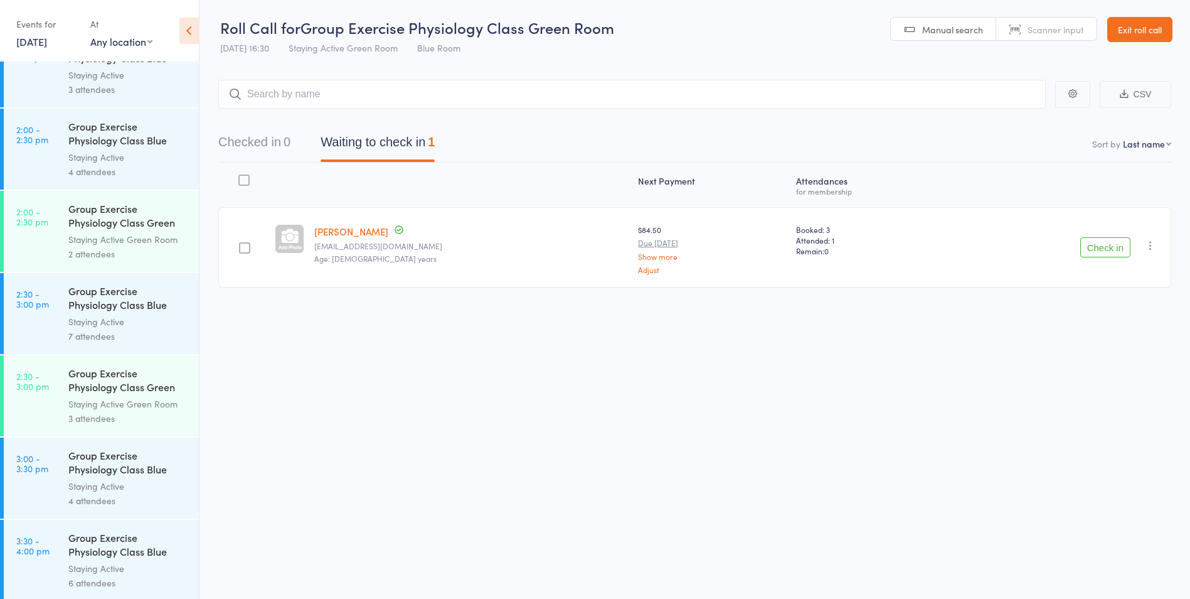
scroll to position [2340, 0]
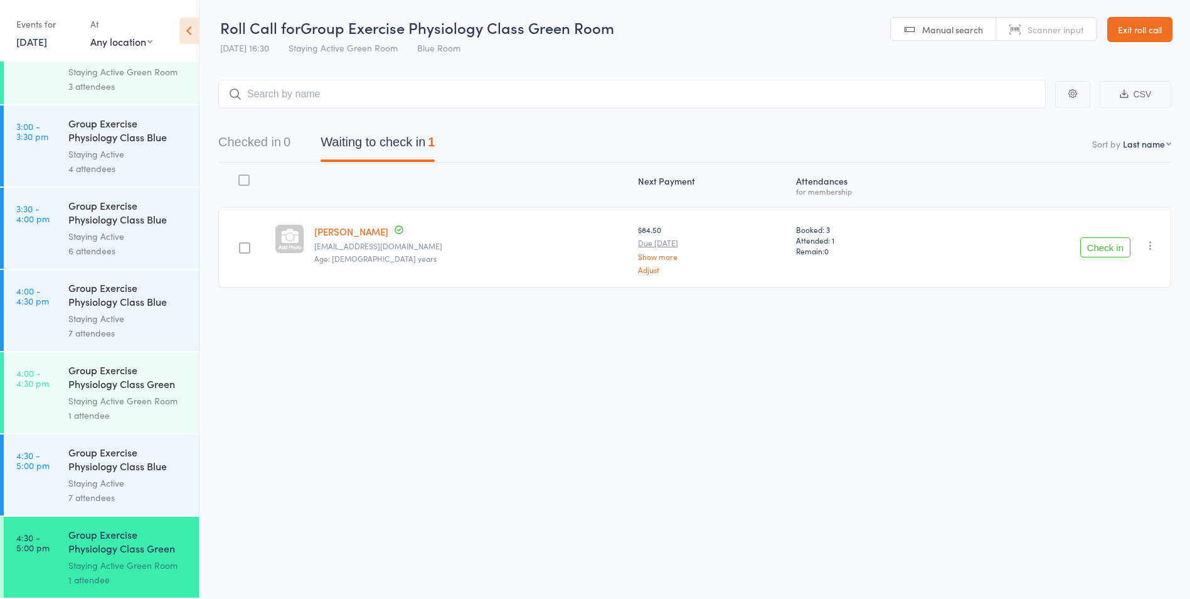
click at [1159, 26] on link "Exit roll call" at bounding box center [1140, 29] width 65 height 25
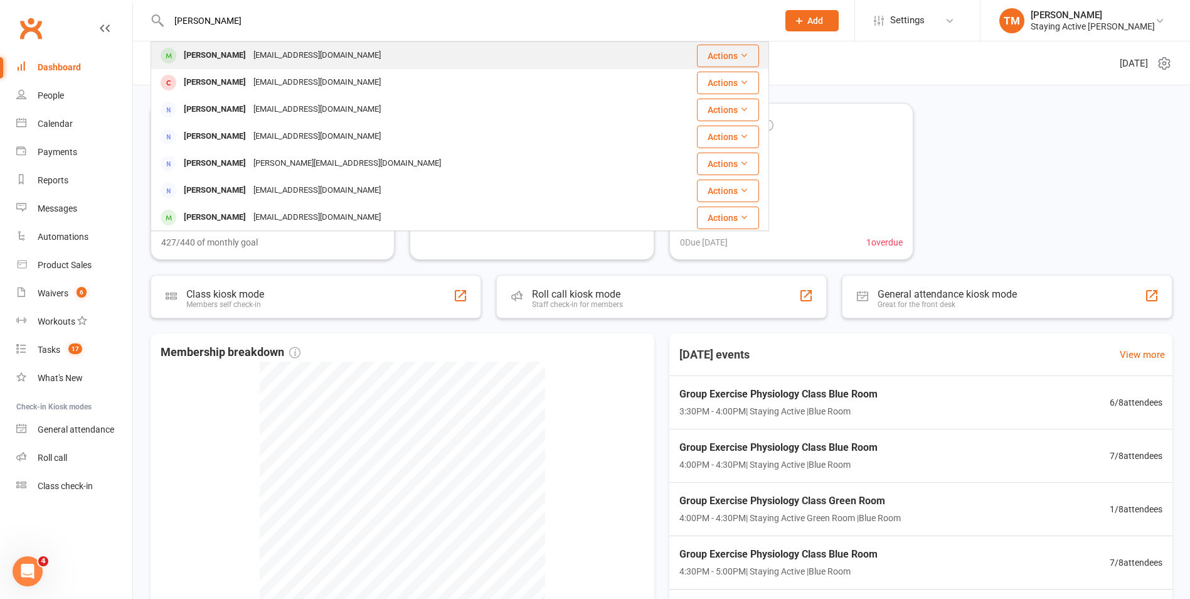
type input "[PERSON_NAME]"
click at [250, 54] on div "[EMAIL_ADDRESS][DOMAIN_NAME]" at bounding box center [317, 55] width 135 height 18
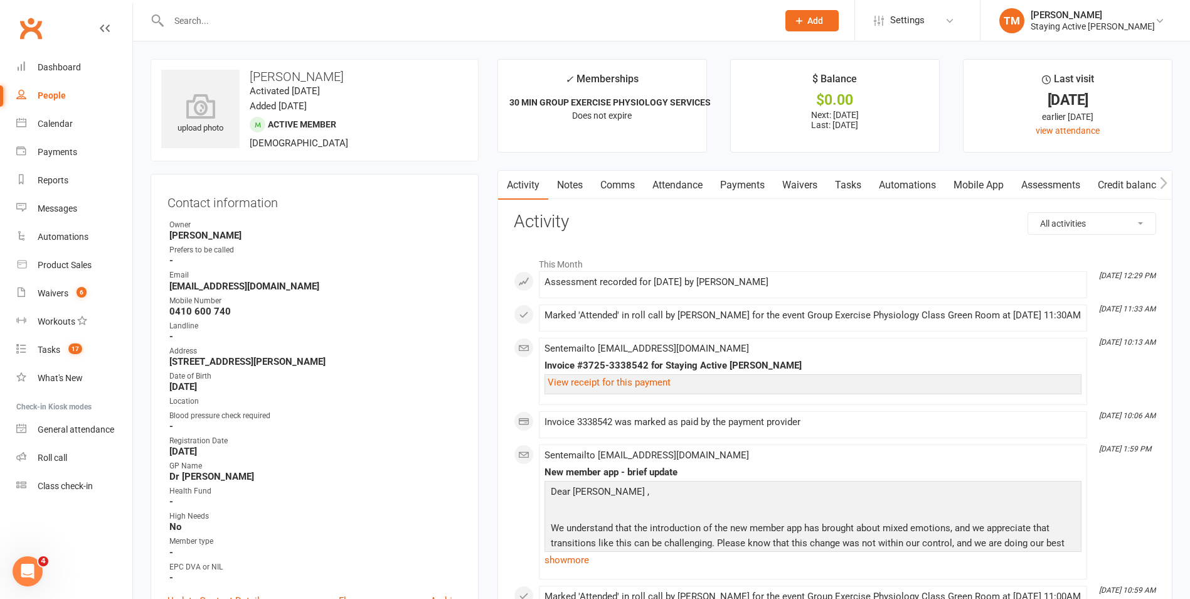
scroll to position [251, 0]
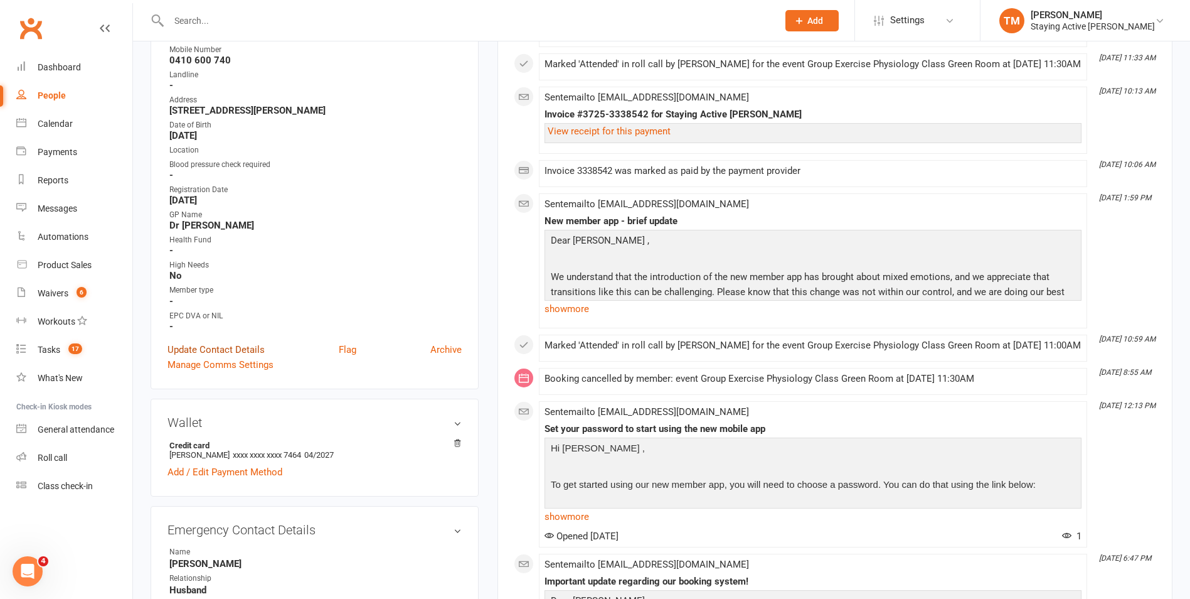
click at [240, 346] on link "Update Contact Details" at bounding box center [216, 349] width 97 height 15
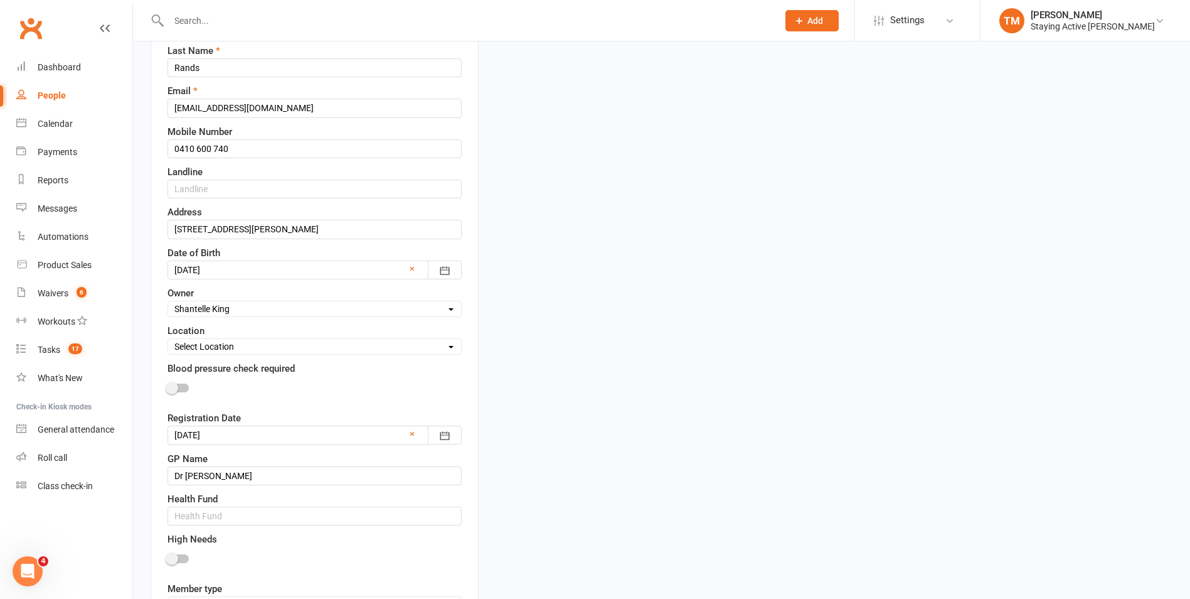
scroll to position [310, 0]
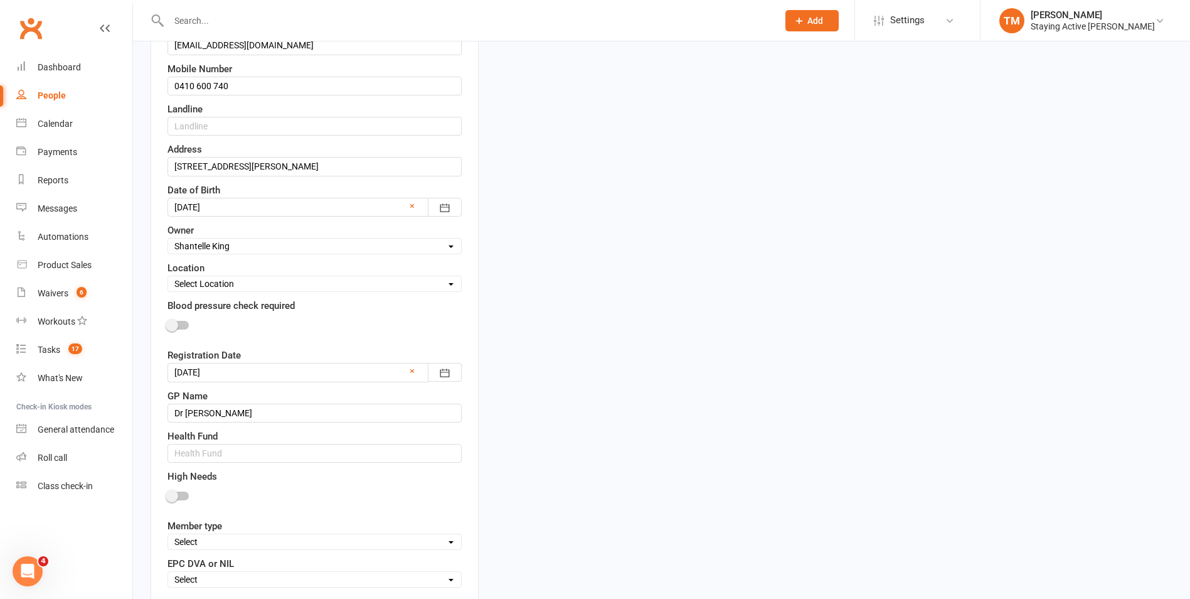
click at [243, 249] on select "Select Owner Staying Active Green Room [PERSON_NAME] [PERSON_NAME] [PERSON_NAME…" at bounding box center [314, 246] width 293 height 14
select select "11"
click at [168, 240] on select "Select Owner Staying Active Green Room [PERSON_NAME] [PERSON_NAME] [PERSON_NAME…" at bounding box center [314, 246] width 293 height 14
click at [166, 296] on div "Contact information First Name [PERSON_NAME] to be called Last Name [PERSON_NAM…" at bounding box center [315, 255] width 328 height 783
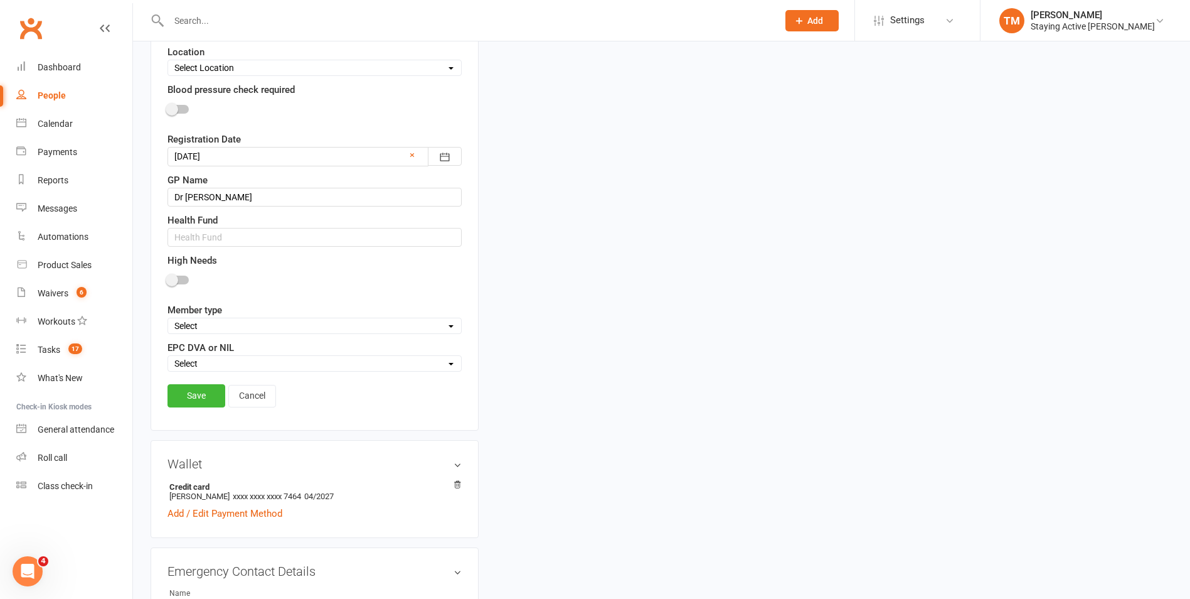
scroll to position [561, 0]
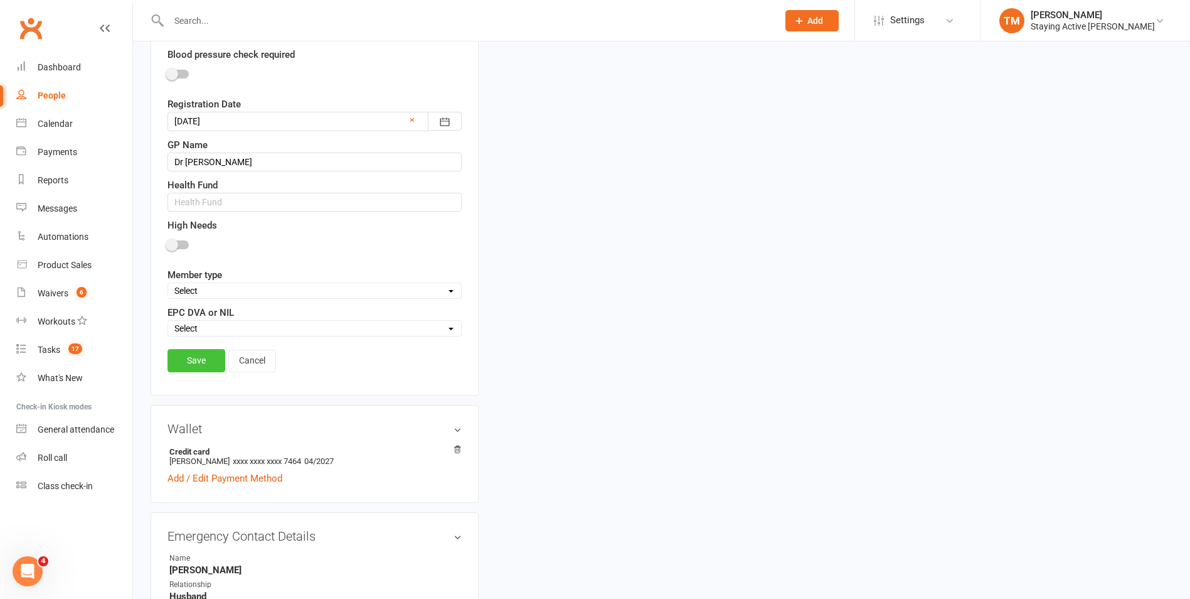
click at [182, 366] on link "Save" at bounding box center [197, 360] width 58 height 23
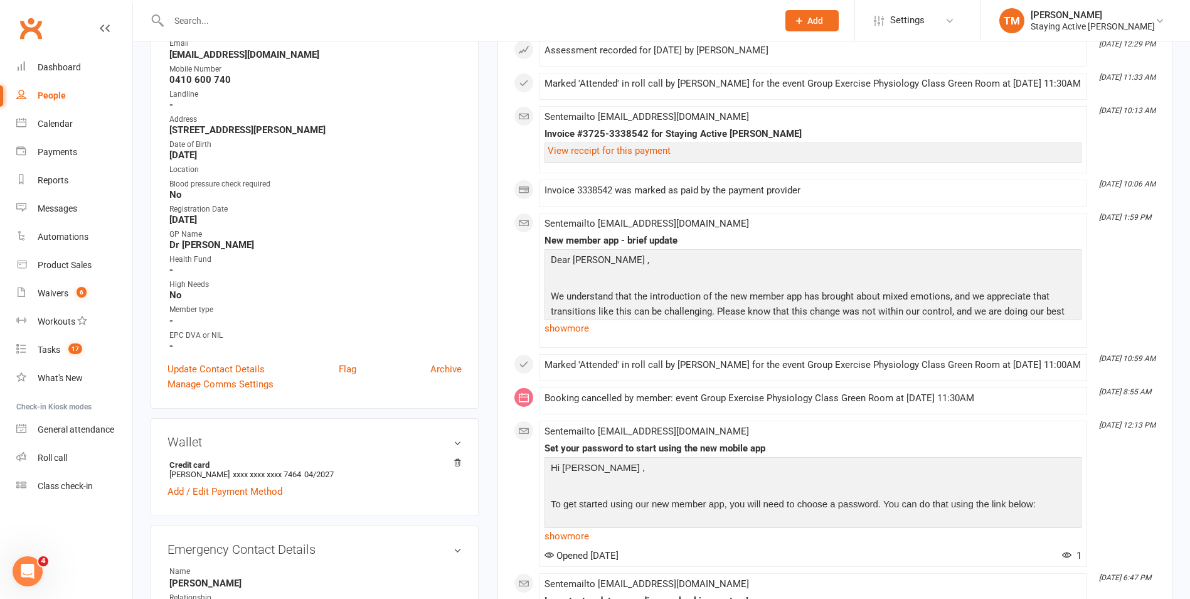
scroll to position [0, 0]
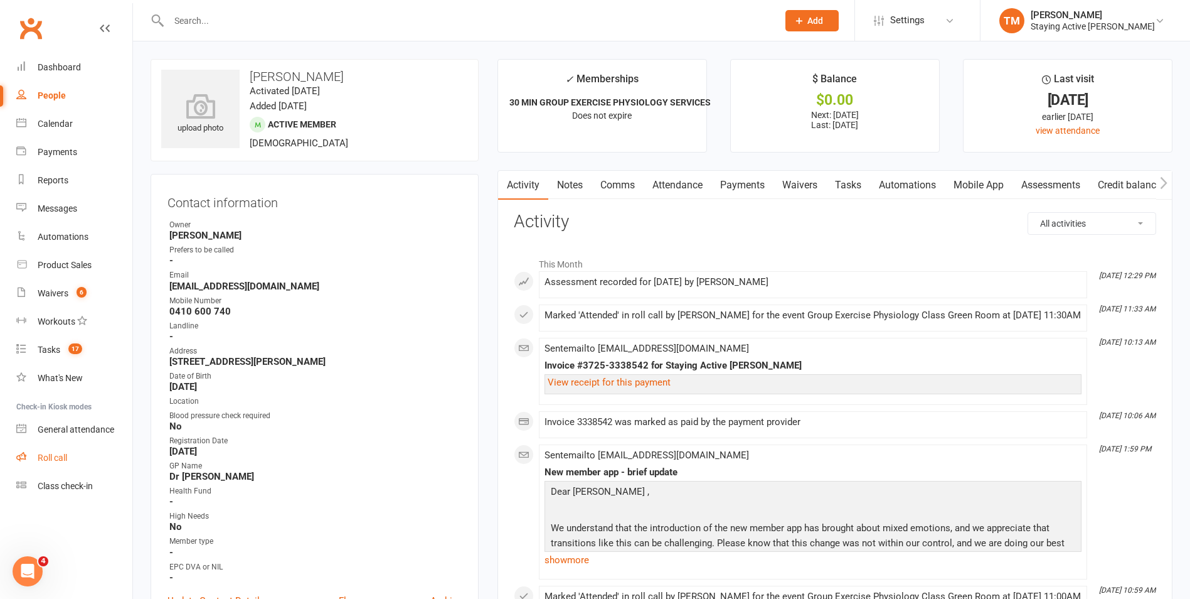
click at [59, 450] on link "Roll call" at bounding box center [74, 458] width 116 height 28
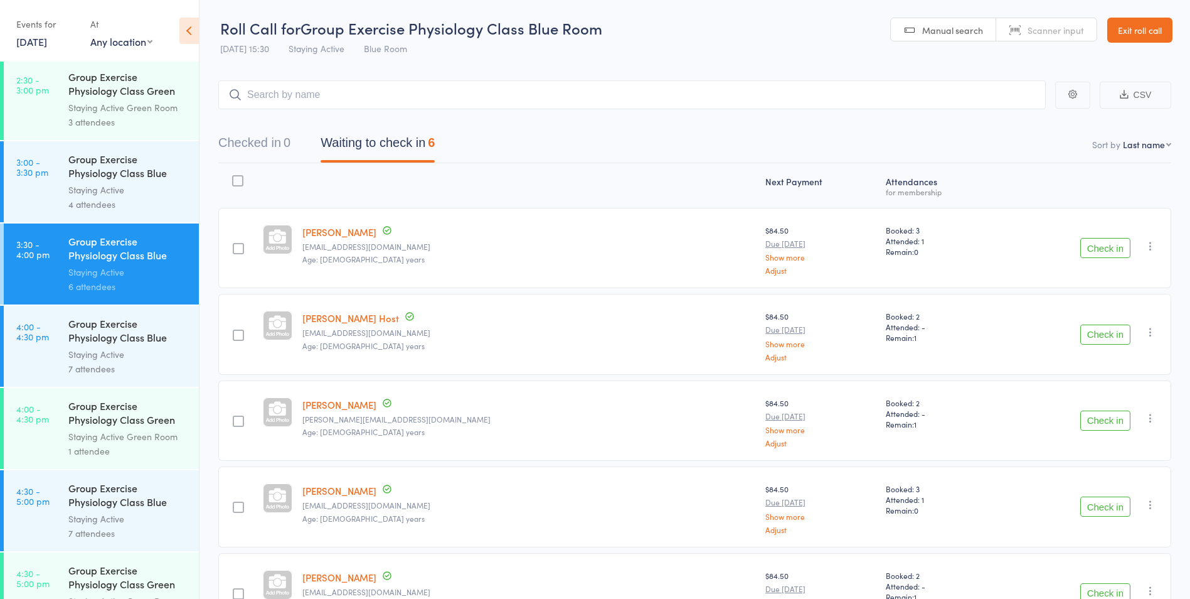
scroll to position [2340, 0]
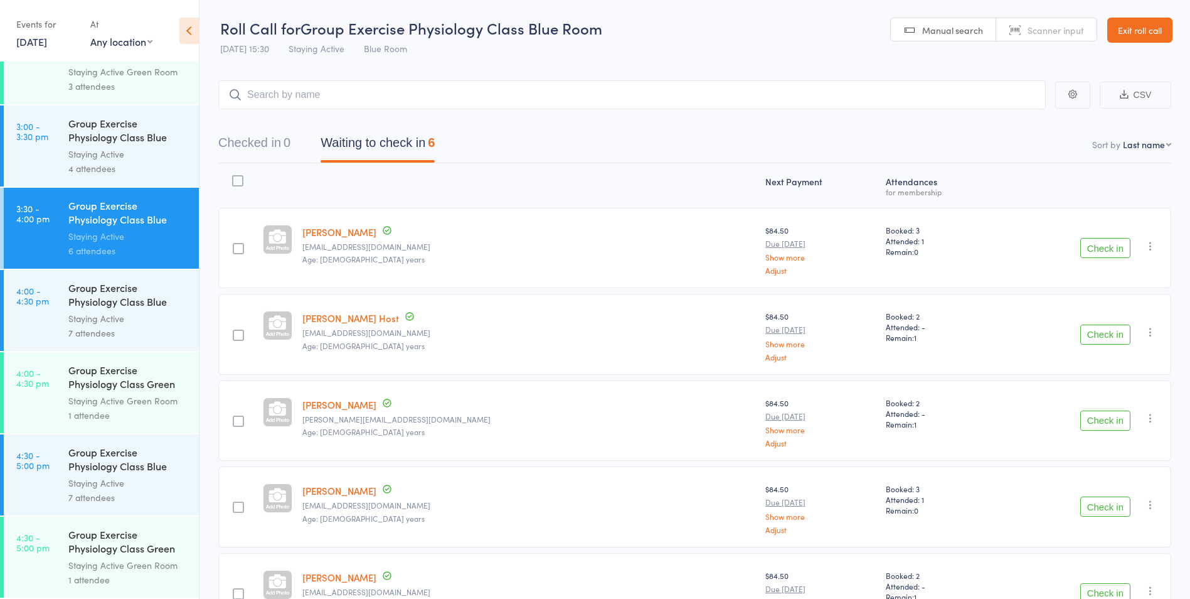
click at [58, 404] on link "4:00 - 4:30 pm Group Exercise Physiology Class Green Room Staying Active Green …" at bounding box center [101, 392] width 195 height 81
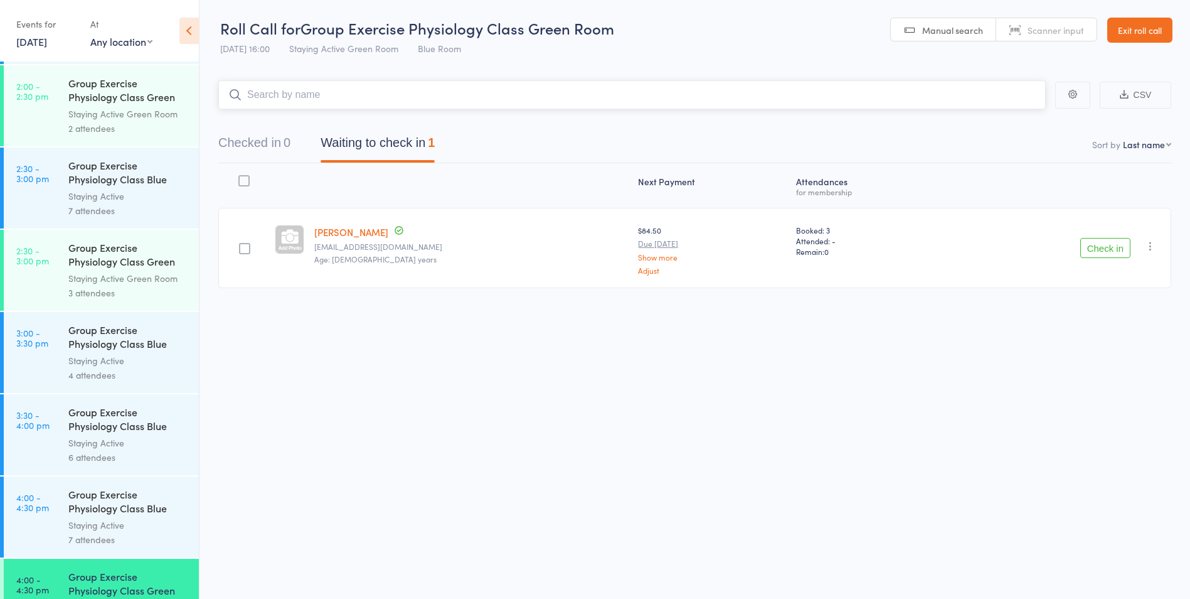
scroll to position [2340, 0]
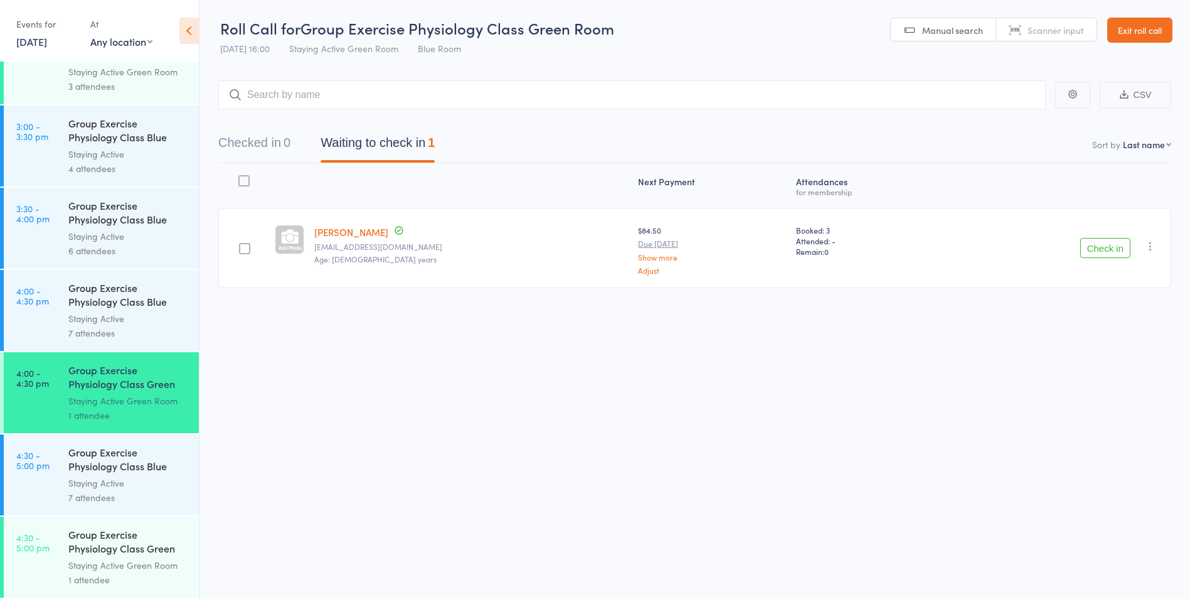
click at [59, 542] on link "4:30 - 5:00 pm Group Exercise Physiology Class Green Room Staying Active Green …" at bounding box center [101, 556] width 195 height 81
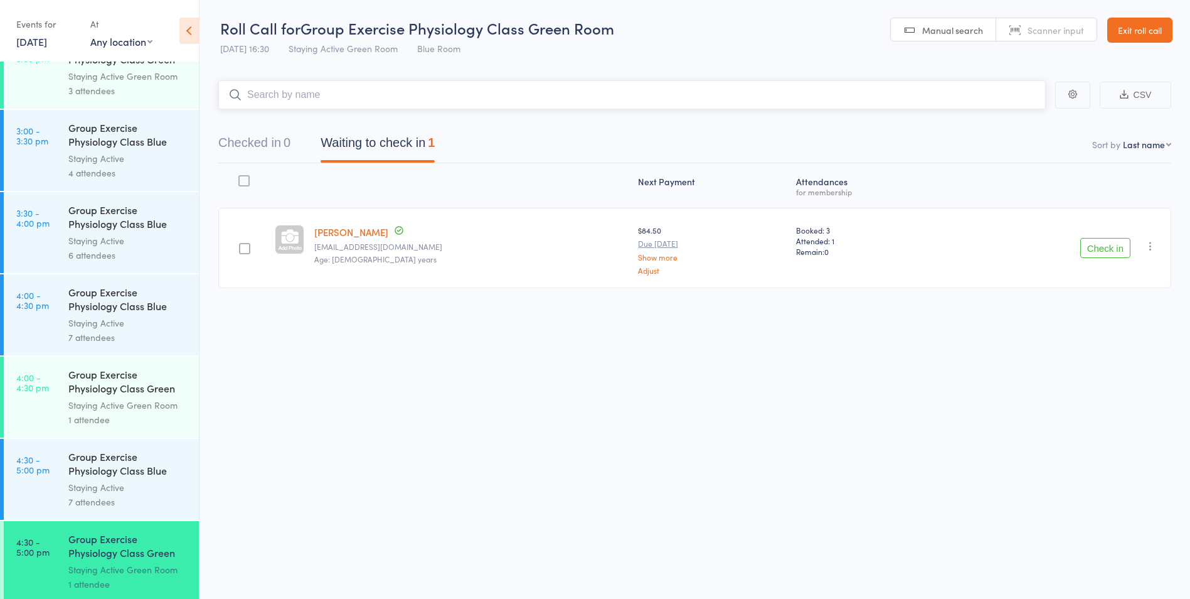
scroll to position [2340, 0]
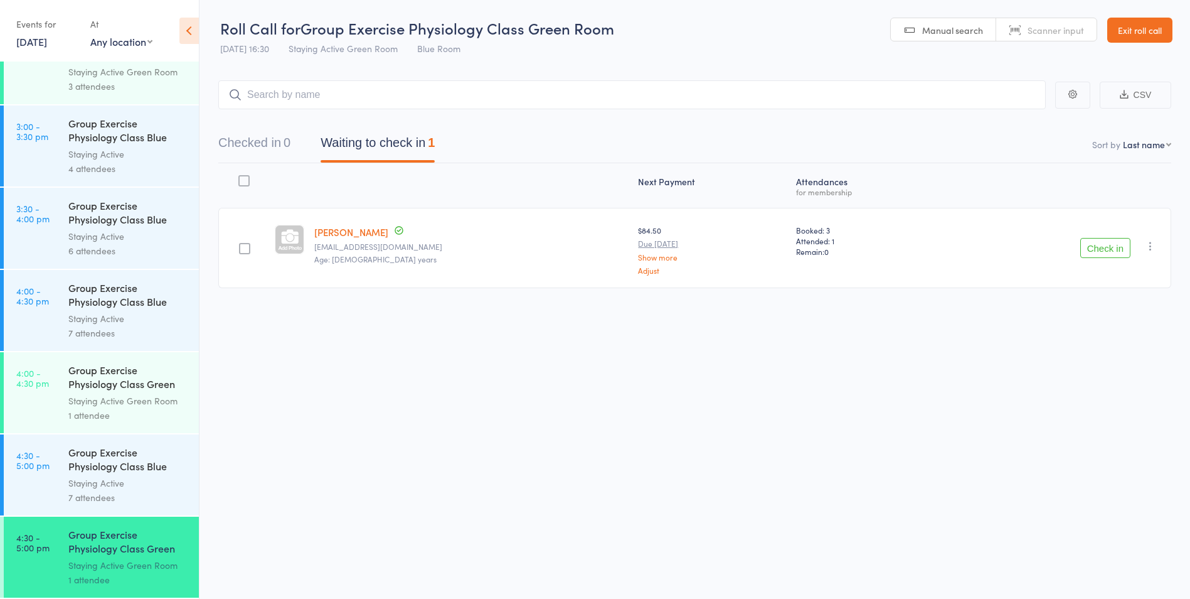
click at [1155, 29] on link "Exit roll call" at bounding box center [1140, 30] width 65 height 25
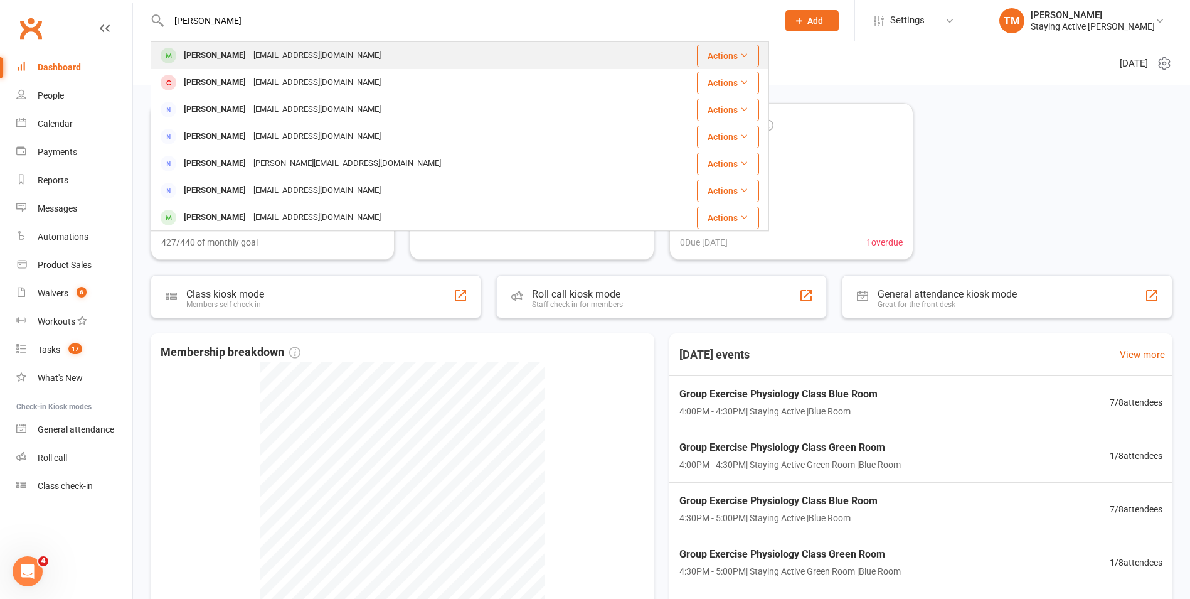
type input "anne rands"
click at [250, 49] on div "arands@bigpond.net.au" at bounding box center [317, 55] width 135 height 18
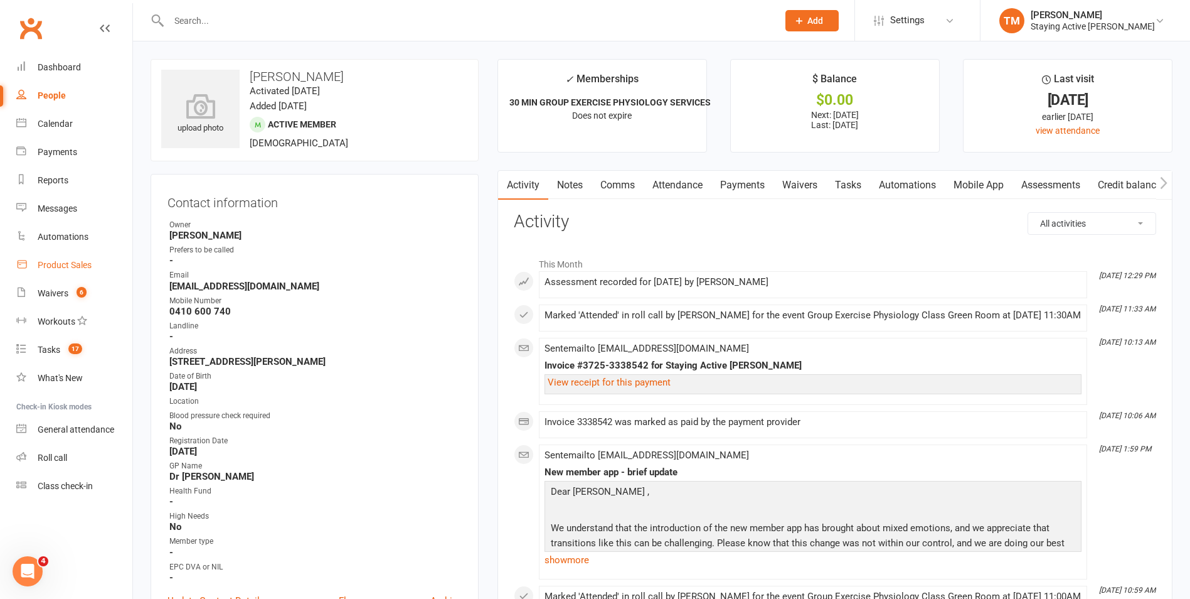
click at [55, 268] on div "Product Sales" at bounding box center [65, 265] width 54 height 10
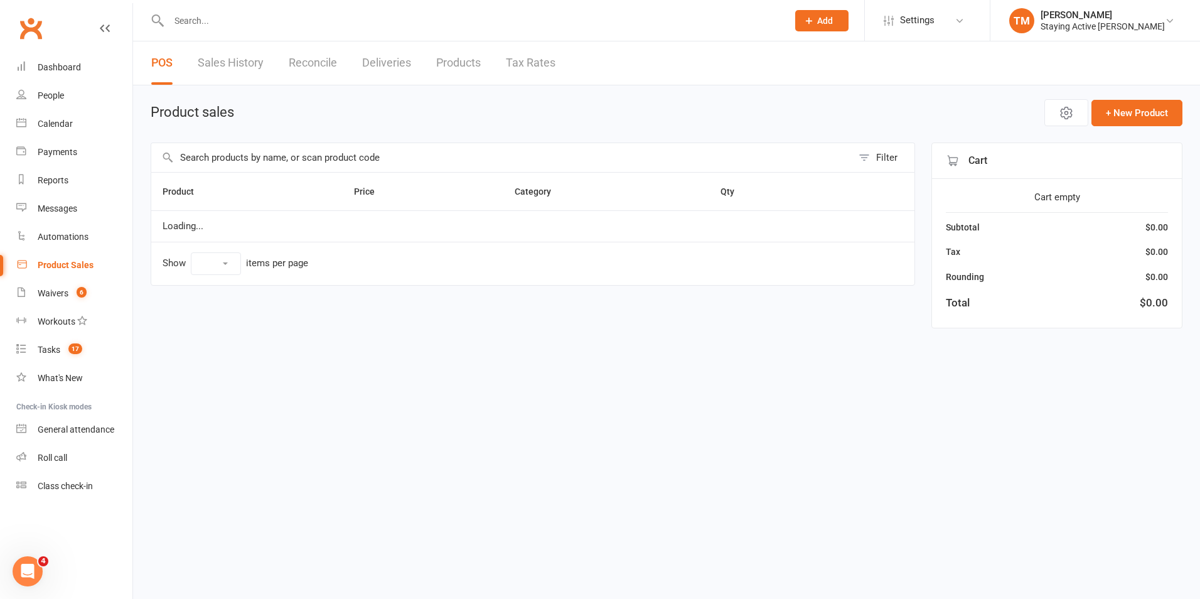
select select "10"
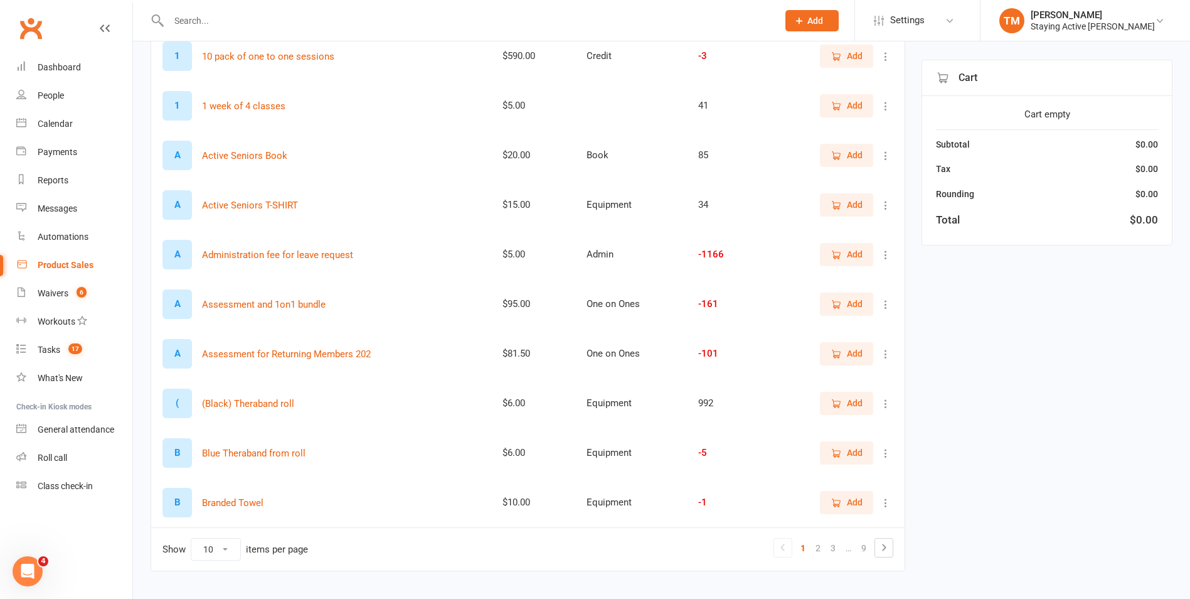
scroll to position [205, 0]
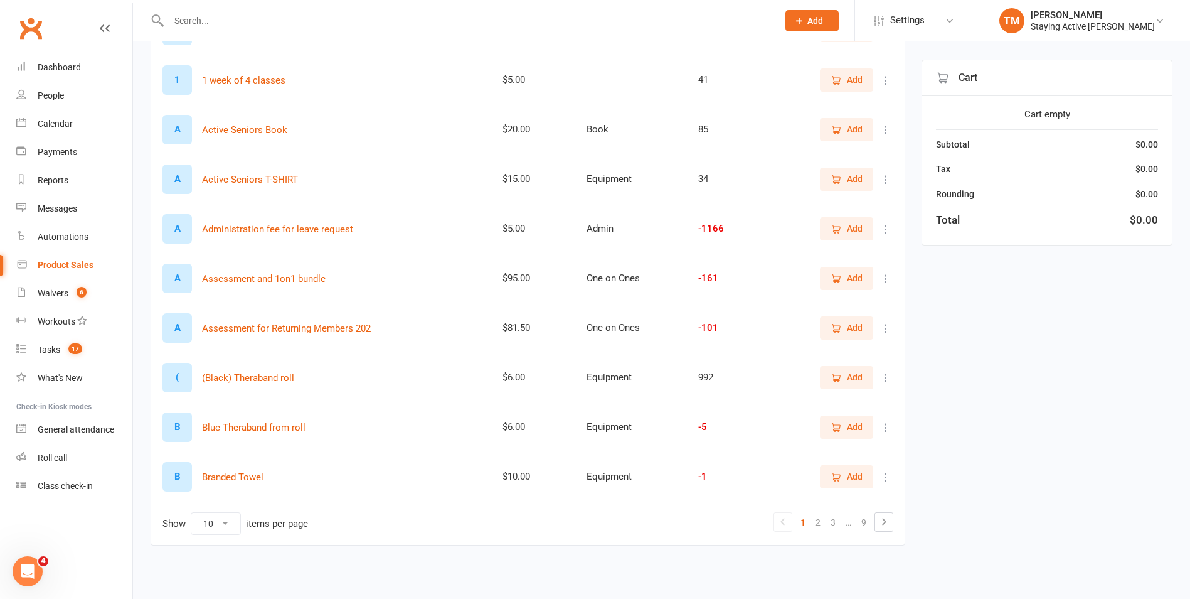
click at [831, 277] on icon "button" at bounding box center [836, 278] width 11 height 11
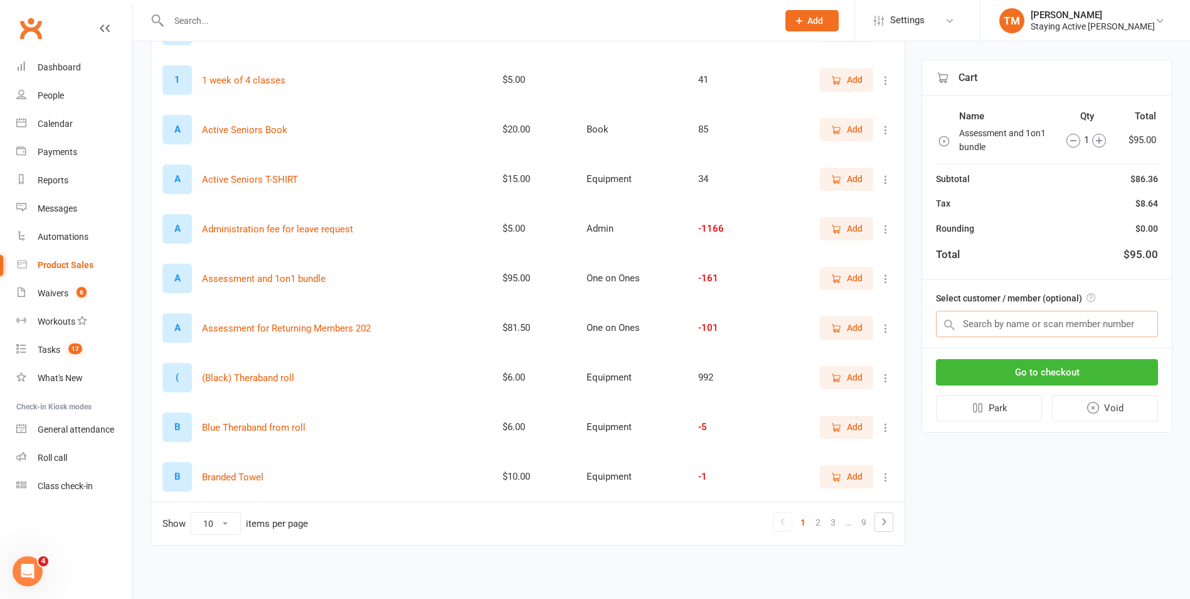
click at [1047, 319] on input "text" at bounding box center [1047, 324] width 222 height 26
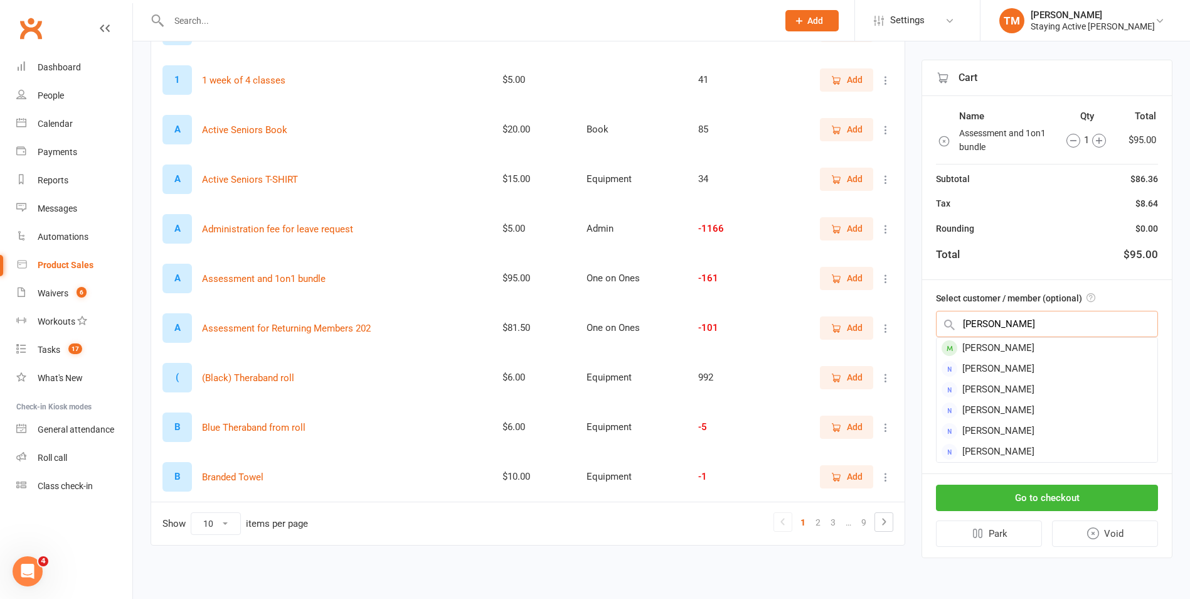
type input "anne rands"
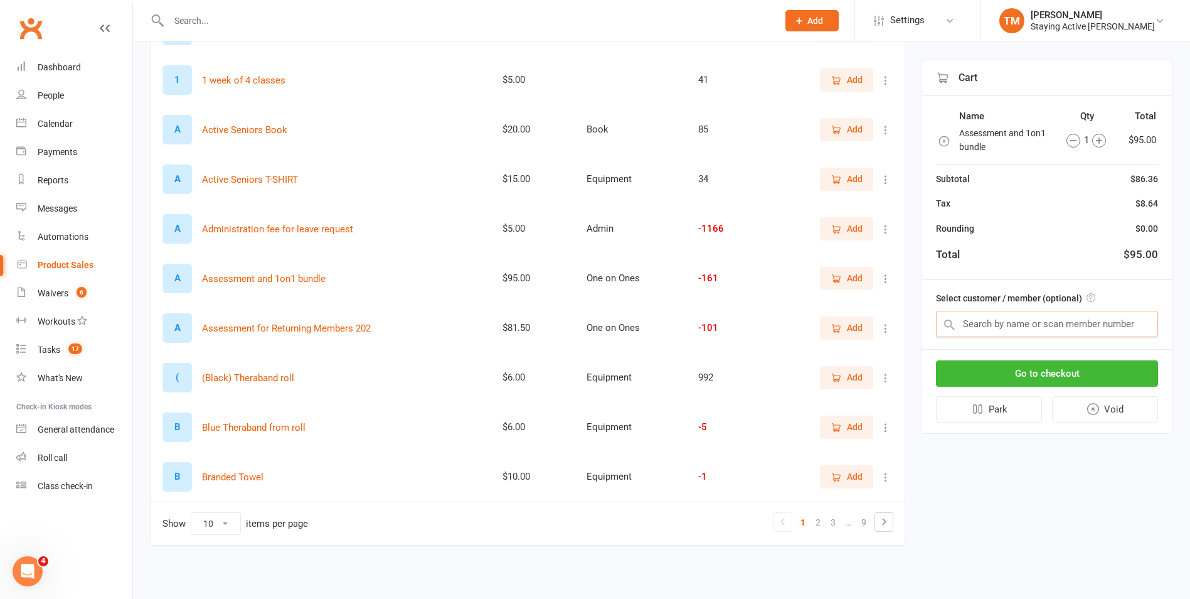
click at [1028, 330] on input "text" at bounding box center [1047, 324] width 222 height 26
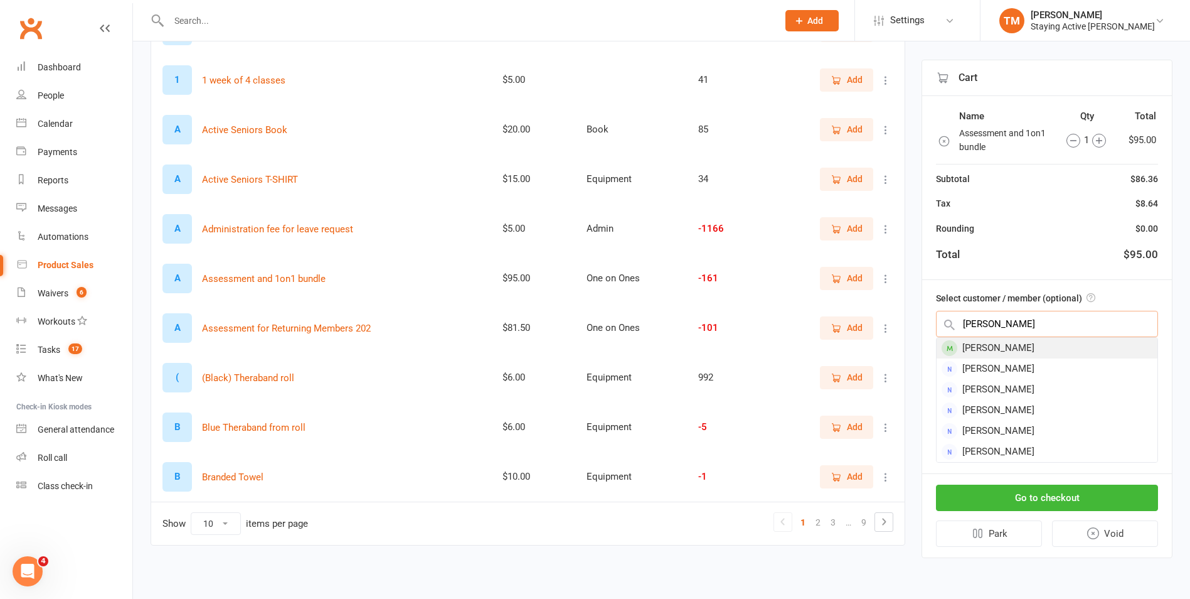
type input "anne rands"
click at [1024, 345] on div "Anne Rands" at bounding box center [1047, 348] width 221 height 21
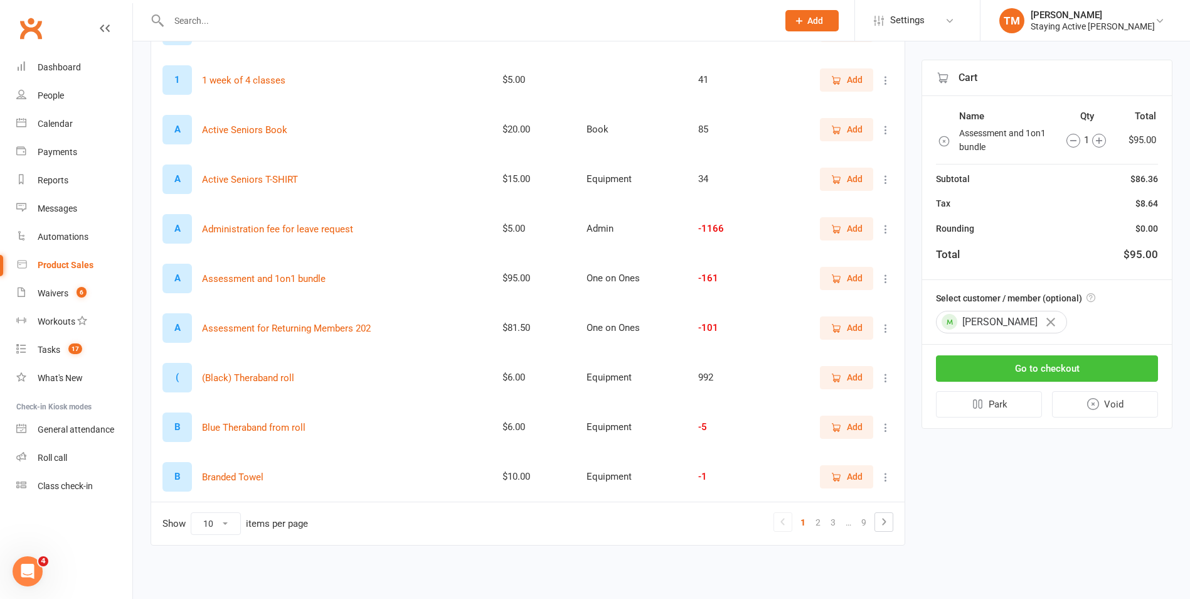
click at [1030, 366] on button "Go to checkout" at bounding box center [1047, 368] width 222 height 26
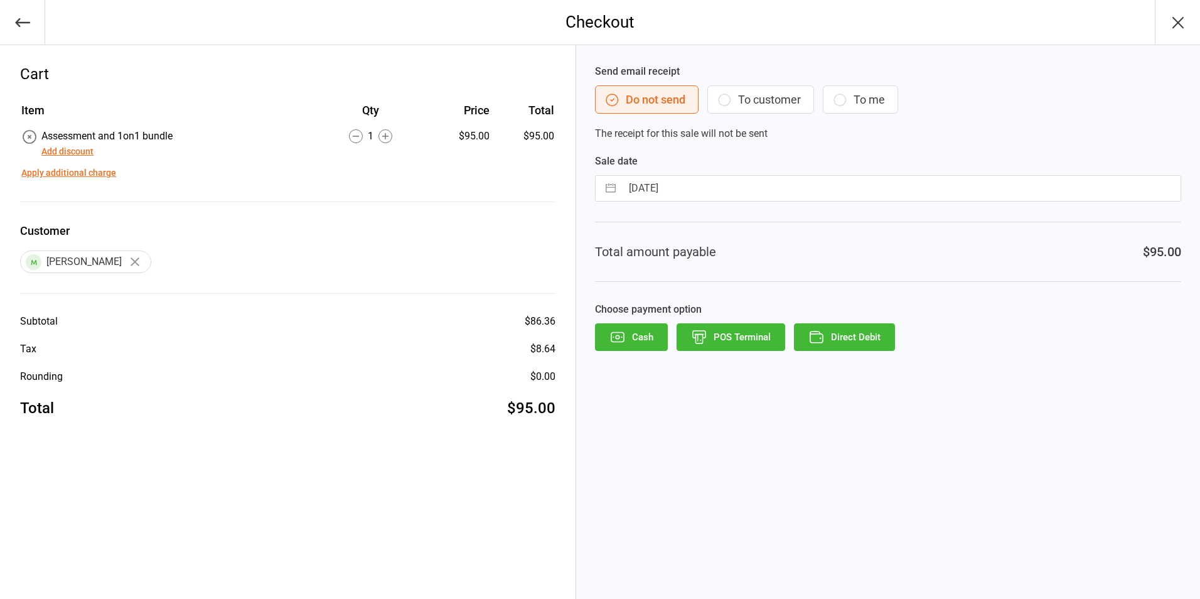
click at [749, 96] on button "To customer" at bounding box center [760, 99] width 107 height 28
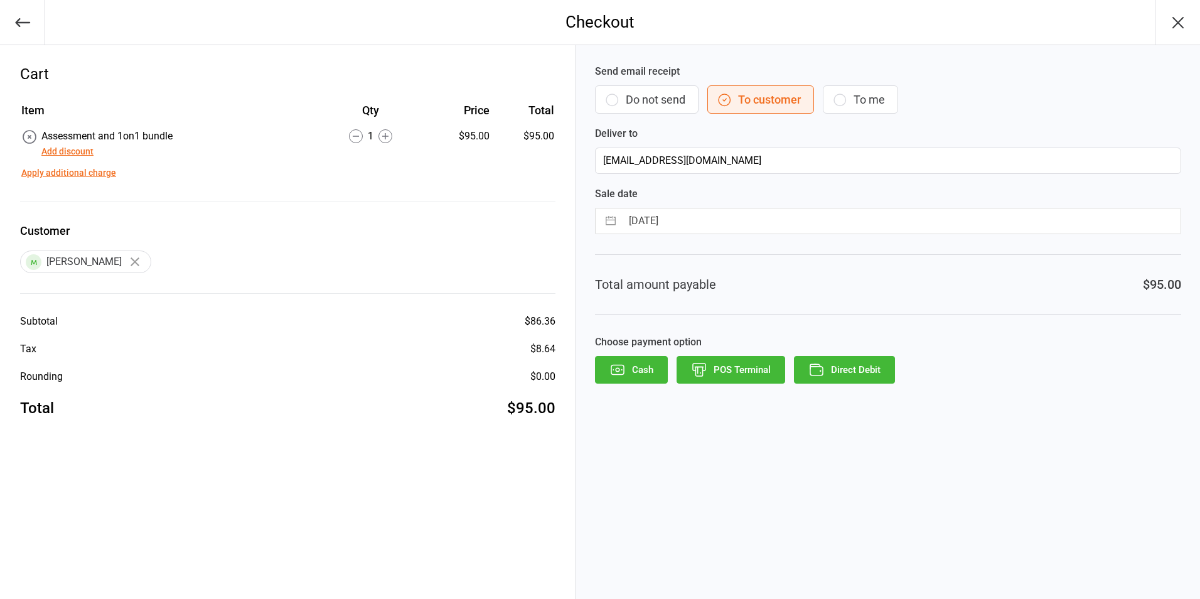
click at [843, 367] on button "Direct Debit" at bounding box center [844, 370] width 101 height 28
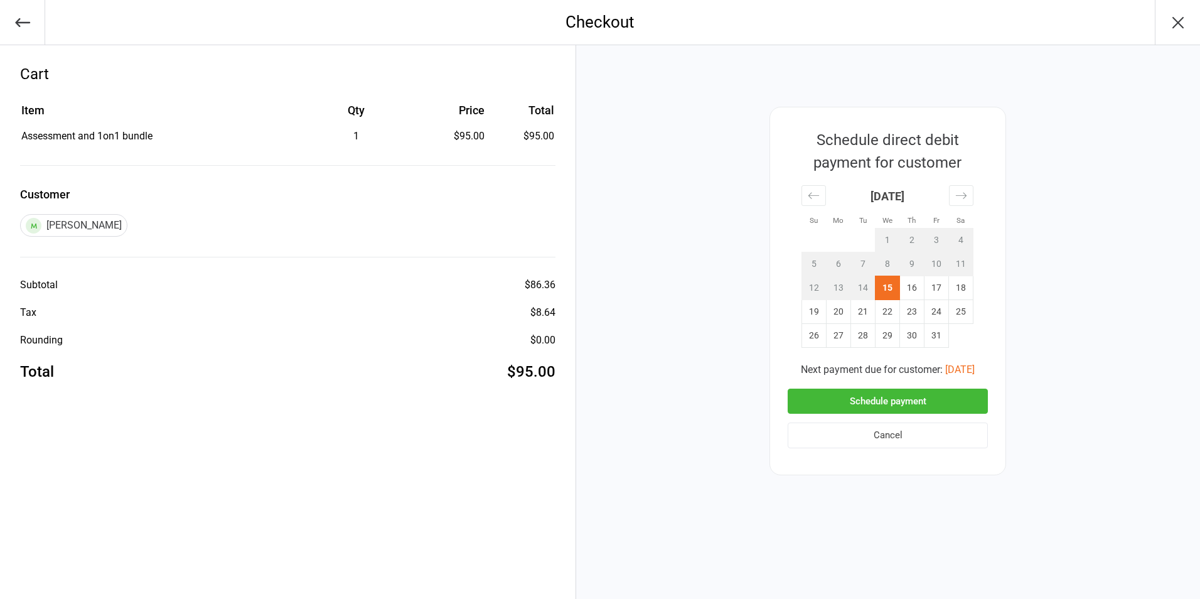
click at [867, 399] on button "Schedule payment" at bounding box center [888, 401] width 200 height 26
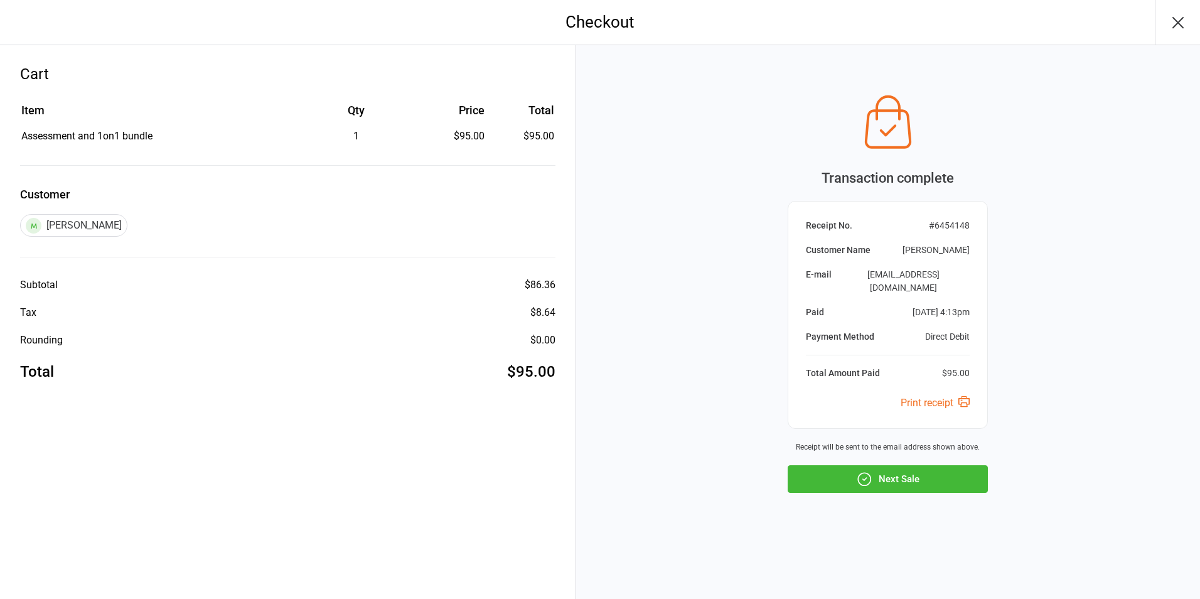
click at [874, 468] on button "Next Sale" at bounding box center [888, 479] width 200 height 28
